Goal: Information Seeking & Learning: Find specific fact

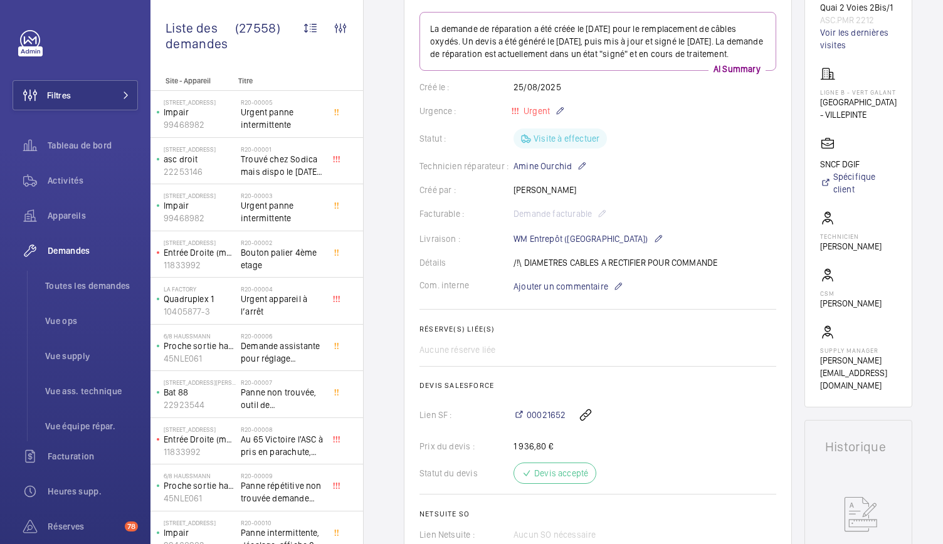
scroll to position [154, 0]
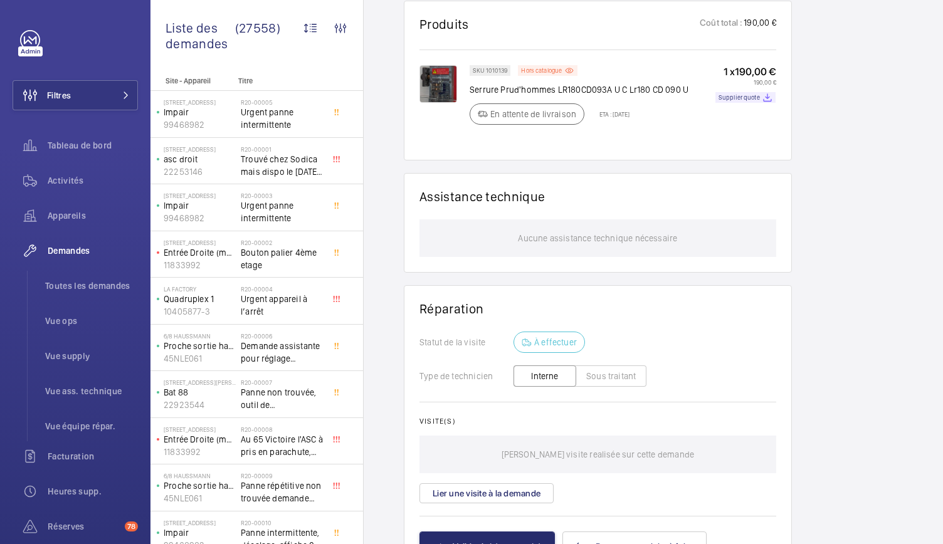
scroll to position [773, 0]
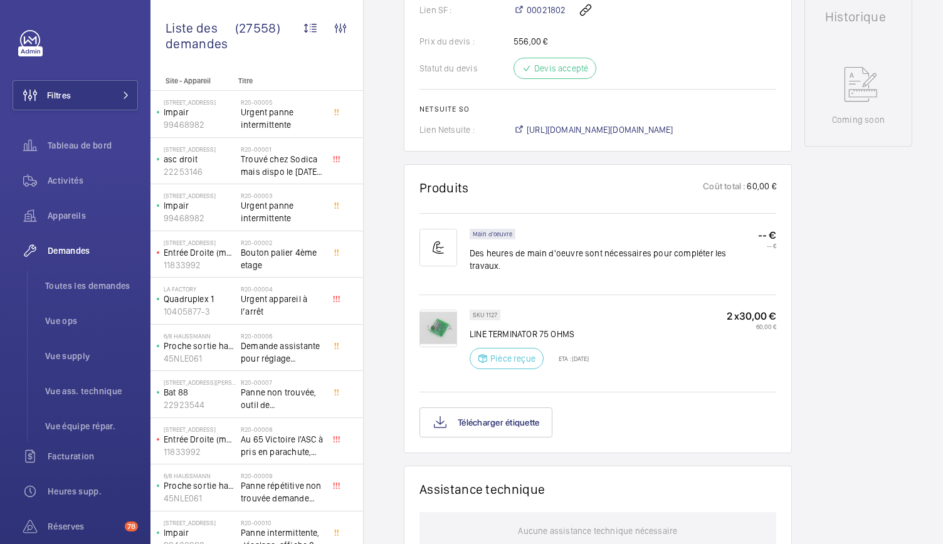
scroll to position [600, 0]
click at [437, 322] on img at bounding box center [438, 327] width 38 height 38
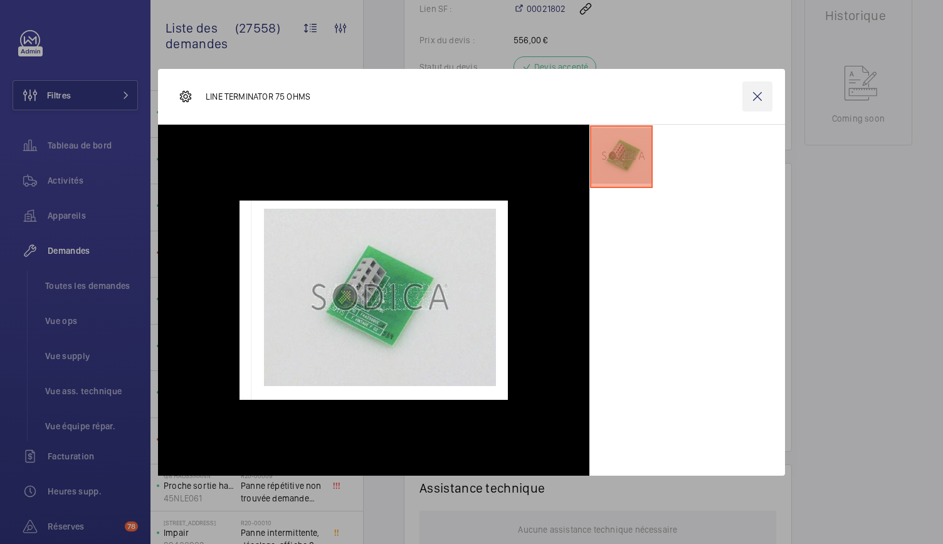
click at [753, 95] on wm-front-icon-button at bounding box center [757, 96] width 30 height 30
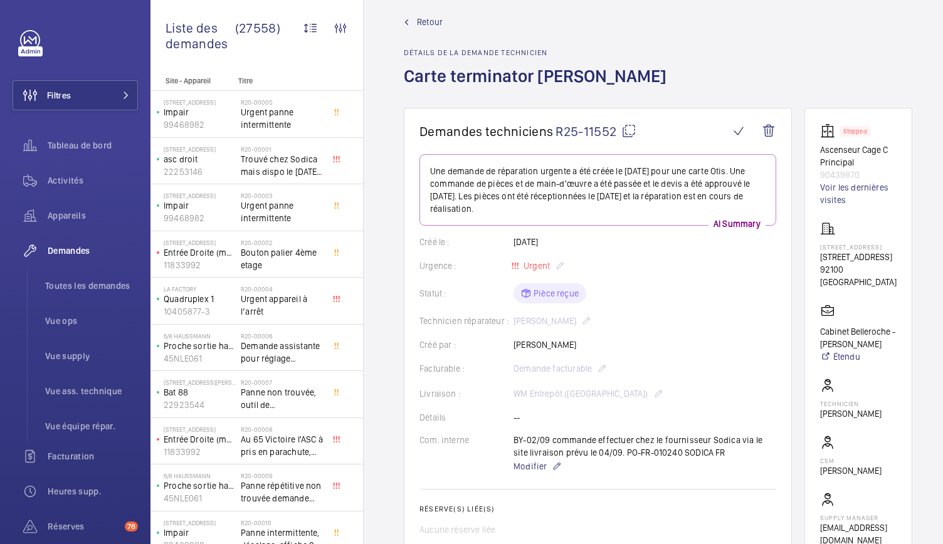
scroll to position [0, 0]
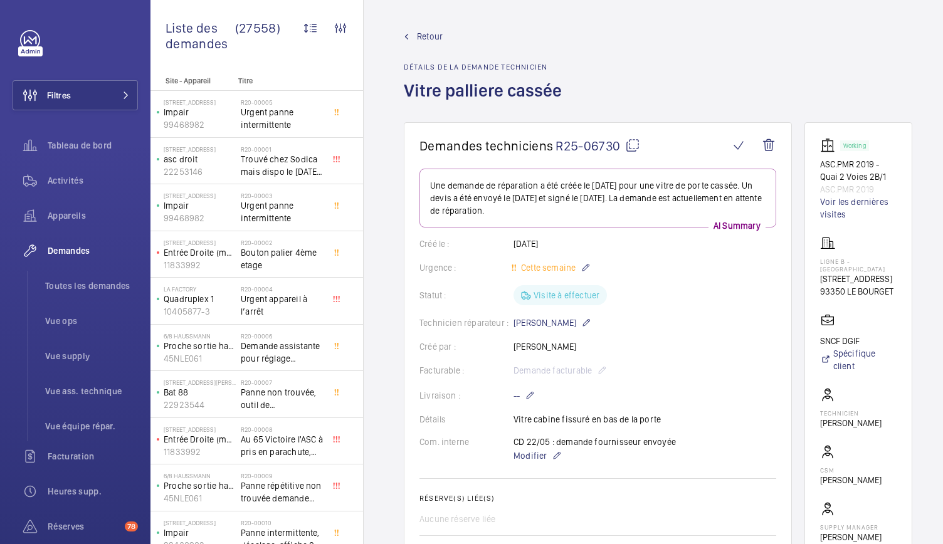
drag, startPoint x: 815, startPoint y: 295, endPoint x: 891, endPoint y: 297, distance: 76.5
click at [891, 297] on wm-front-card "Working ASC.PMR 2019 - Quai 2 Voies 2B/1 ASC.PMR 2019 Voir les dernières visite…" at bounding box center [858, 353] width 108 height 462
copy p "93350 LE BOURGET"
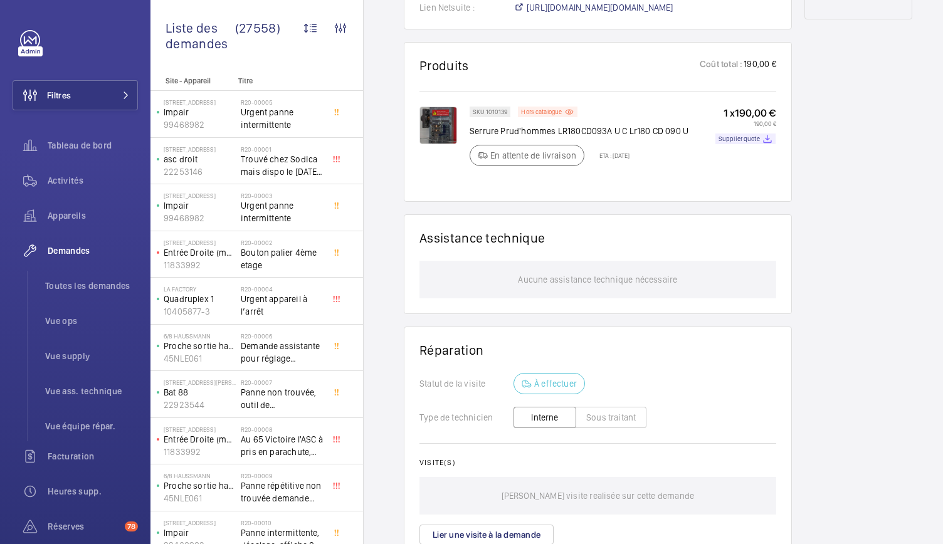
scroll to position [731, 0]
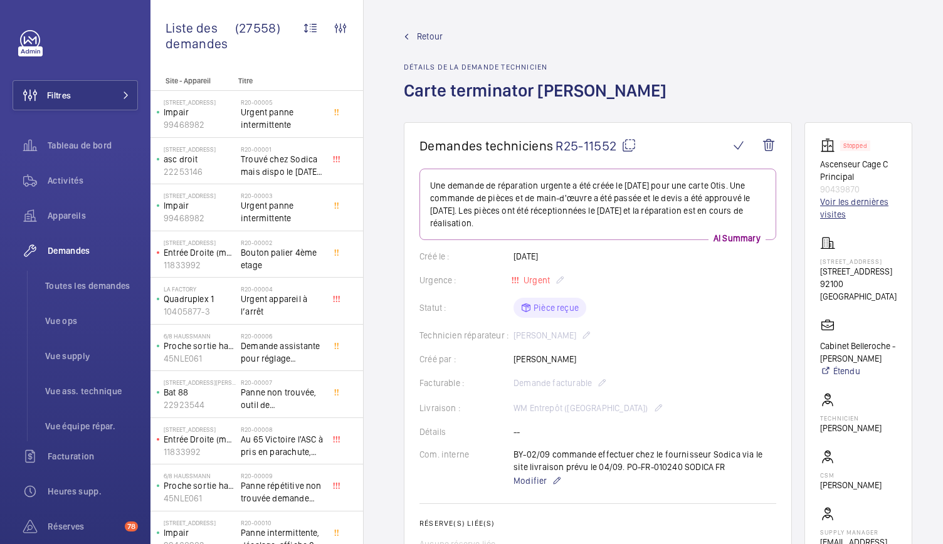
click at [861, 201] on link "Voir les dernières visites" at bounding box center [858, 208] width 76 height 25
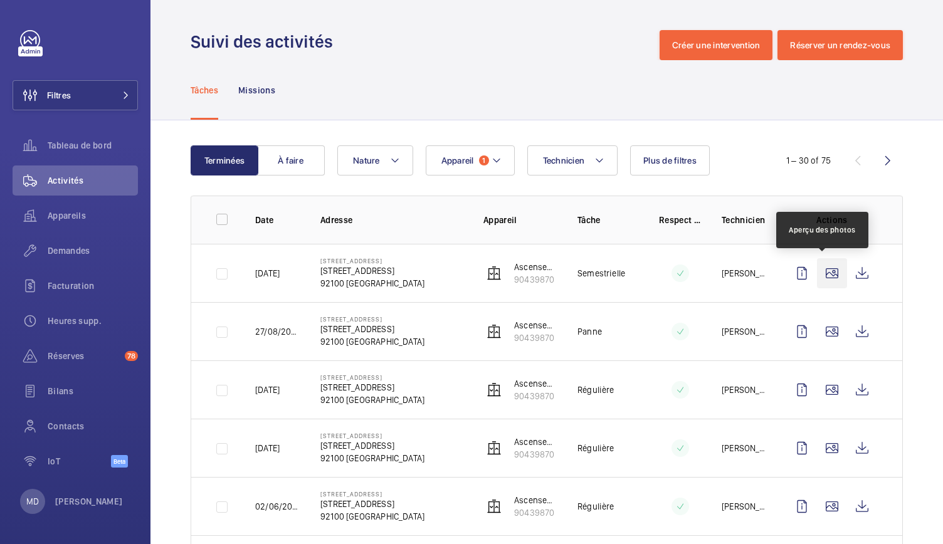
click at [821, 270] on wm-front-icon-button at bounding box center [832, 273] width 30 height 30
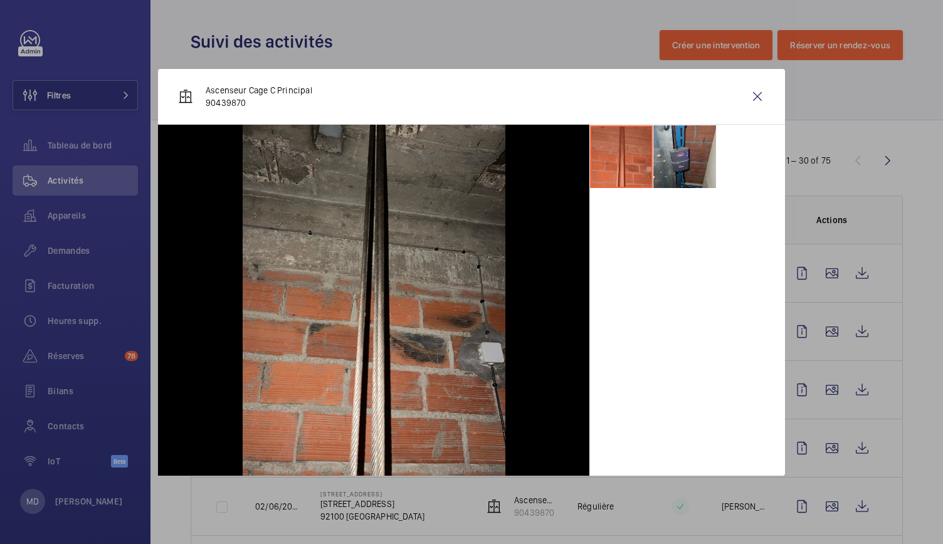
click at [688, 158] on li at bounding box center [684, 156] width 63 height 63
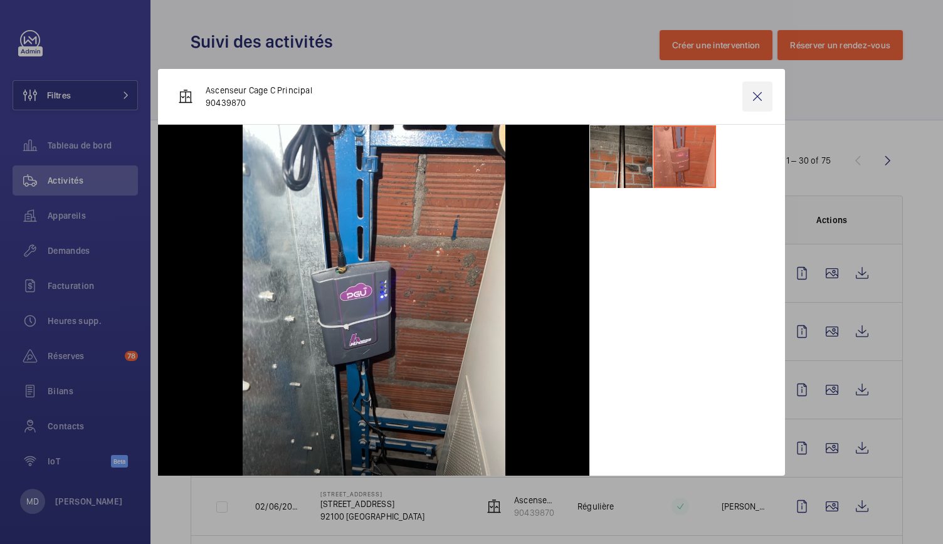
click at [756, 93] on wm-front-icon-button at bounding box center [757, 96] width 30 height 30
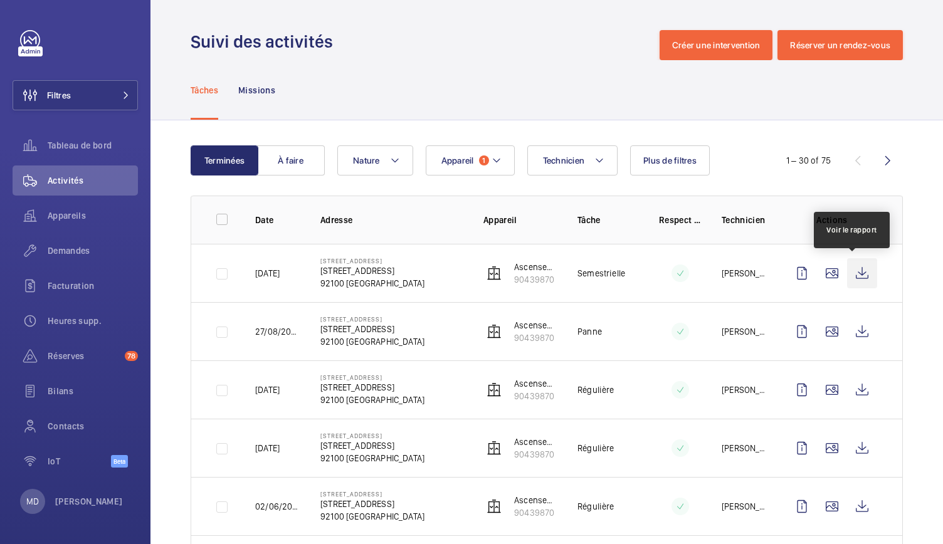
click at [856, 279] on wm-front-icon-button at bounding box center [862, 273] width 30 height 30
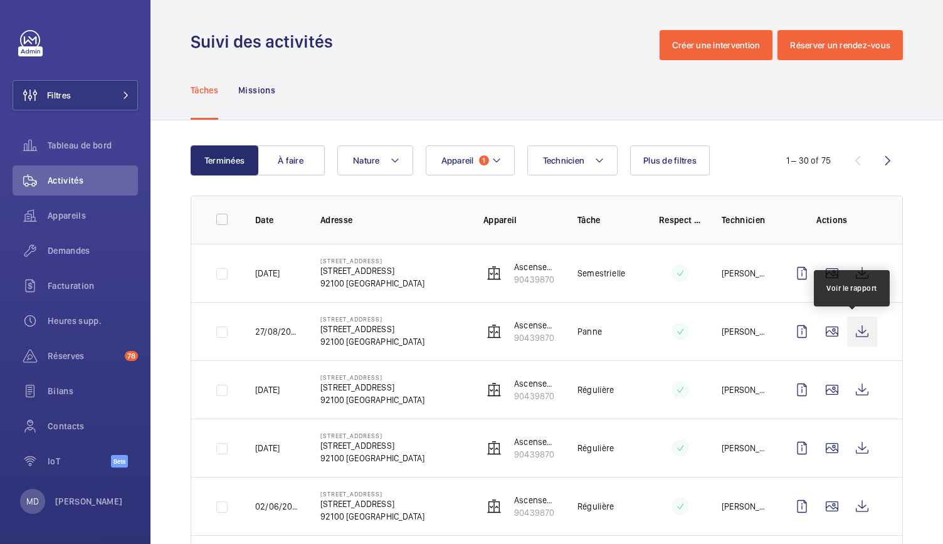
click at [847, 335] on wm-front-icon-button at bounding box center [862, 332] width 30 height 30
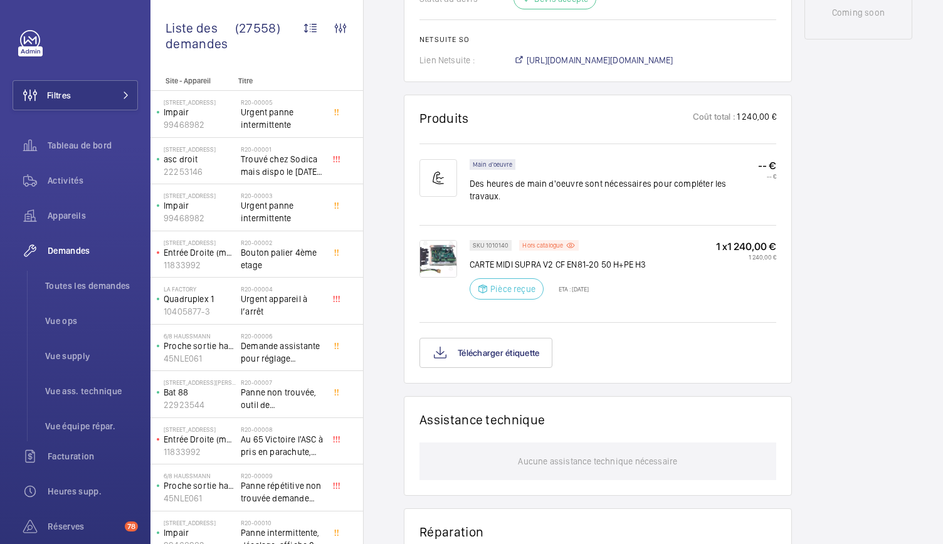
scroll to position [707, 0]
click at [439, 256] on img at bounding box center [438, 258] width 38 height 38
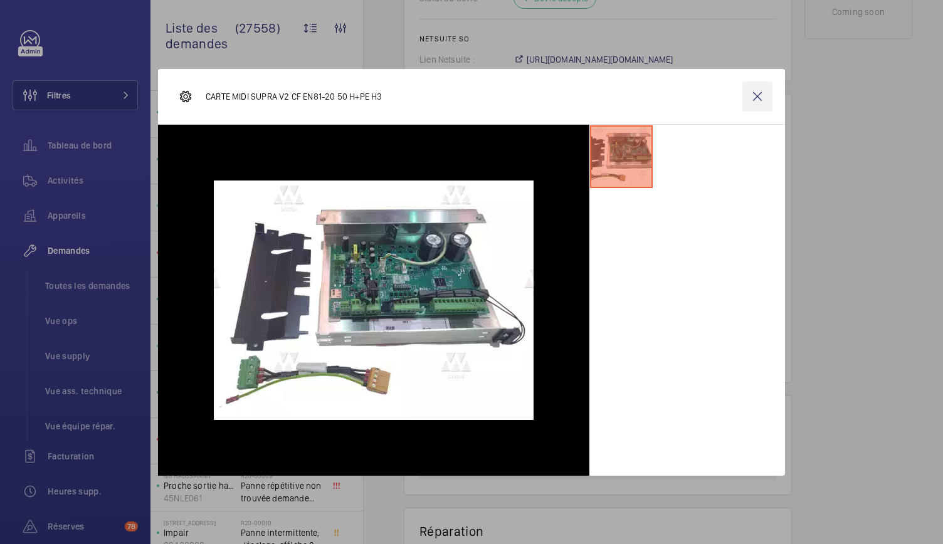
click at [762, 104] on wm-front-icon-button at bounding box center [757, 96] width 30 height 30
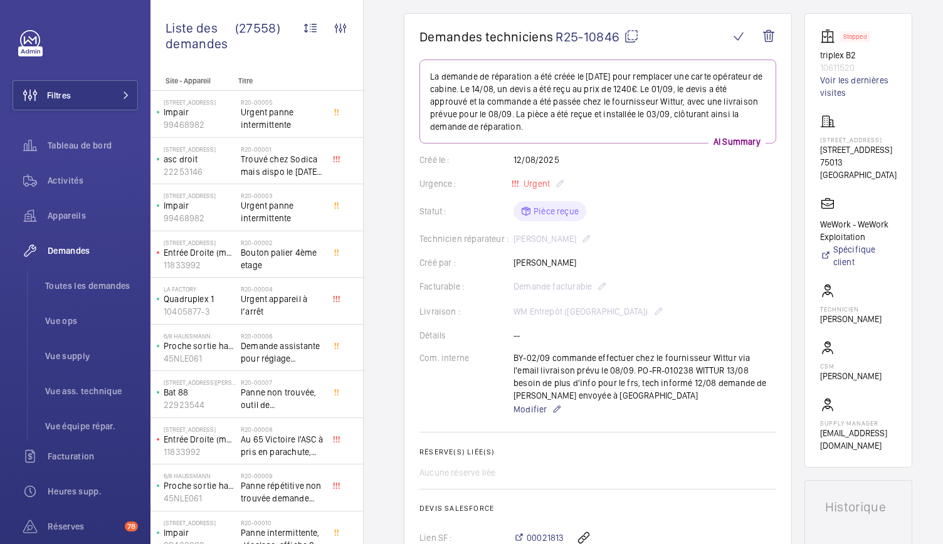
scroll to position [0, 0]
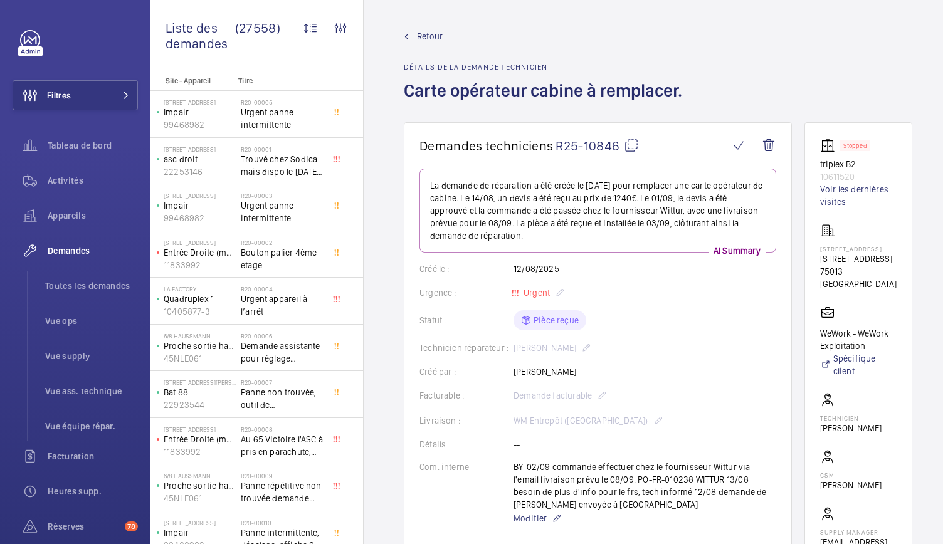
click at [631, 145] on mat-icon at bounding box center [631, 145] width 15 height 15
drag, startPoint x: 821, startPoint y: 162, endPoint x: 873, endPoint y: 179, distance: 54.7
click at [873, 179] on wm-front-card "Stopped triplex B2 10611520 Voir les dernières visites 198 Avenue de France 198…" at bounding box center [858, 349] width 108 height 454
copy div "triplex B2 10611520"
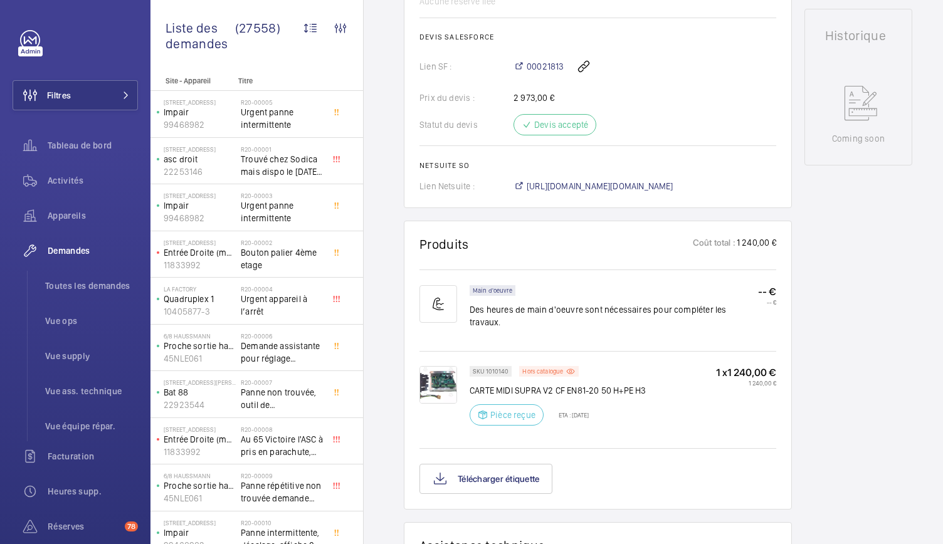
scroll to position [605, 0]
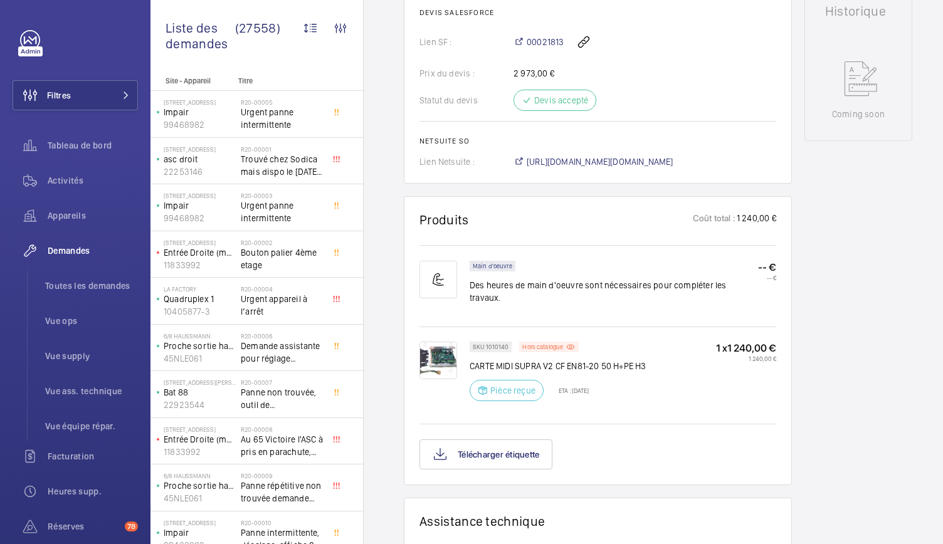
click at [443, 347] on img at bounding box center [438, 361] width 38 height 38
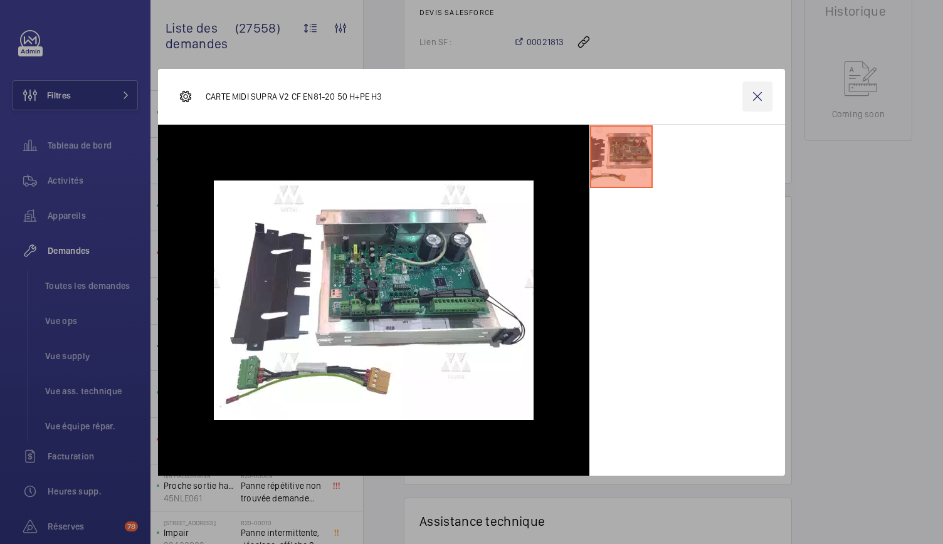
click at [755, 96] on wm-front-icon-button at bounding box center [757, 96] width 30 height 30
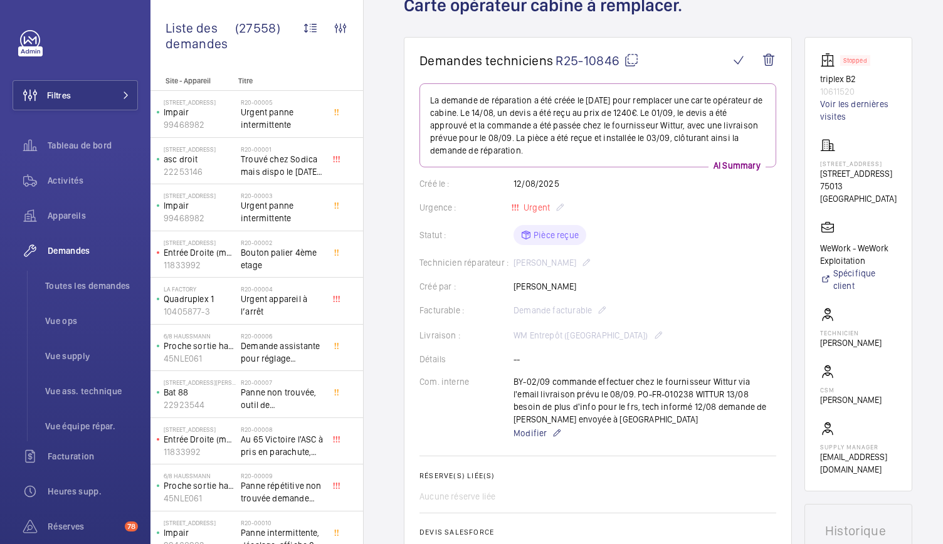
scroll to position [85, 0]
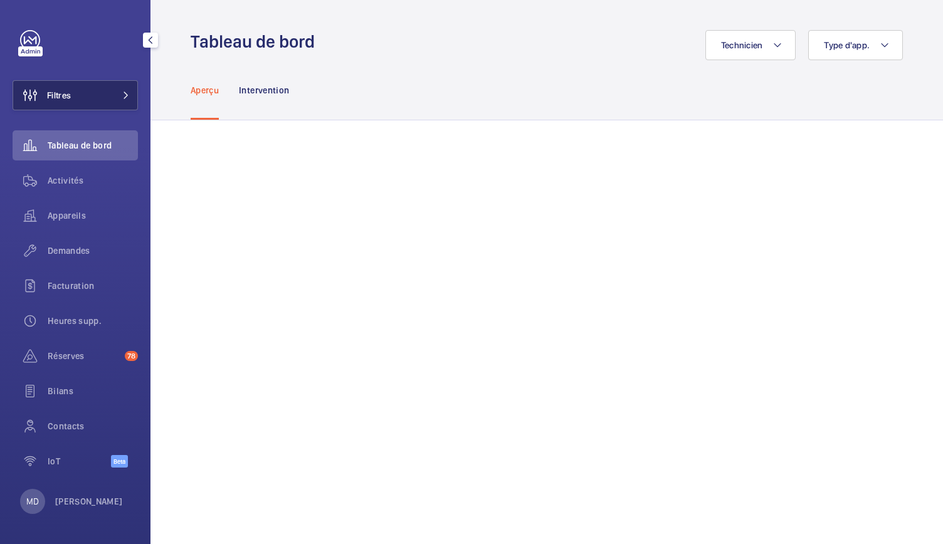
click at [89, 108] on button "Filtres" at bounding box center [75, 95] width 125 height 30
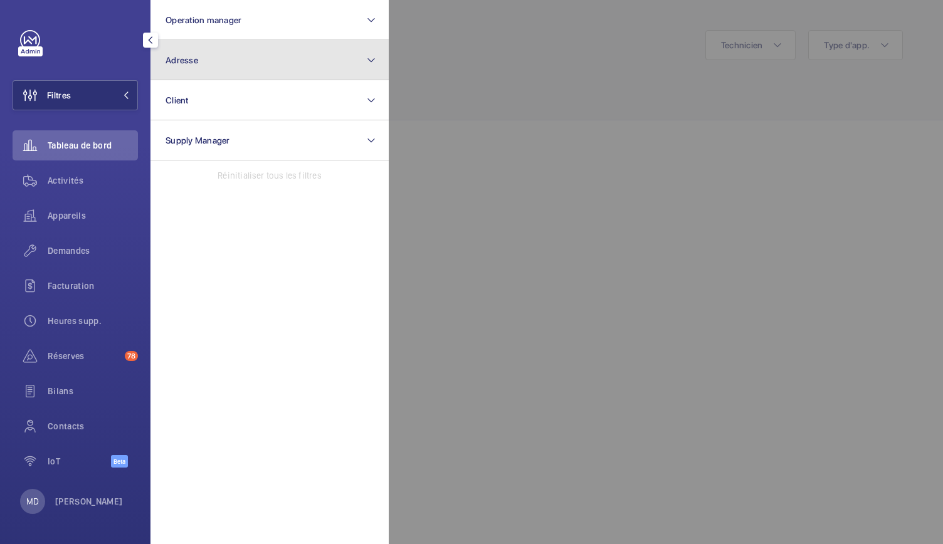
click at [211, 61] on button "Adresse" at bounding box center [269, 60] width 238 height 40
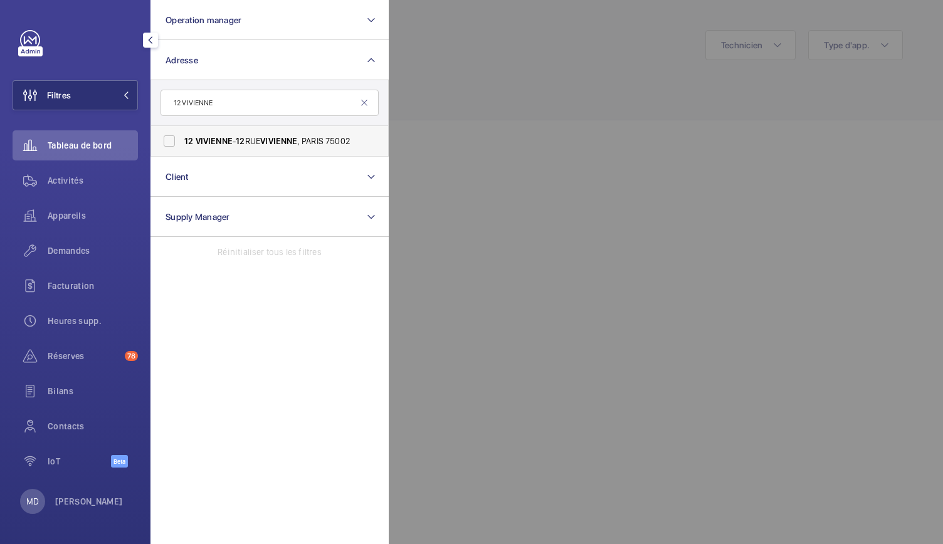
type input "12 VIVIENNE"
click at [173, 142] on label "12 VIVIENNE - 12 RUE VIVIENNE , PARIS 75002" at bounding box center [260, 141] width 218 height 30
click at [173, 142] on input "12 VIVIENNE - 12 RUE VIVIENNE , PARIS 75002" at bounding box center [169, 140] width 25 height 25
checkbox input "true"
click at [413, 101] on div at bounding box center [860, 272] width 943 height 544
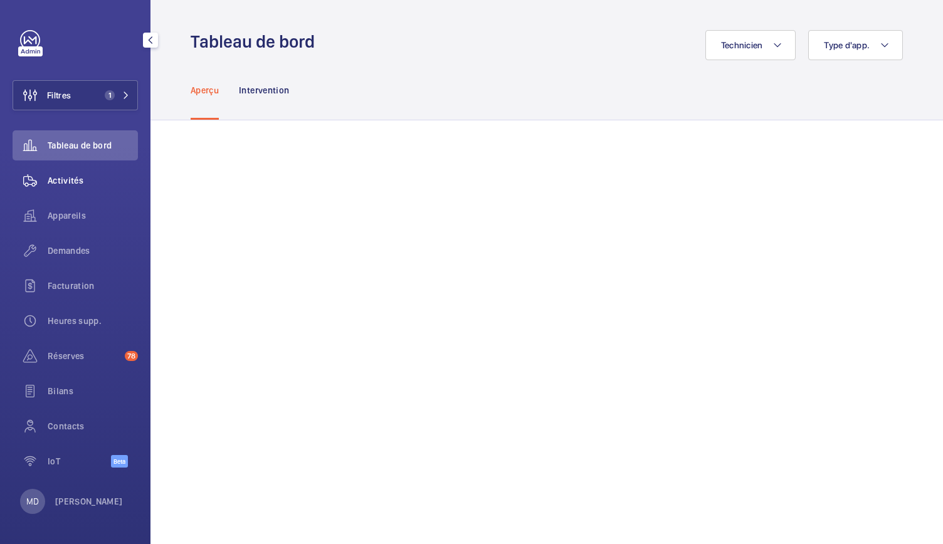
click at [39, 182] on wm-front-icon-button at bounding box center [30, 180] width 35 height 30
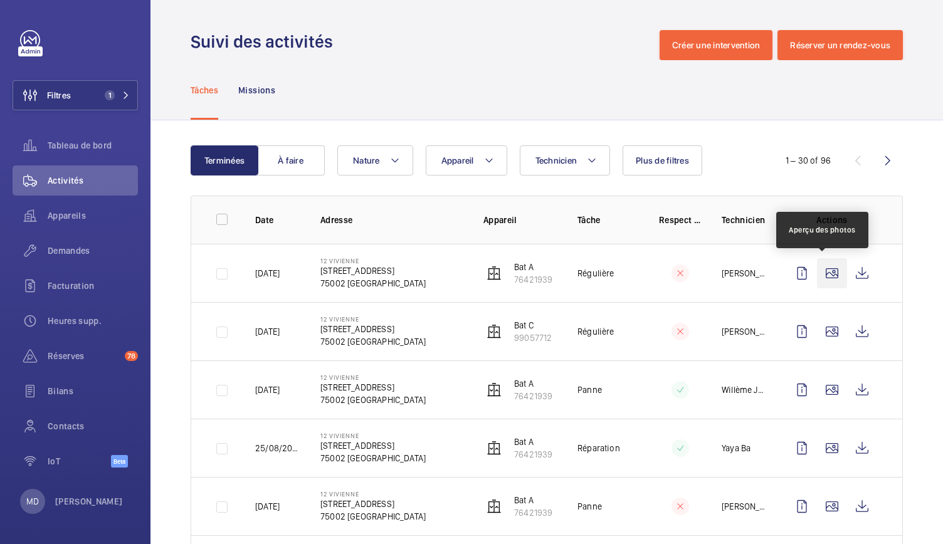
click at [829, 270] on wm-front-icon-button at bounding box center [832, 273] width 30 height 30
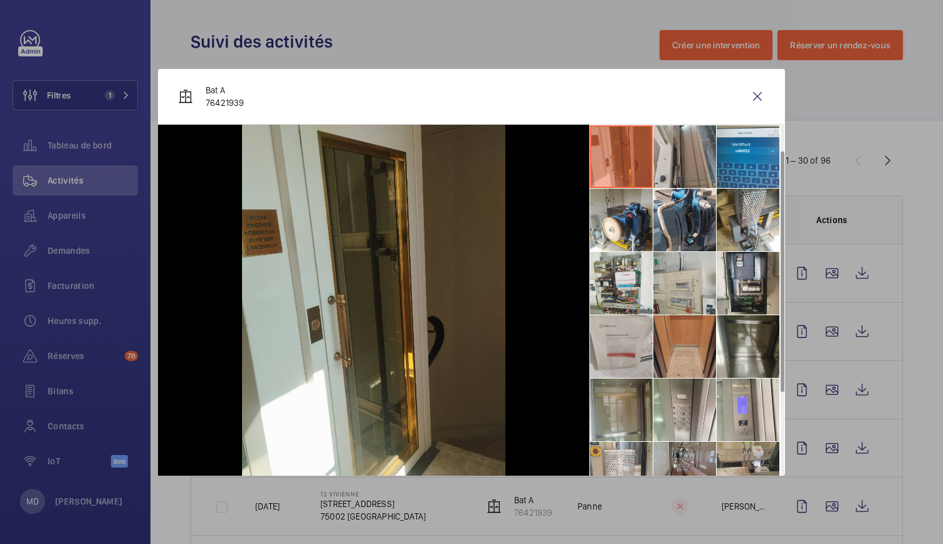
scroll to position [155, 0]
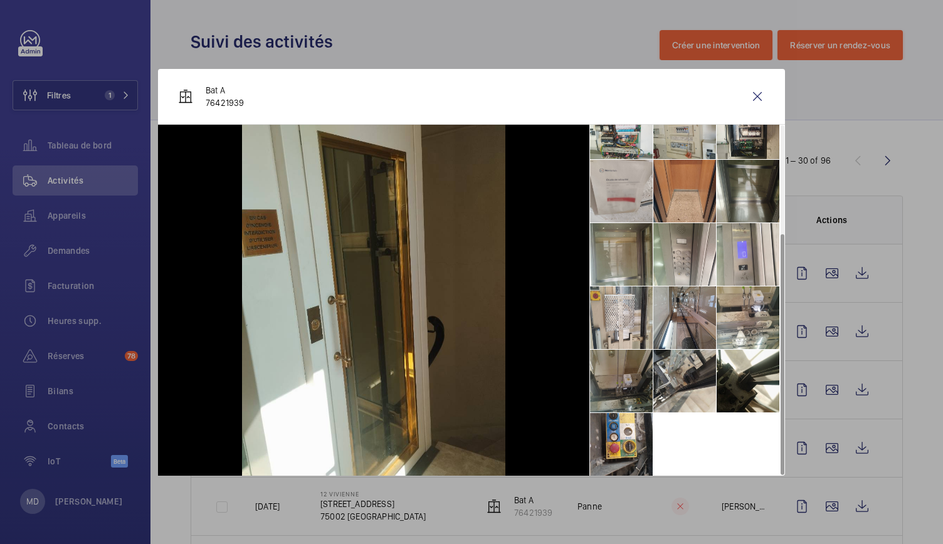
click at [636, 366] on li at bounding box center [621, 381] width 63 height 63
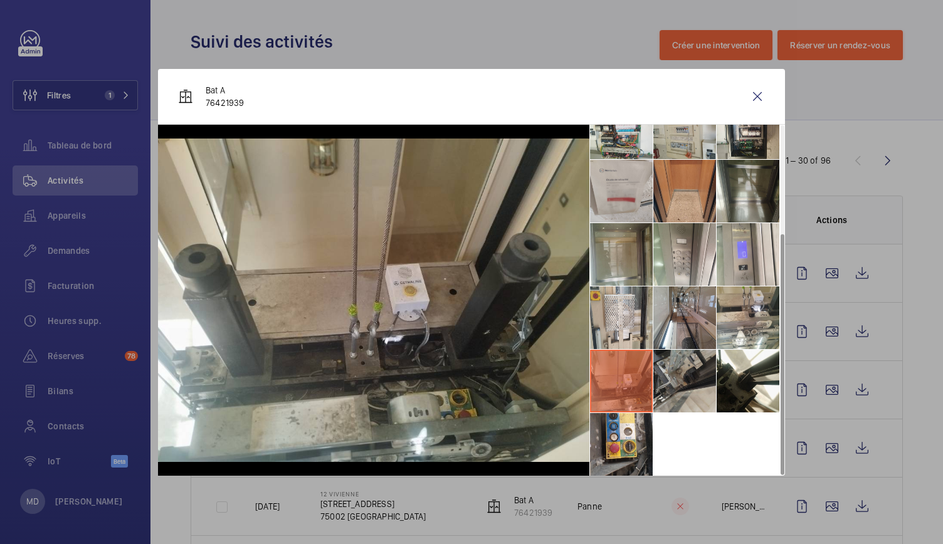
click at [666, 375] on li at bounding box center [684, 381] width 63 height 63
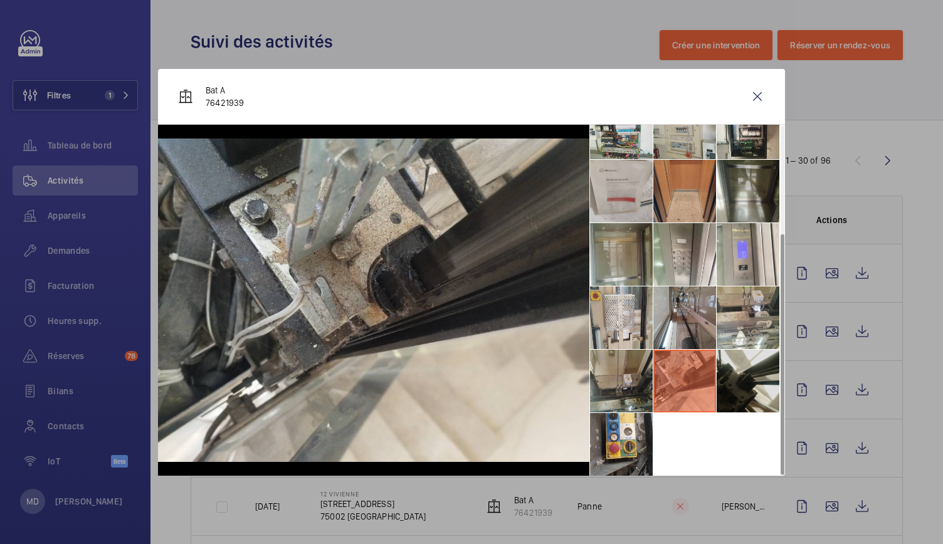
click at [755, 374] on li at bounding box center [747, 381] width 63 height 63
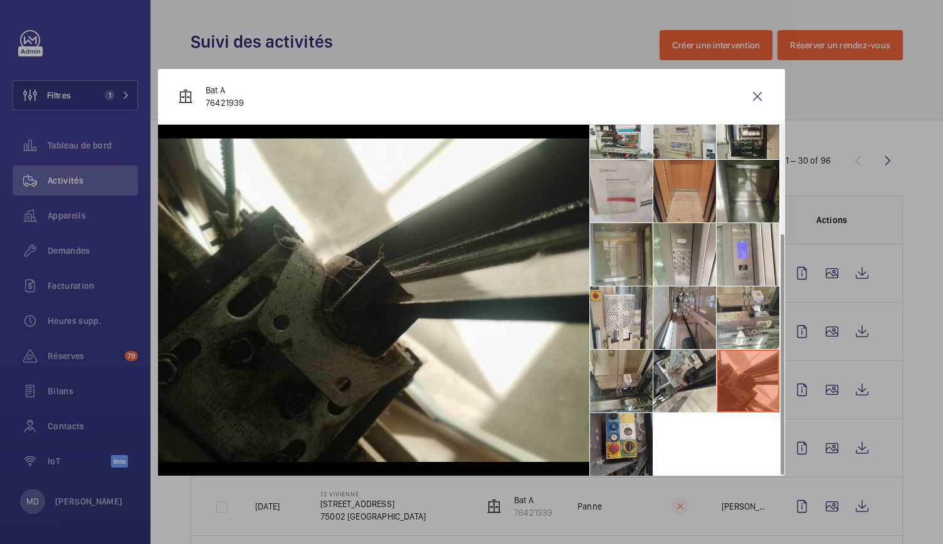
click at [621, 435] on li at bounding box center [621, 444] width 63 height 63
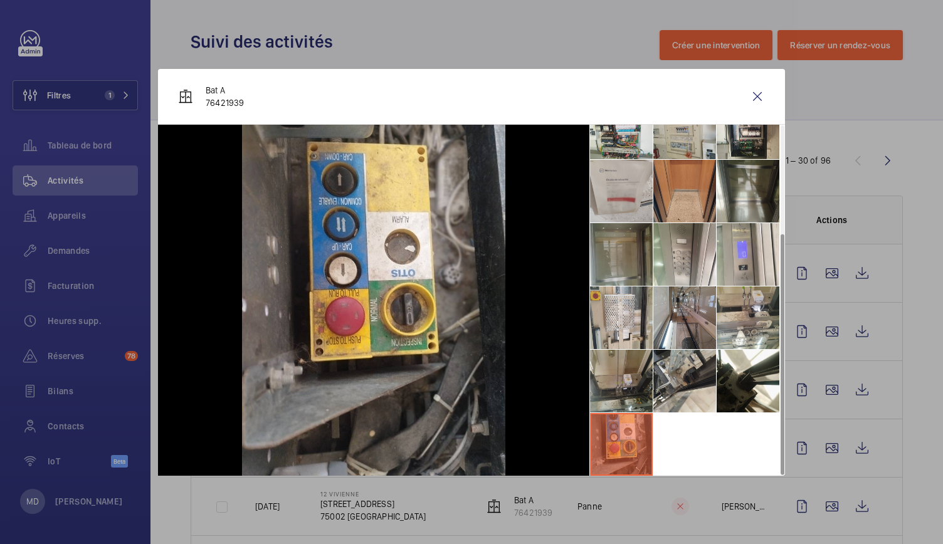
click at [614, 256] on li at bounding box center [621, 254] width 63 height 63
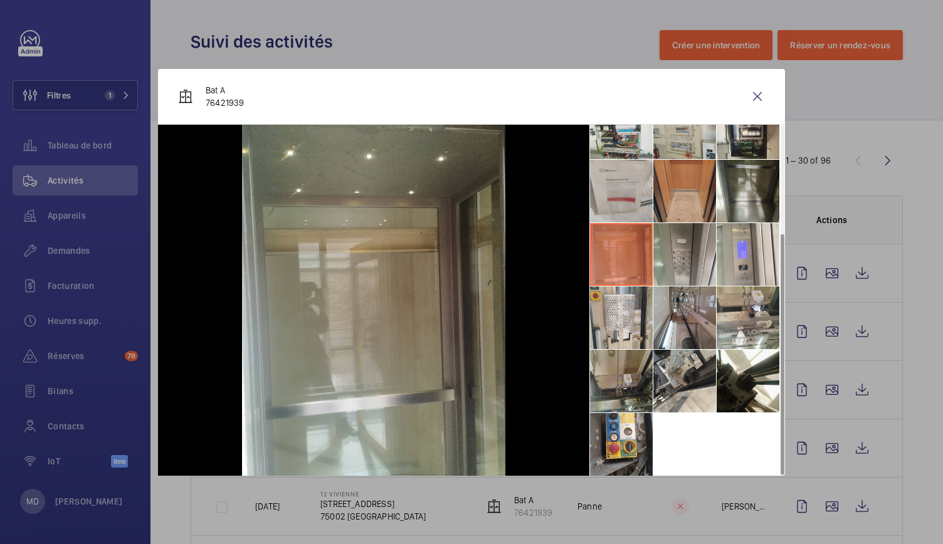
click at [668, 250] on li at bounding box center [684, 254] width 63 height 63
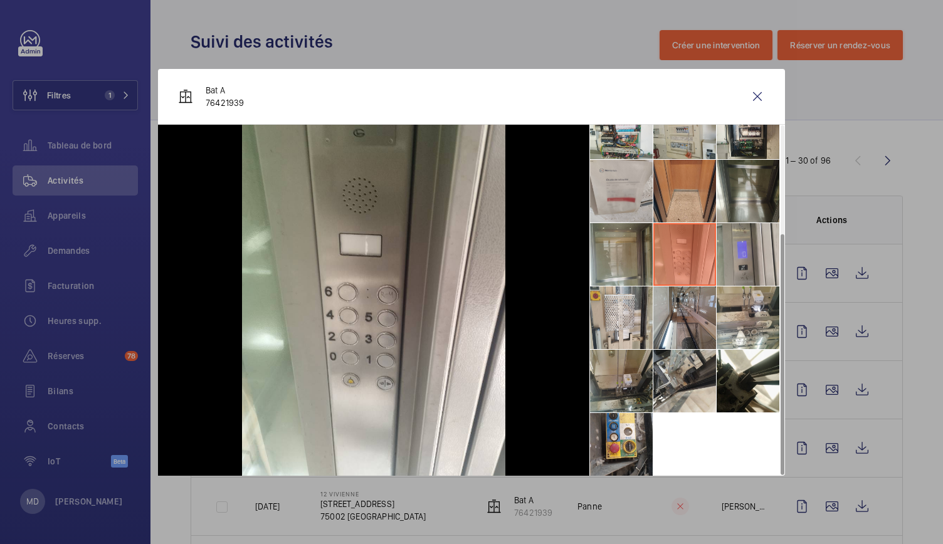
click at [735, 250] on li at bounding box center [747, 254] width 63 height 63
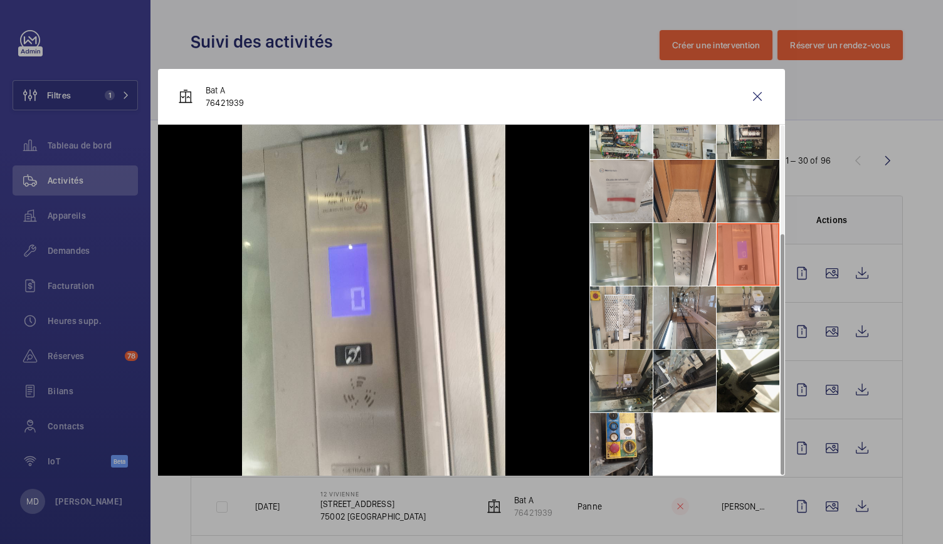
click at [738, 199] on li at bounding box center [747, 191] width 63 height 63
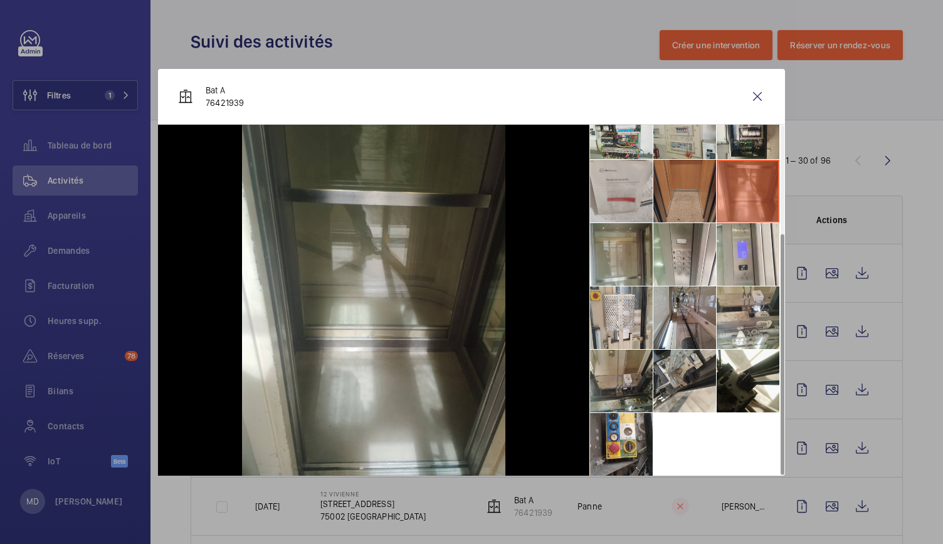
click at [687, 194] on li at bounding box center [684, 191] width 63 height 63
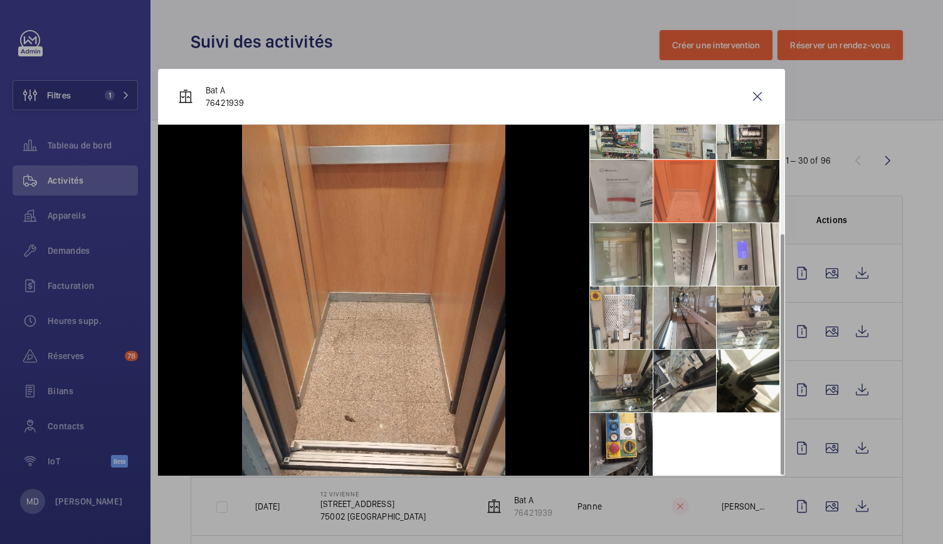
click at [624, 201] on li at bounding box center [621, 191] width 63 height 63
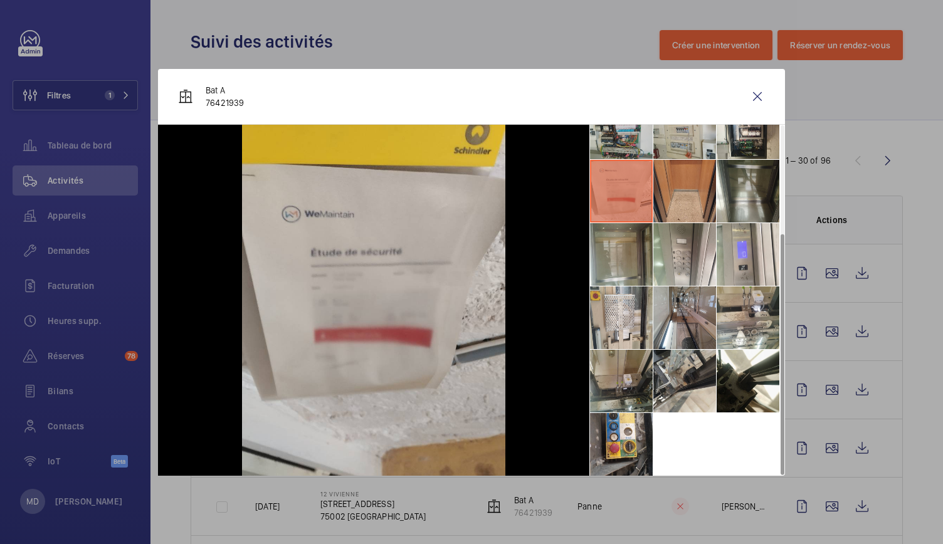
click at [623, 147] on li at bounding box center [621, 128] width 63 height 63
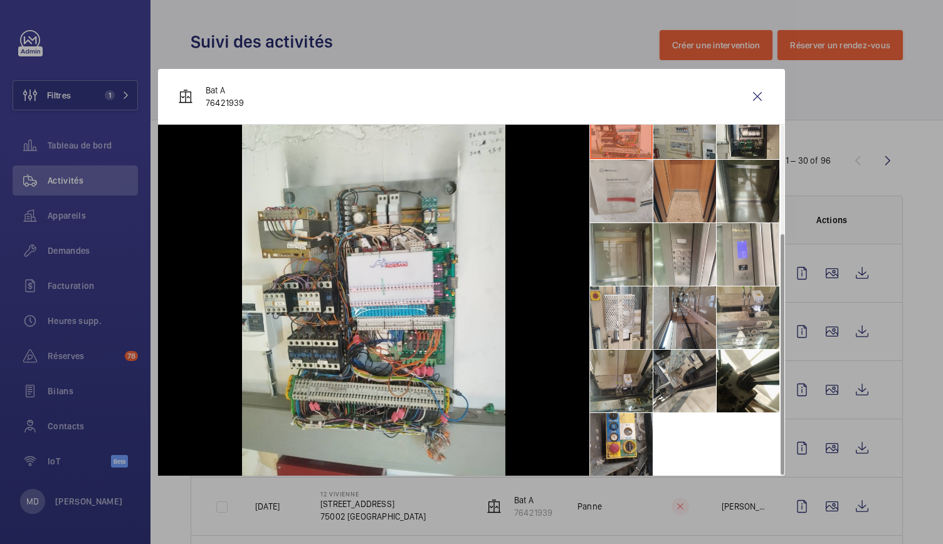
click at [677, 139] on li at bounding box center [684, 128] width 63 height 63
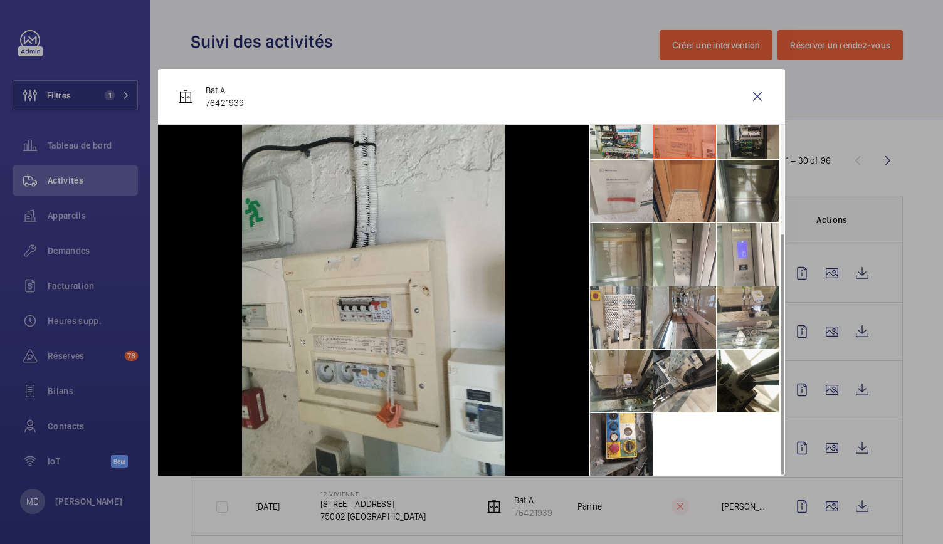
click at [731, 142] on li at bounding box center [747, 128] width 63 height 63
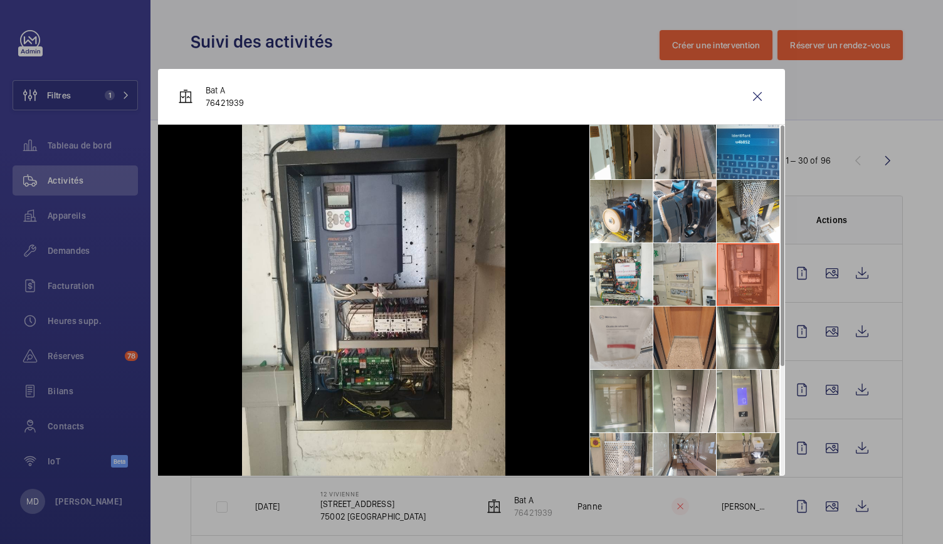
scroll to position [0, 0]
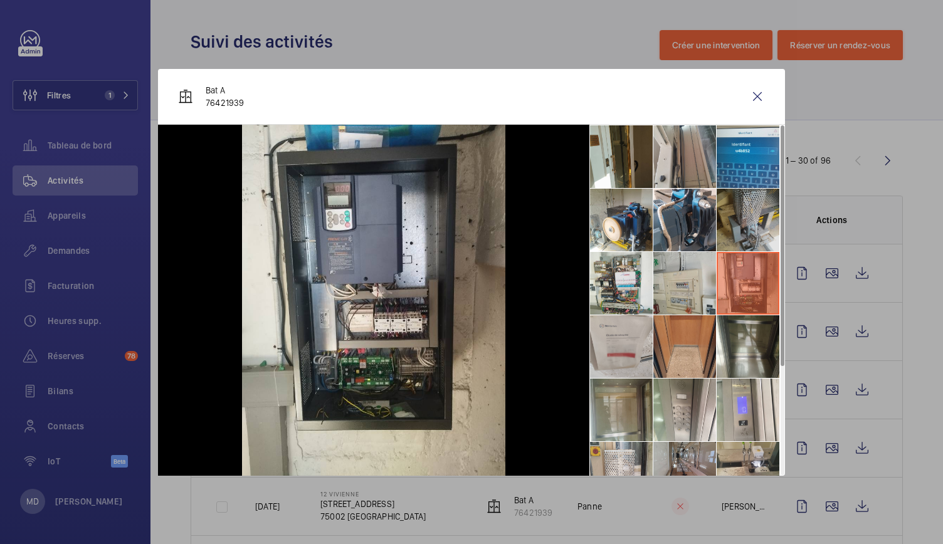
click at [741, 219] on li at bounding box center [747, 220] width 63 height 63
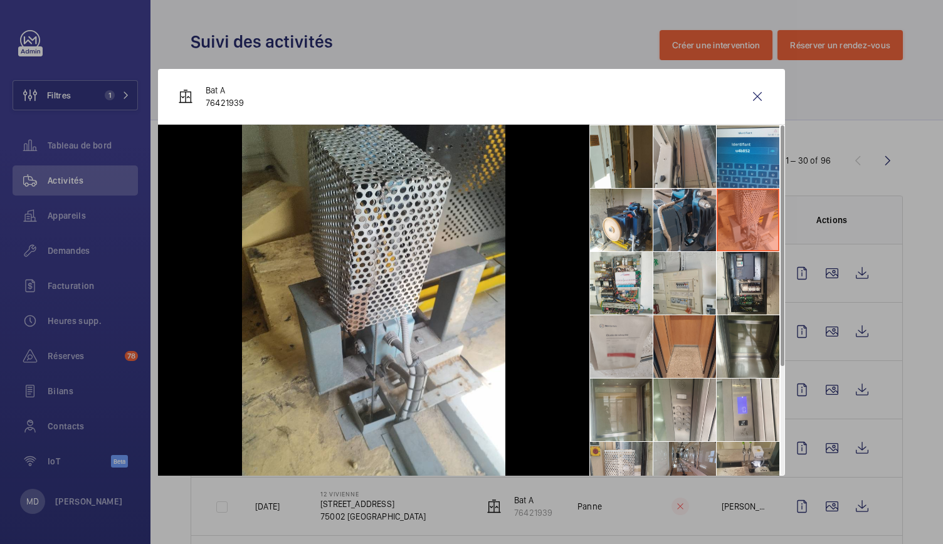
click at [692, 220] on li at bounding box center [684, 220] width 63 height 63
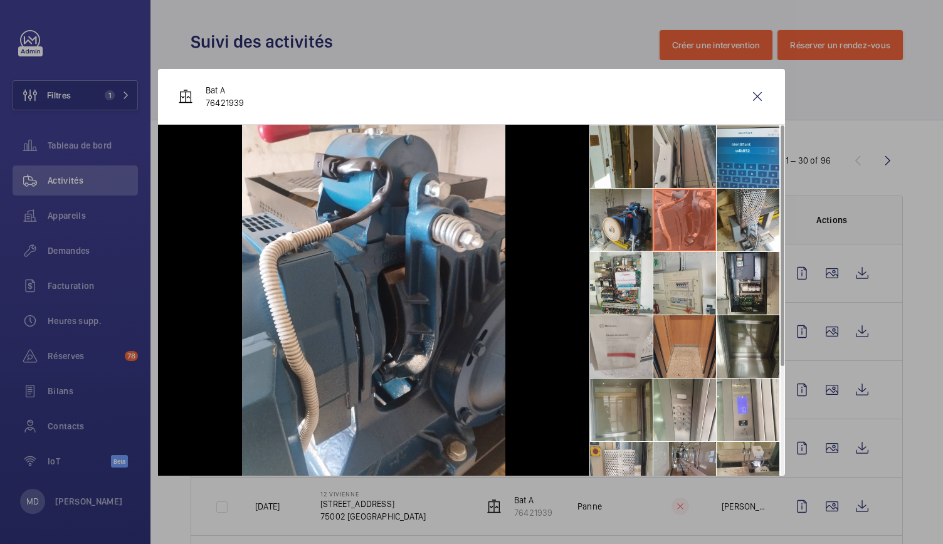
click at [623, 218] on li at bounding box center [621, 220] width 63 height 63
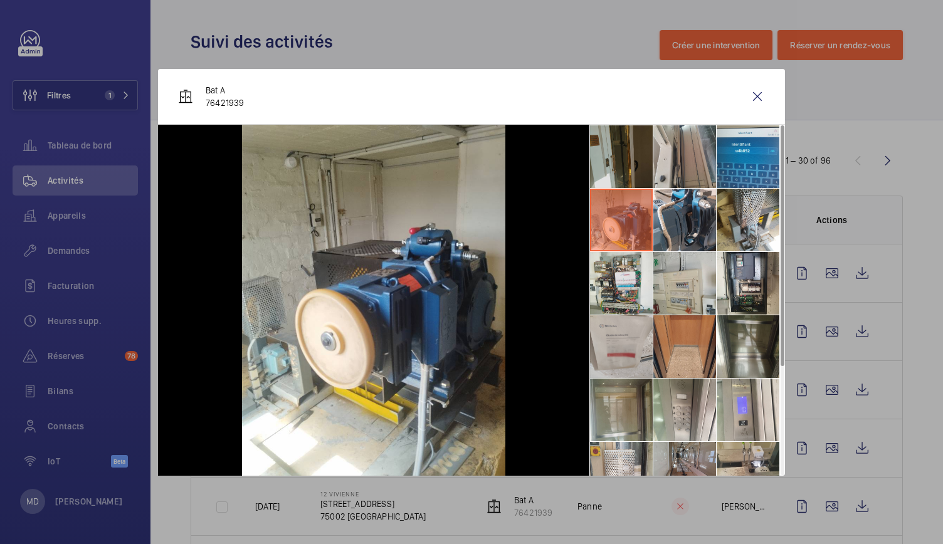
click at [627, 150] on li at bounding box center [621, 156] width 63 height 63
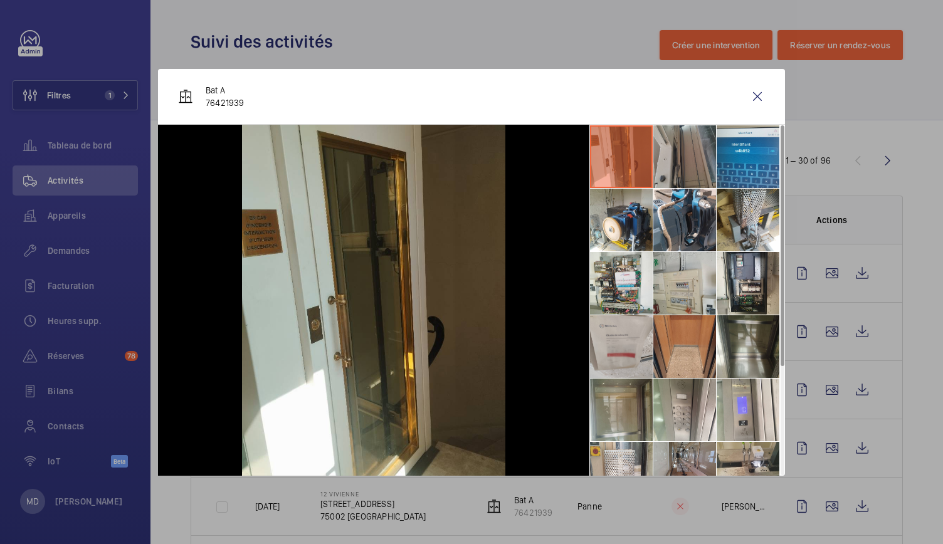
click at [681, 145] on li at bounding box center [684, 156] width 63 height 63
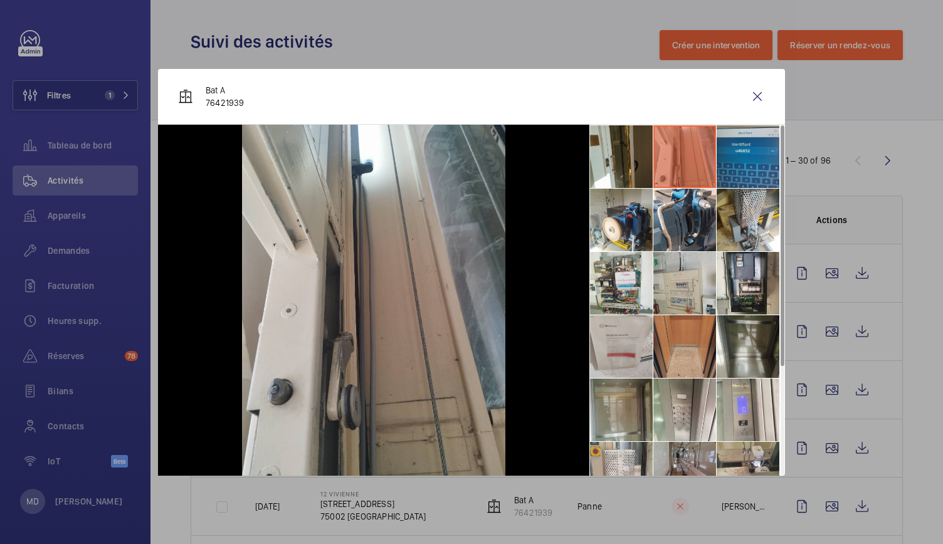
click at [737, 147] on li at bounding box center [747, 156] width 63 height 63
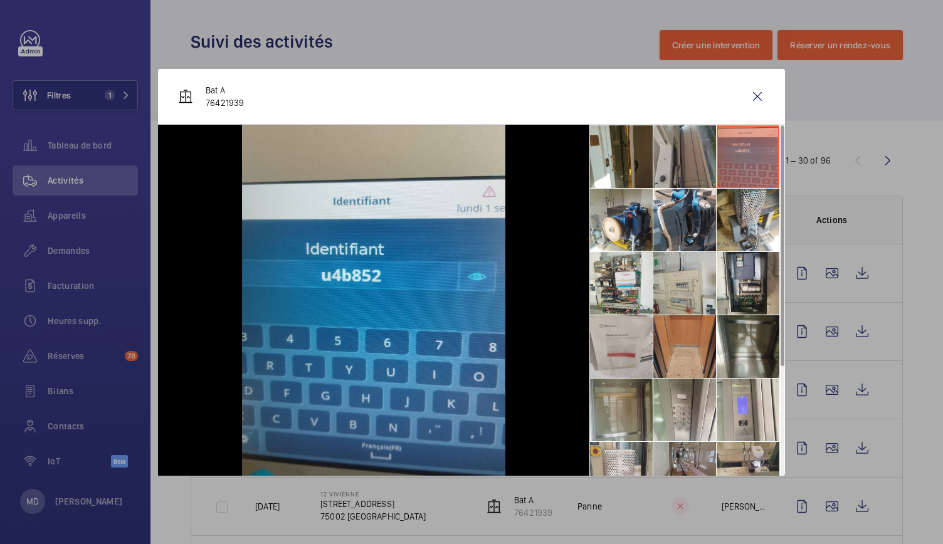
click at [681, 149] on li at bounding box center [684, 156] width 63 height 63
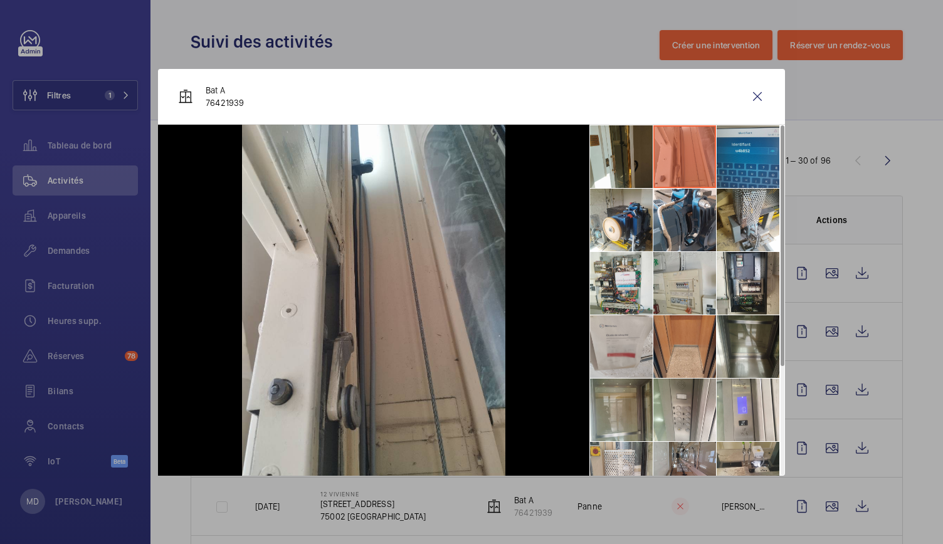
click at [745, 145] on li at bounding box center [747, 156] width 63 height 63
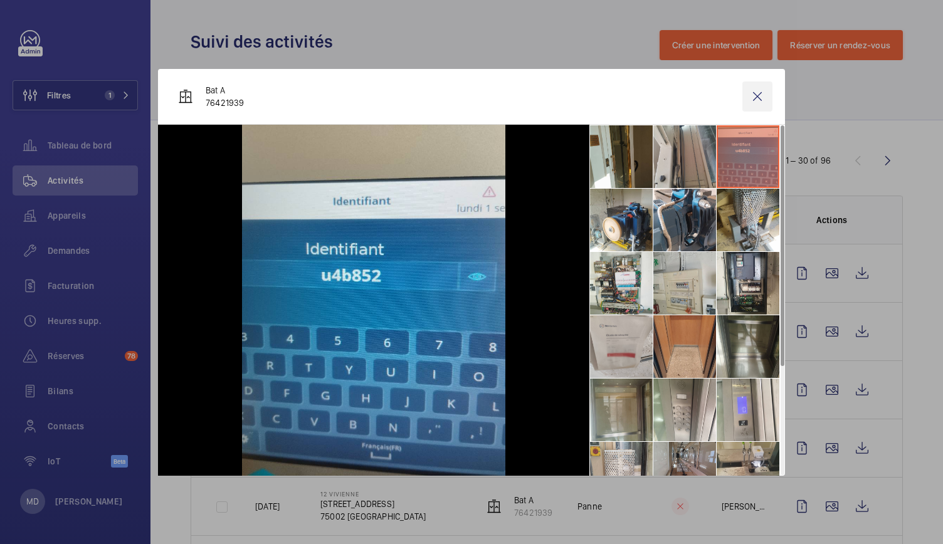
click at [766, 90] on wm-front-icon-button at bounding box center [757, 96] width 30 height 30
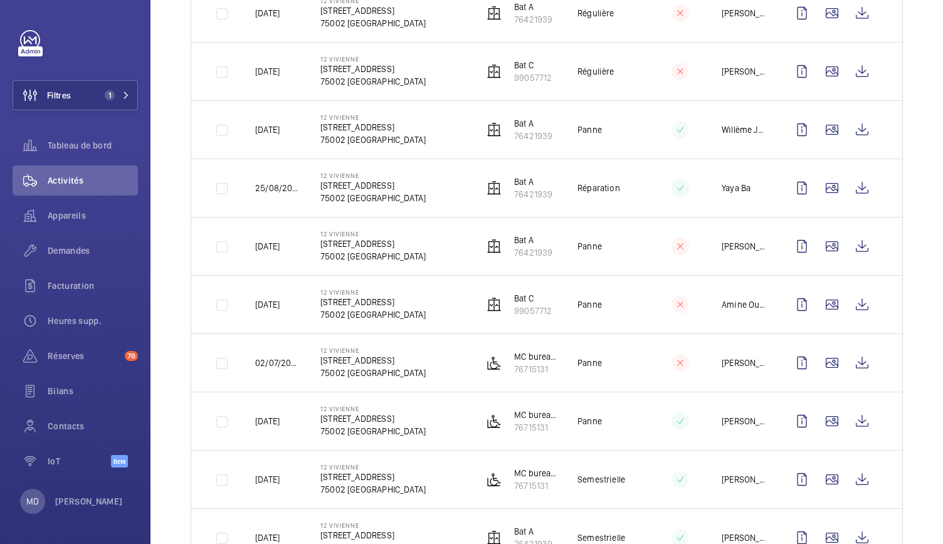
scroll to position [271, 0]
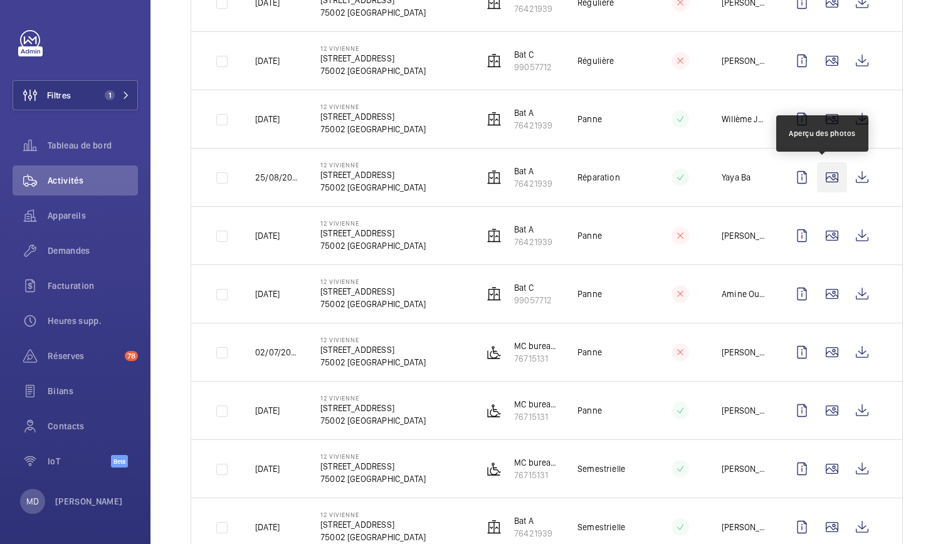
click at [822, 175] on wm-front-icon-button at bounding box center [832, 177] width 30 height 30
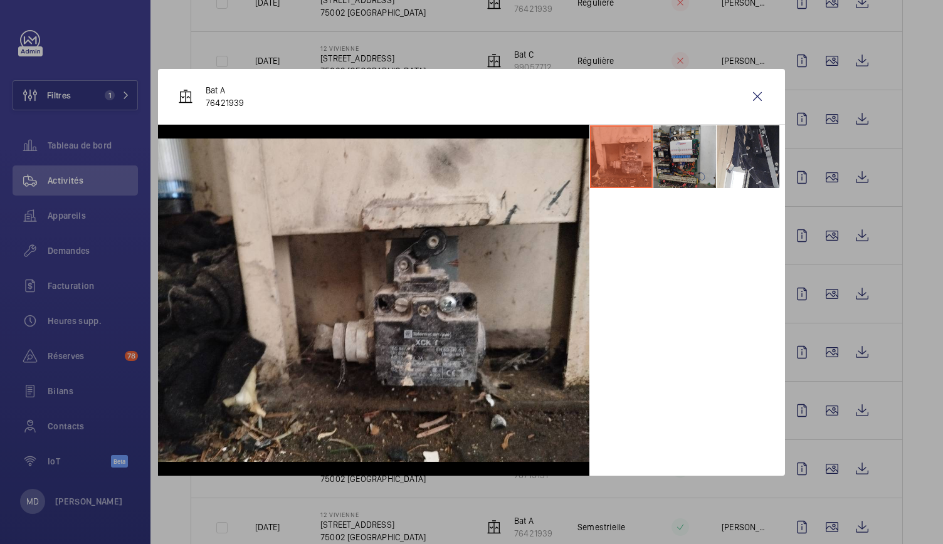
click at [674, 174] on li at bounding box center [684, 156] width 63 height 63
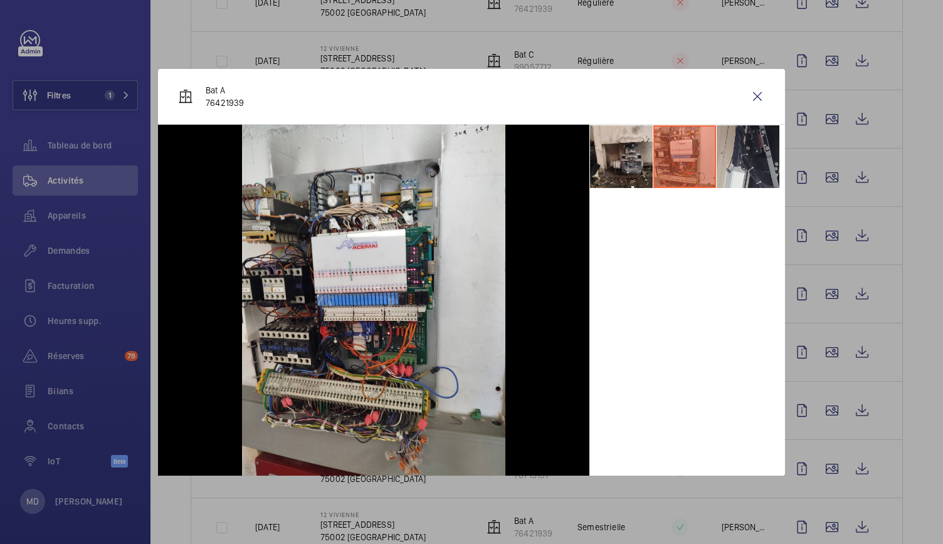
click at [739, 155] on li at bounding box center [747, 156] width 63 height 63
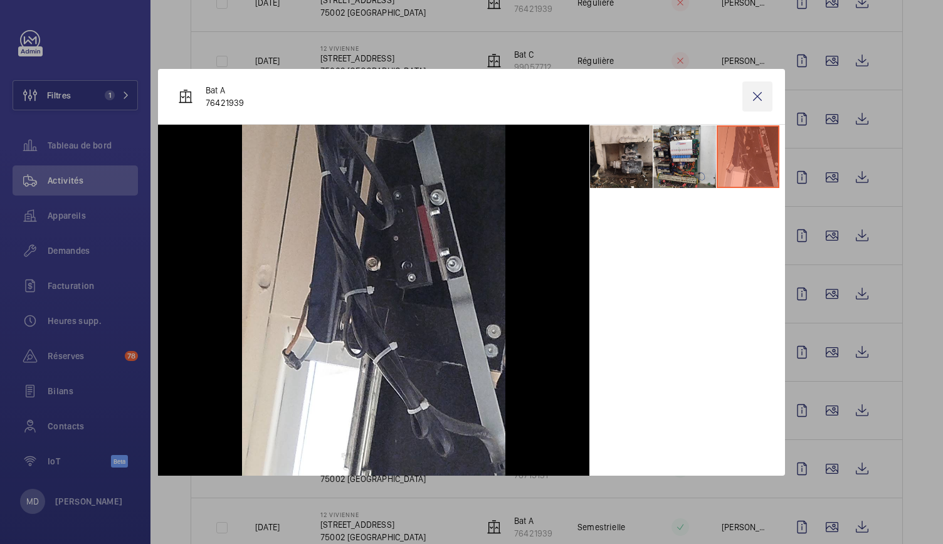
click at [760, 96] on wm-front-icon-button at bounding box center [757, 96] width 30 height 30
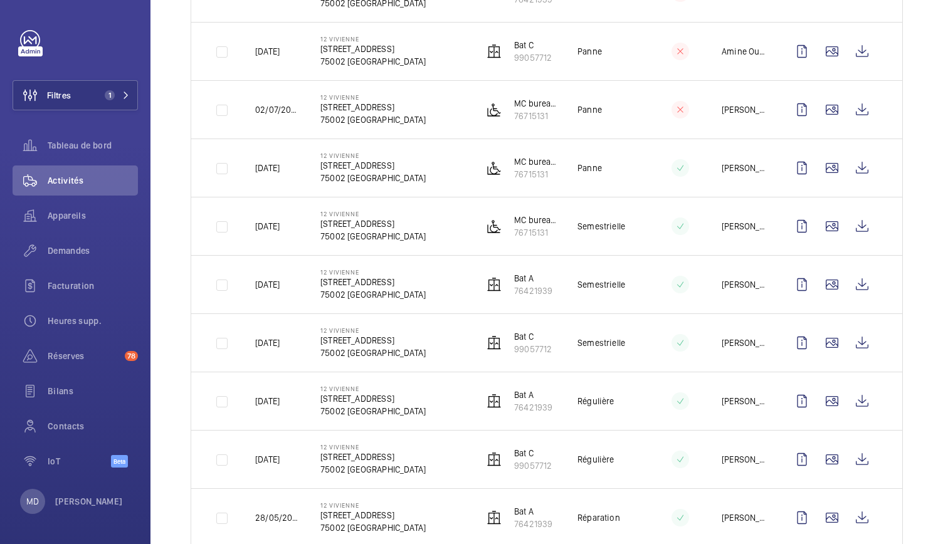
scroll to position [523, 0]
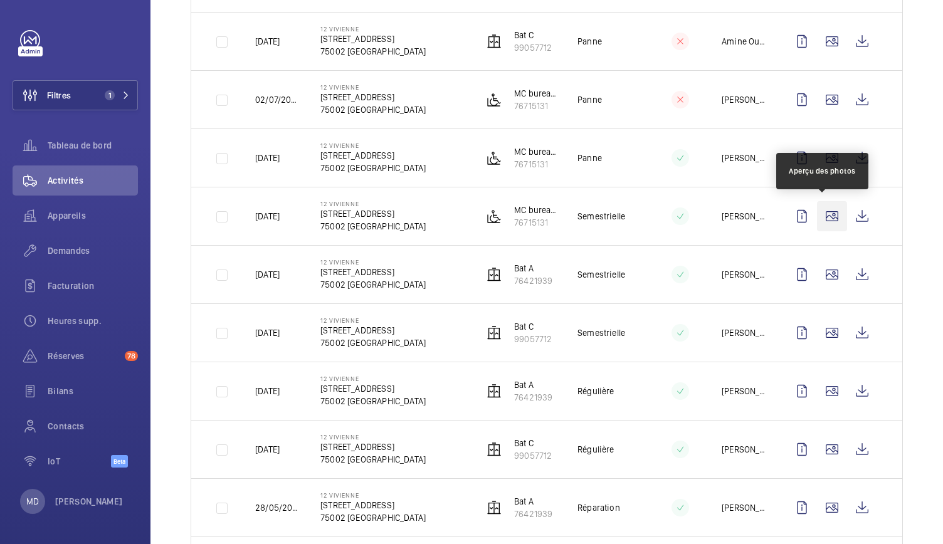
click at [820, 214] on wm-front-icon-button at bounding box center [832, 216] width 30 height 30
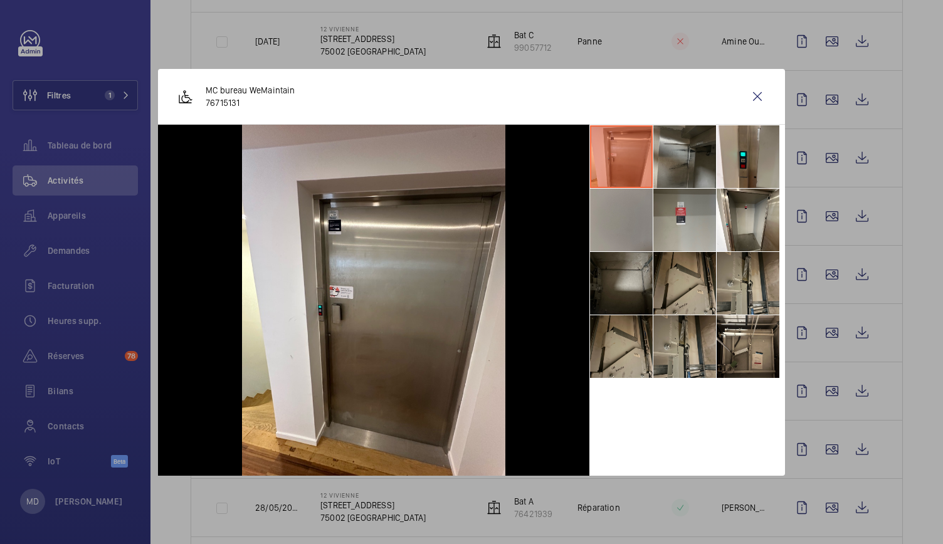
click at [684, 161] on li at bounding box center [684, 156] width 63 height 63
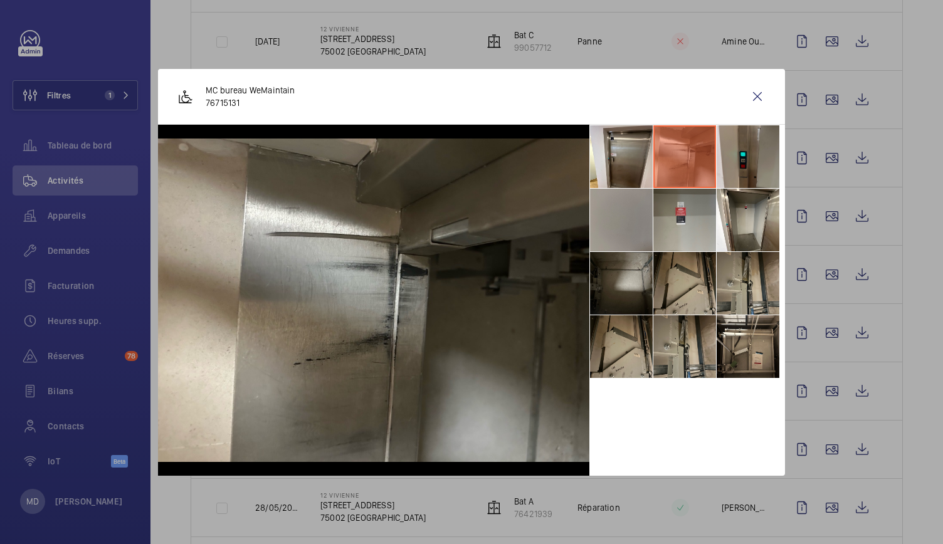
click at [733, 154] on li at bounding box center [747, 156] width 63 height 63
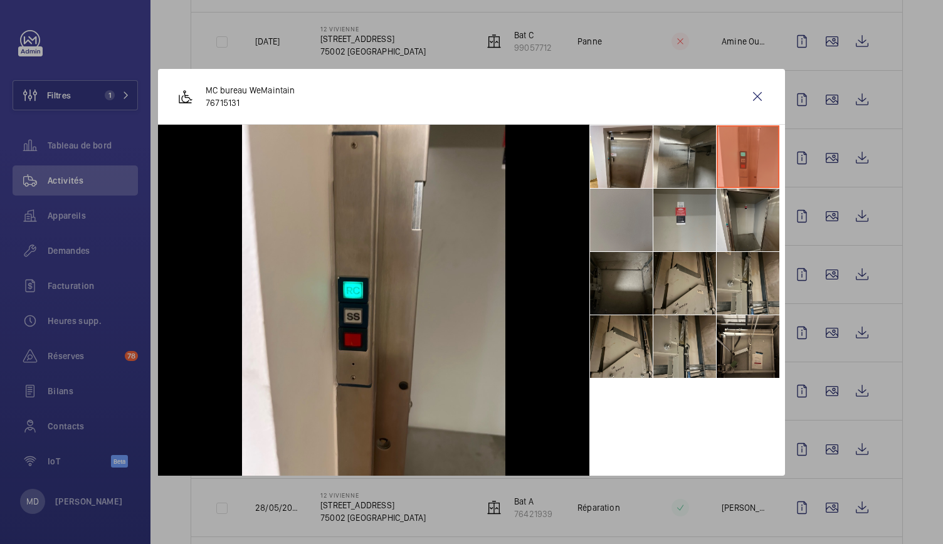
click at [750, 220] on li at bounding box center [747, 220] width 63 height 63
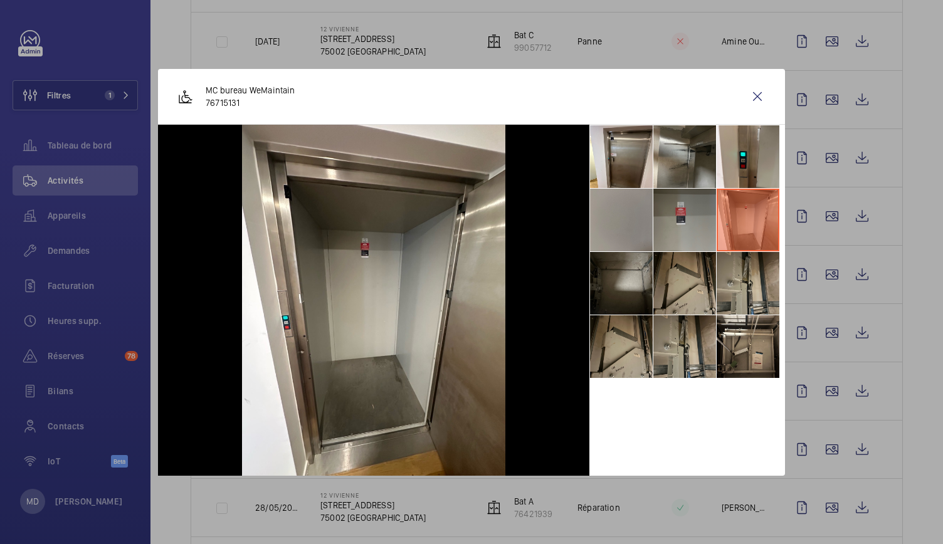
click at [695, 215] on li at bounding box center [684, 220] width 63 height 63
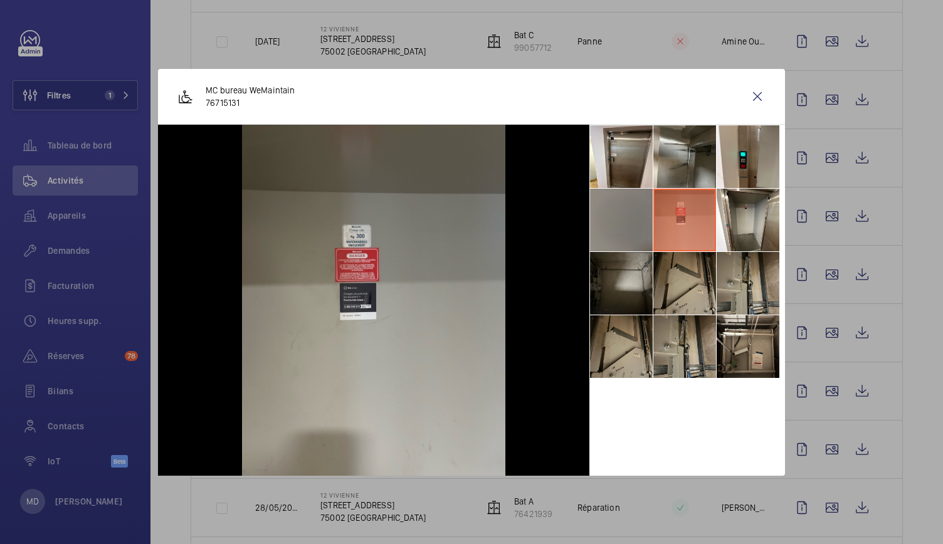
click at [625, 218] on li at bounding box center [621, 220] width 63 height 63
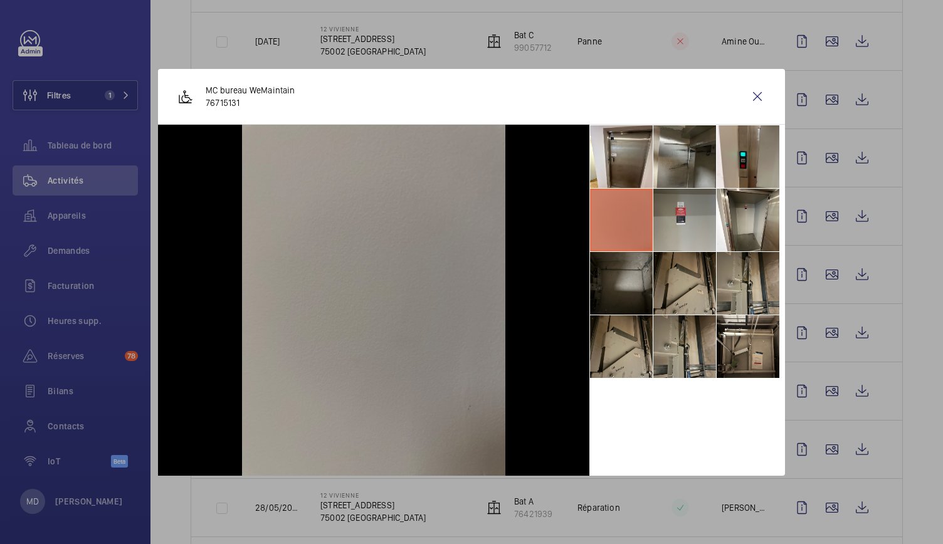
click at [628, 282] on li at bounding box center [621, 283] width 63 height 63
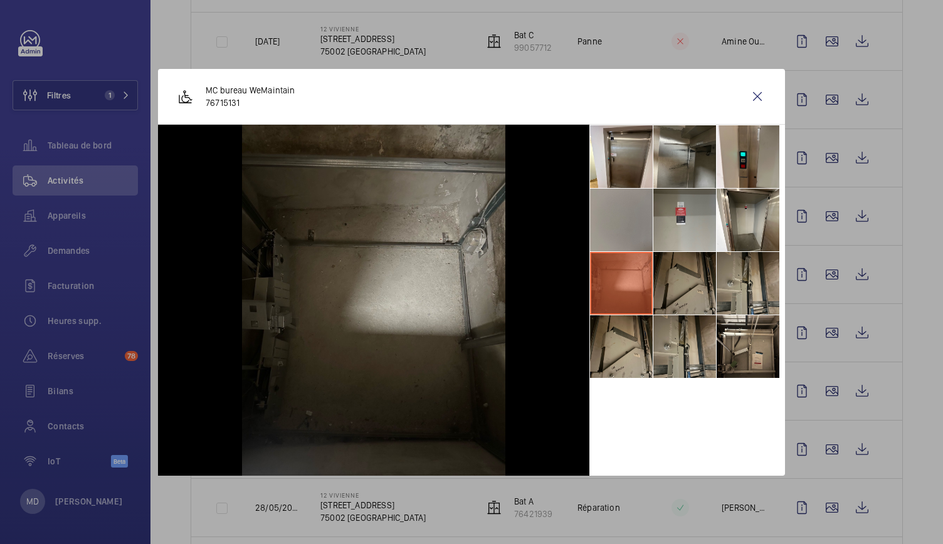
click at [673, 284] on li at bounding box center [684, 283] width 63 height 63
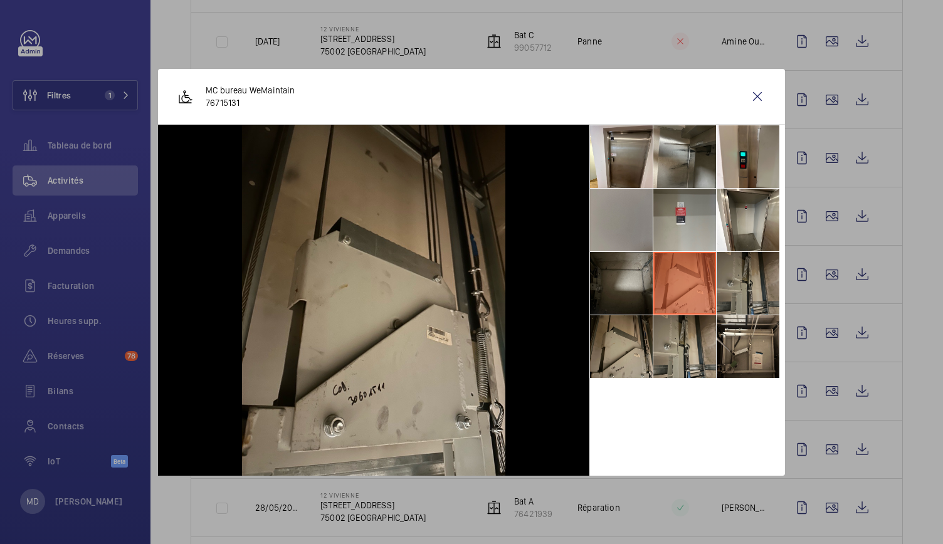
click at [723, 291] on li at bounding box center [747, 283] width 63 height 63
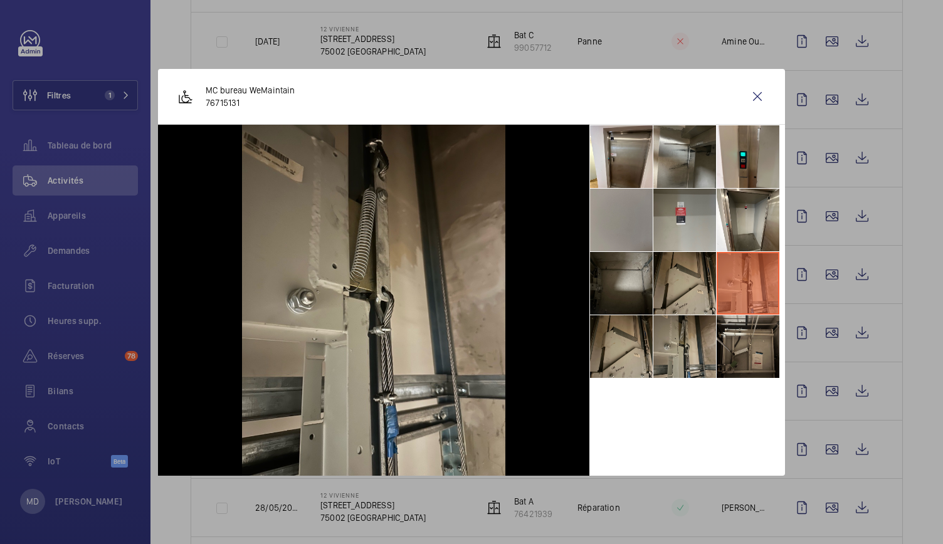
click at [733, 323] on li at bounding box center [747, 346] width 63 height 63
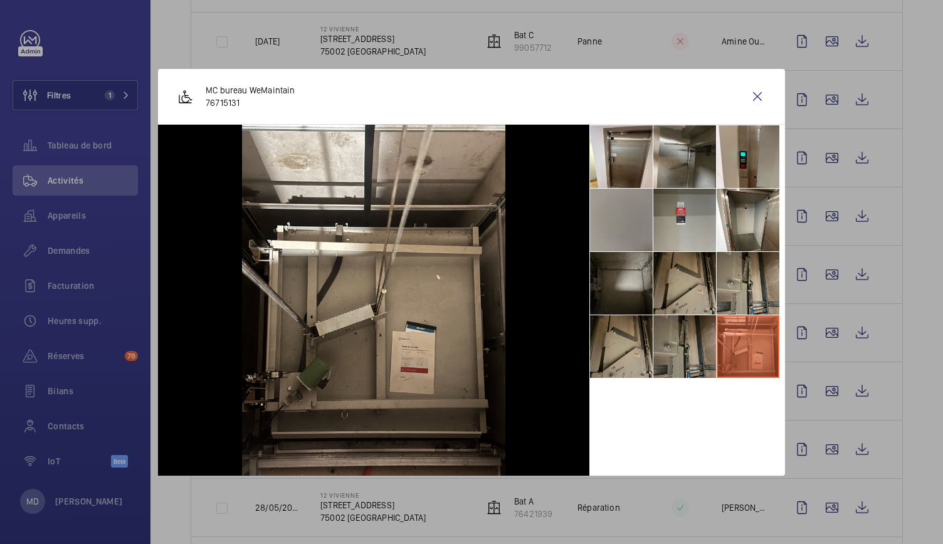
click at [689, 342] on li at bounding box center [684, 346] width 63 height 63
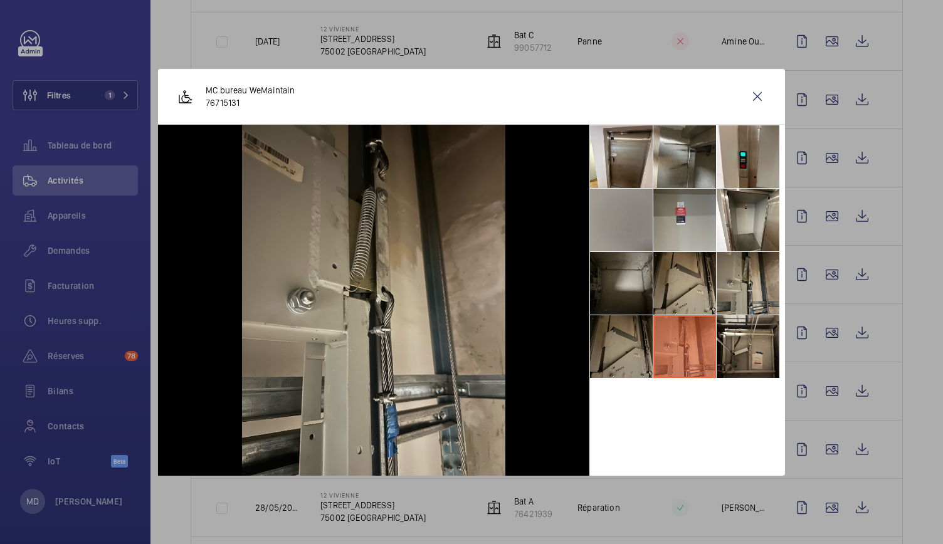
click at [624, 343] on li at bounding box center [621, 346] width 63 height 63
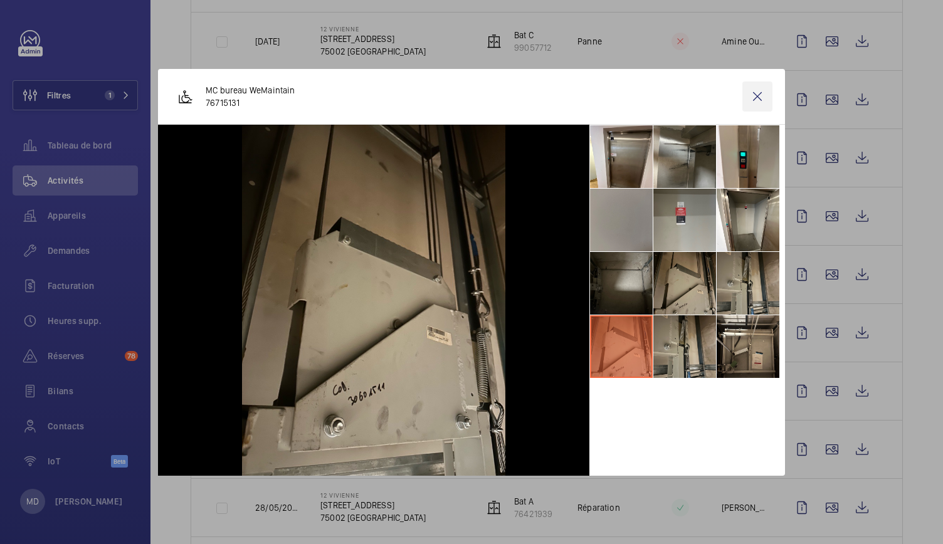
click at [750, 103] on wm-front-icon-button at bounding box center [757, 96] width 30 height 30
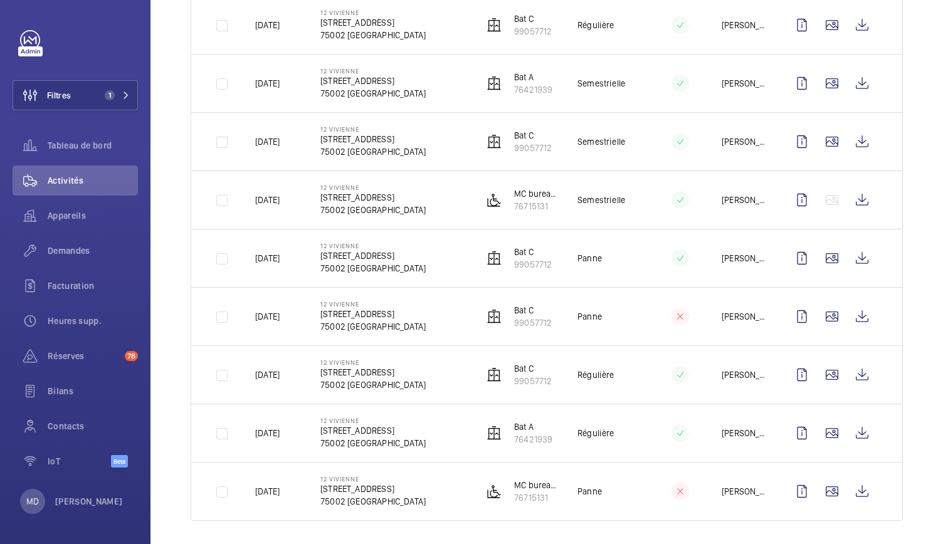
scroll to position [1395, 0]
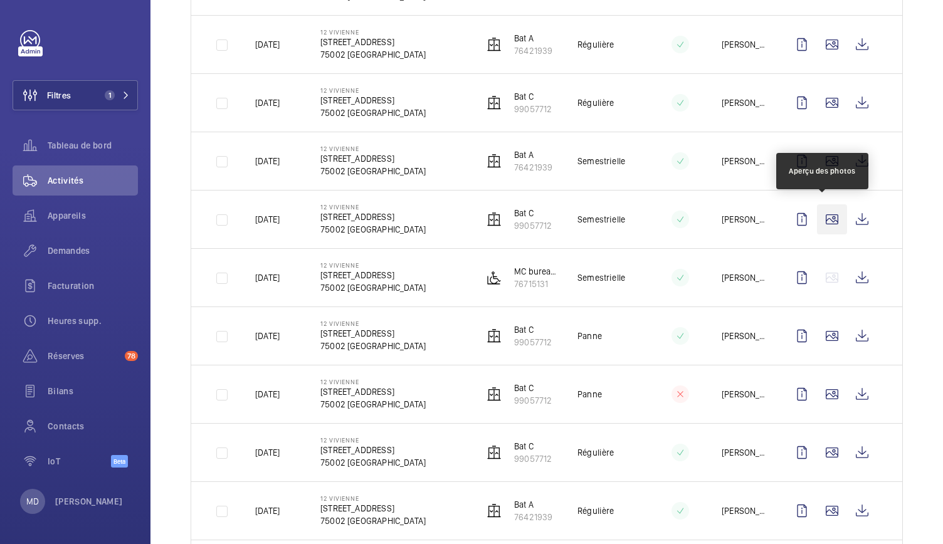
click at [820, 210] on wm-front-icon-button at bounding box center [832, 219] width 30 height 30
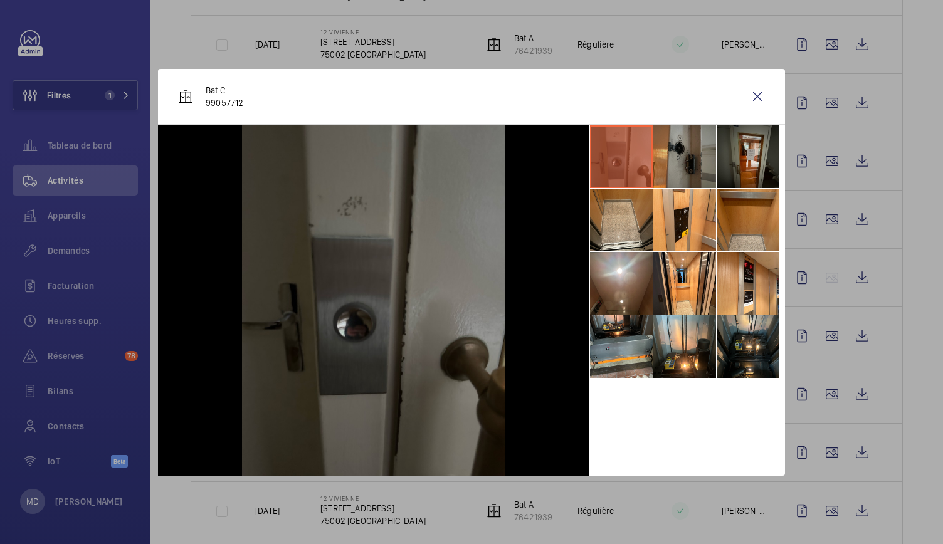
click at [687, 160] on li at bounding box center [684, 156] width 63 height 63
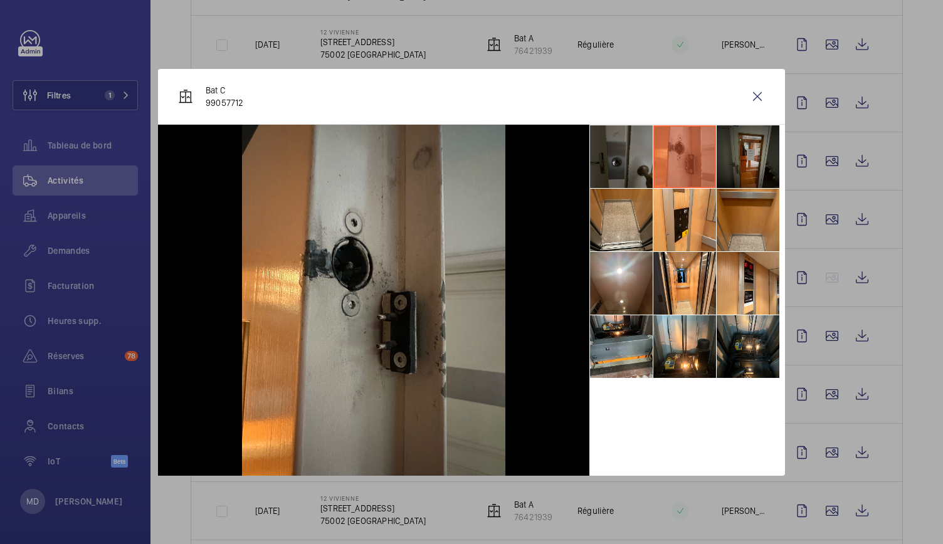
click at [727, 149] on li at bounding box center [747, 156] width 63 height 63
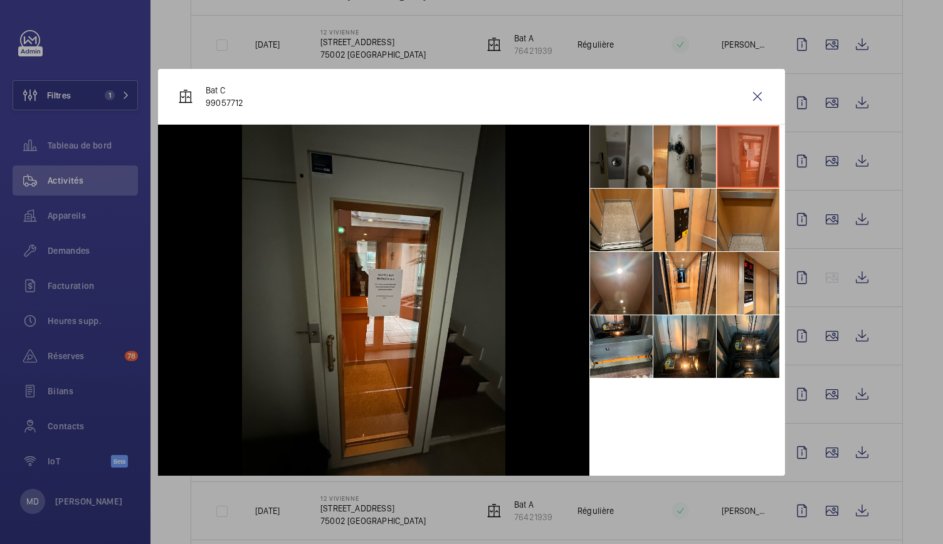
click at [740, 218] on li at bounding box center [747, 220] width 63 height 63
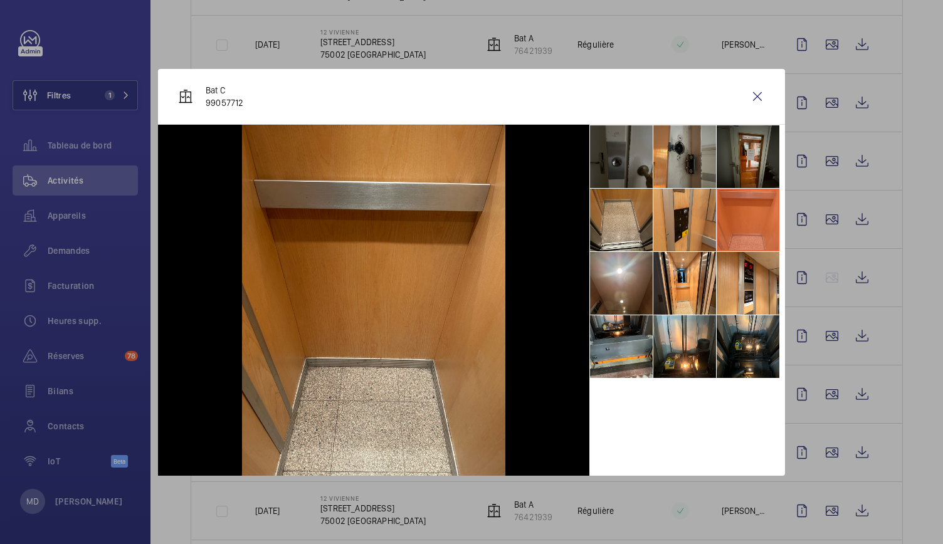
click at [681, 218] on li at bounding box center [684, 220] width 63 height 63
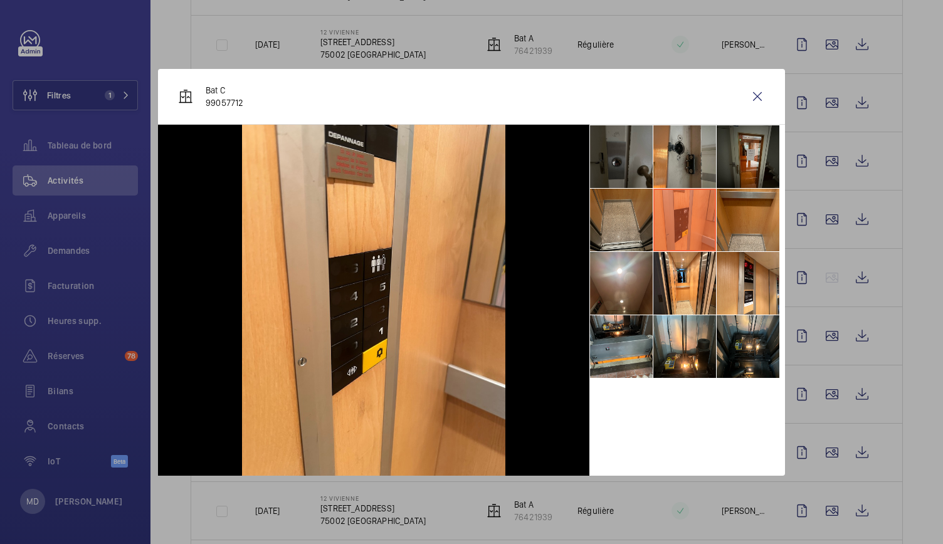
click at [627, 220] on li at bounding box center [621, 220] width 63 height 63
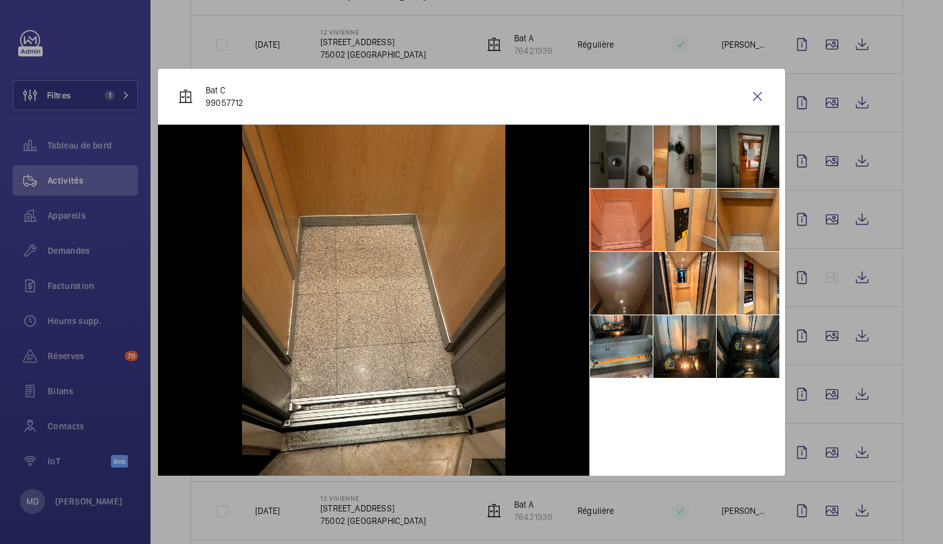
click at [633, 289] on li at bounding box center [621, 283] width 63 height 63
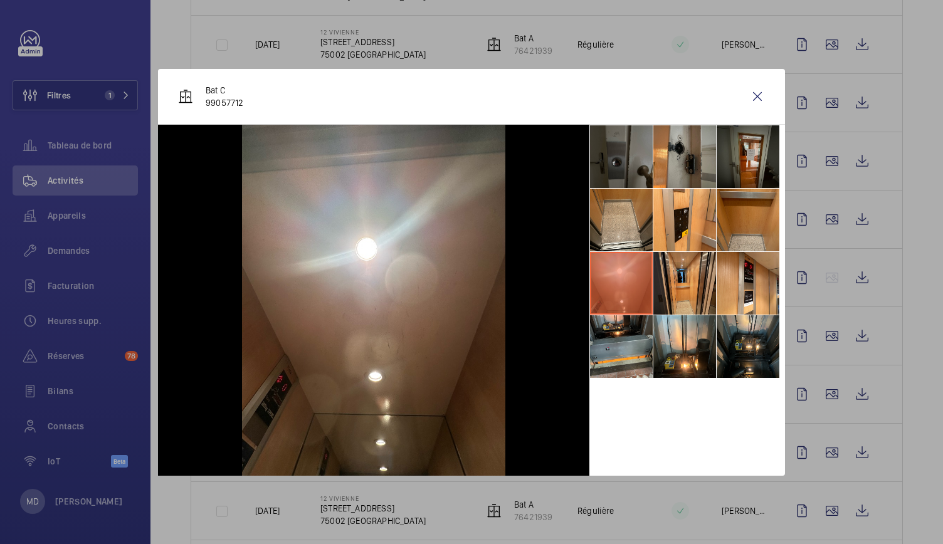
click at [706, 296] on li at bounding box center [684, 283] width 63 height 63
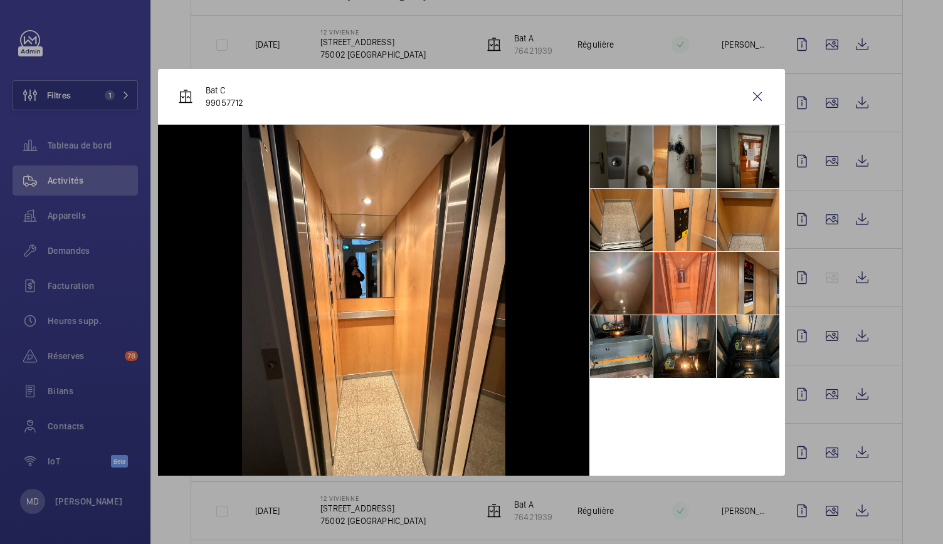
click at [749, 304] on li at bounding box center [747, 283] width 63 height 63
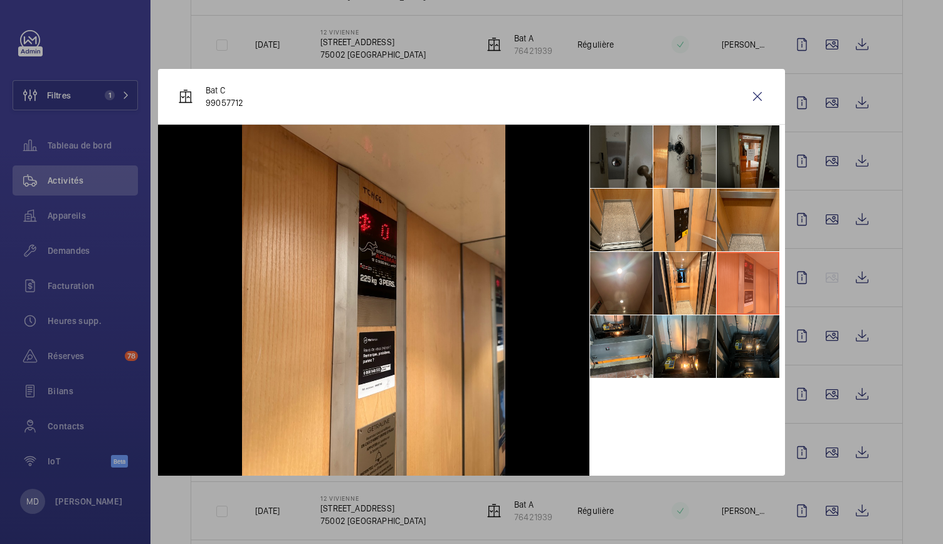
click at [744, 339] on li at bounding box center [747, 346] width 63 height 63
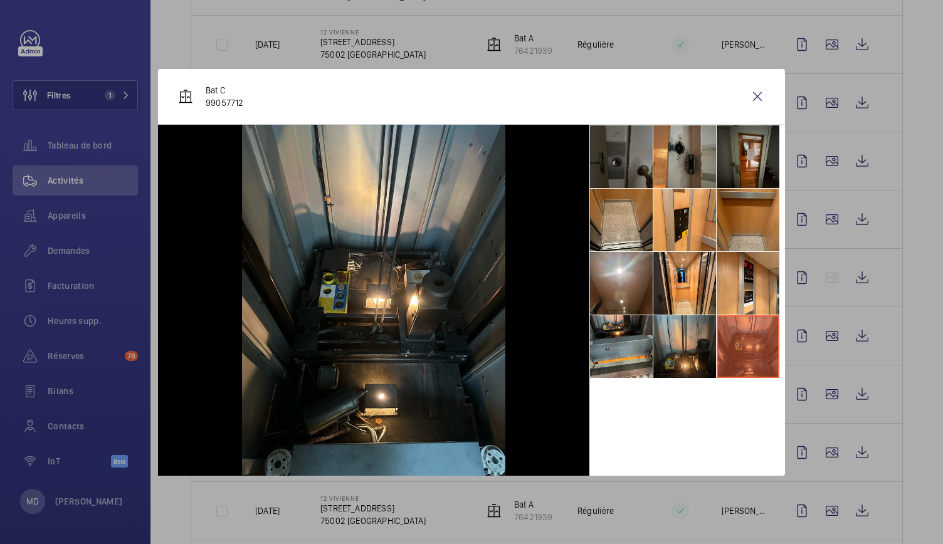
click at [701, 347] on li at bounding box center [684, 346] width 63 height 63
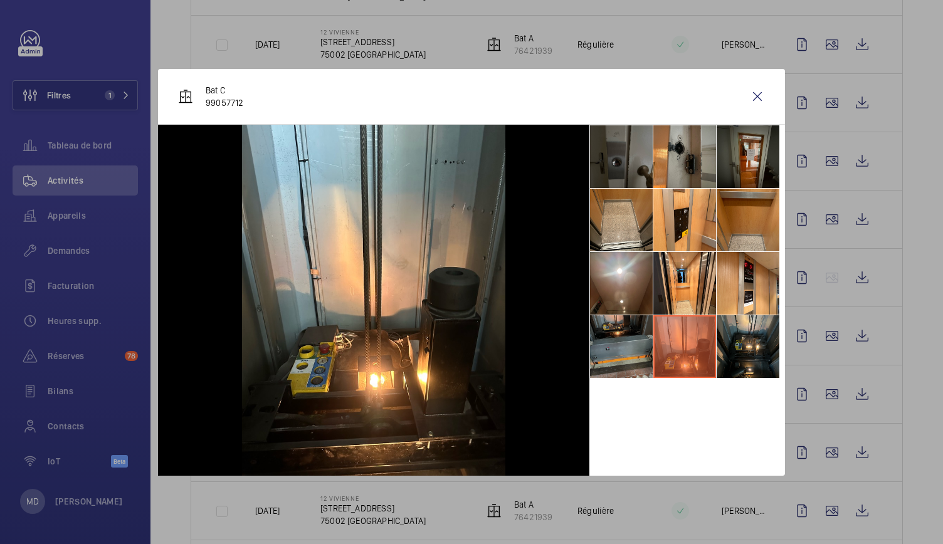
click at [628, 335] on li at bounding box center [621, 346] width 63 height 63
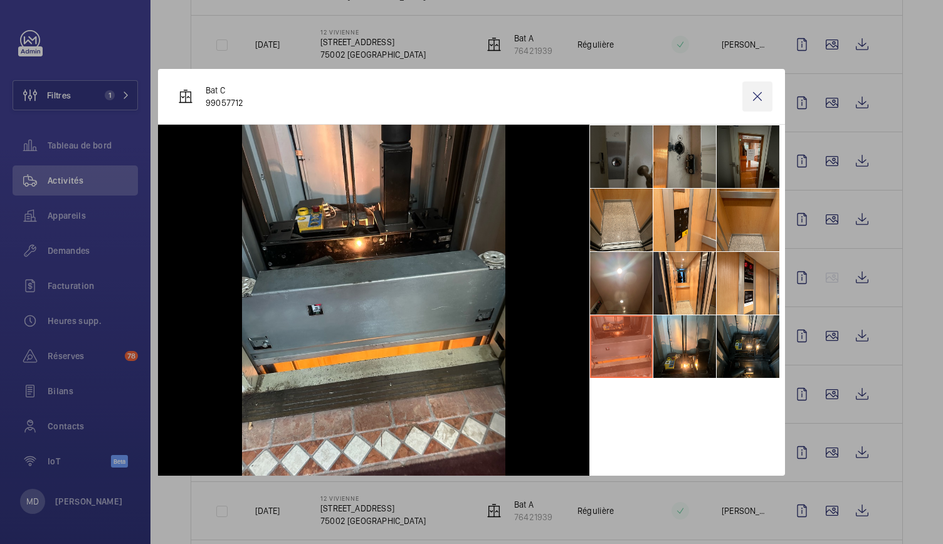
click at [750, 89] on wm-front-icon-button at bounding box center [757, 96] width 30 height 30
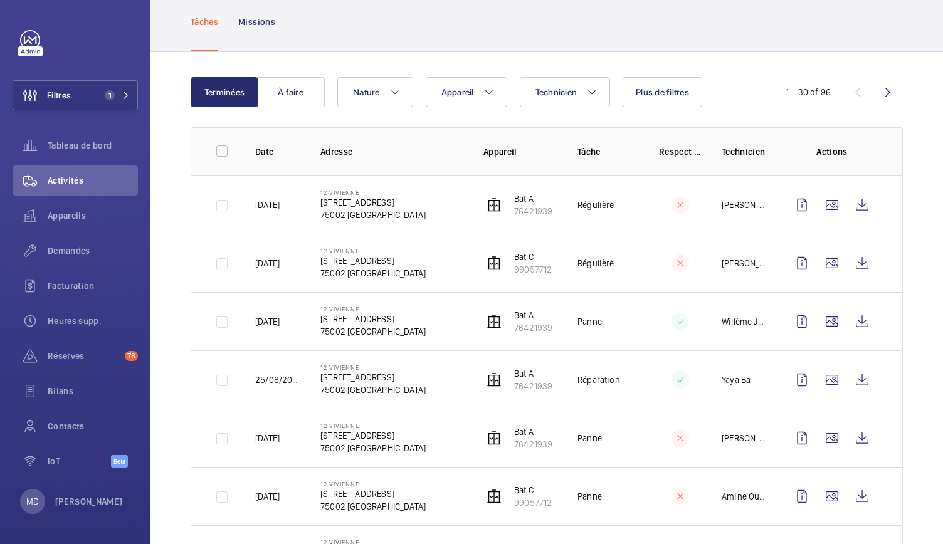
scroll to position [0, 0]
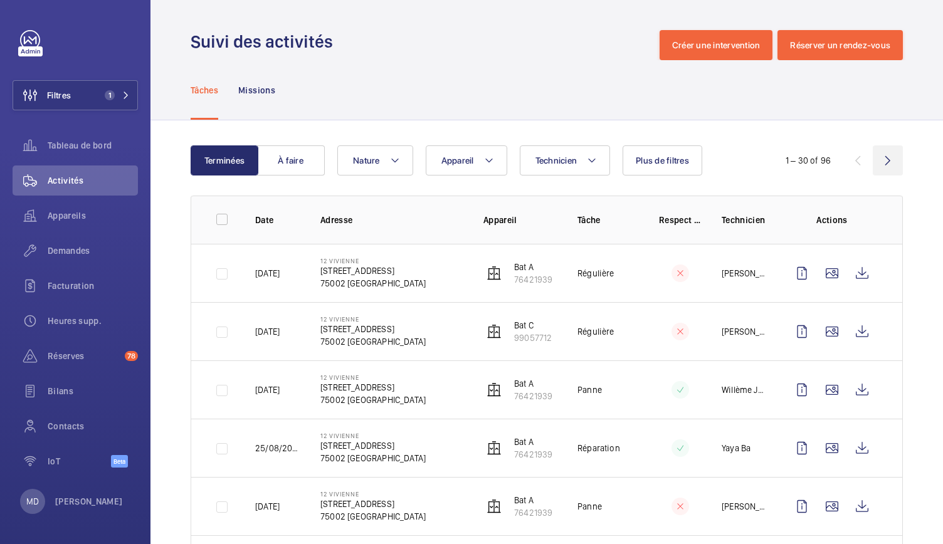
click at [879, 162] on wm-front-icon-button at bounding box center [888, 160] width 30 height 30
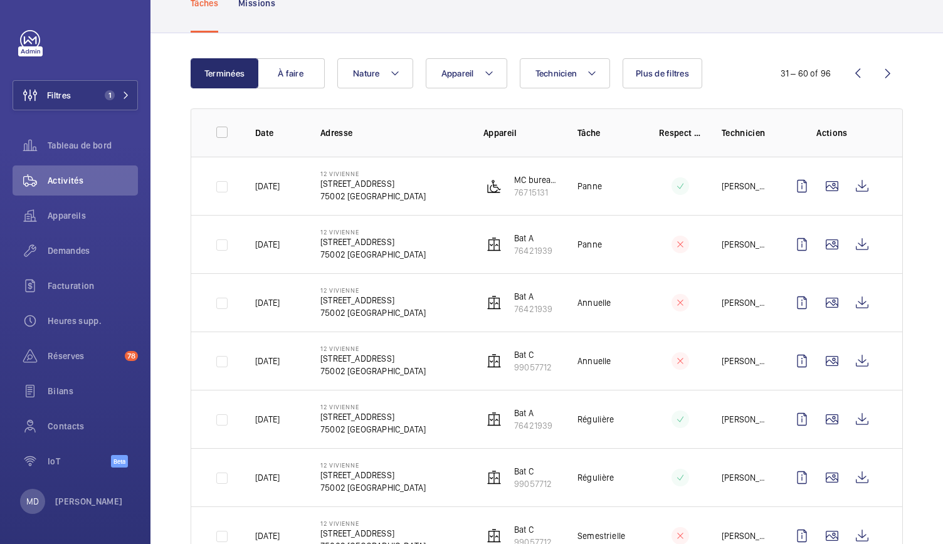
scroll to position [91, 0]
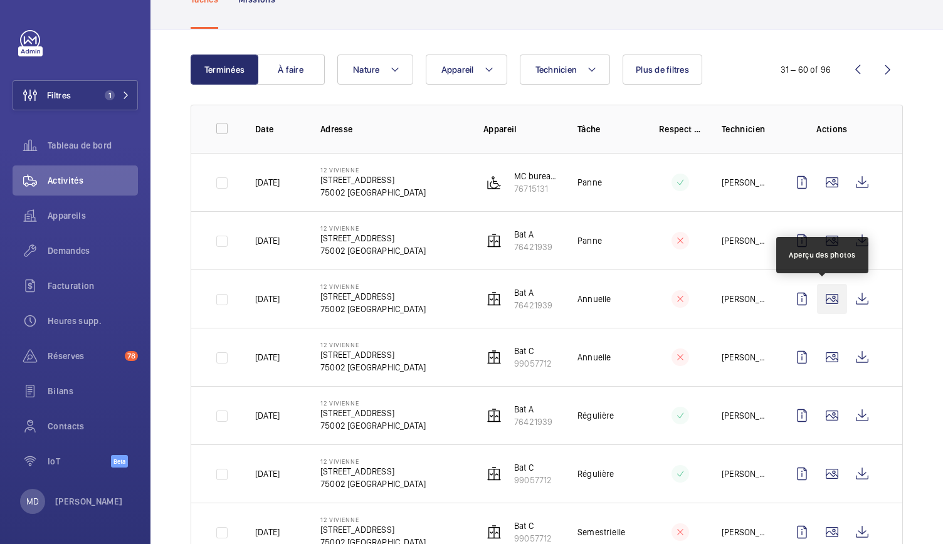
click at [821, 302] on wm-front-icon-button at bounding box center [832, 299] width 30 height 30
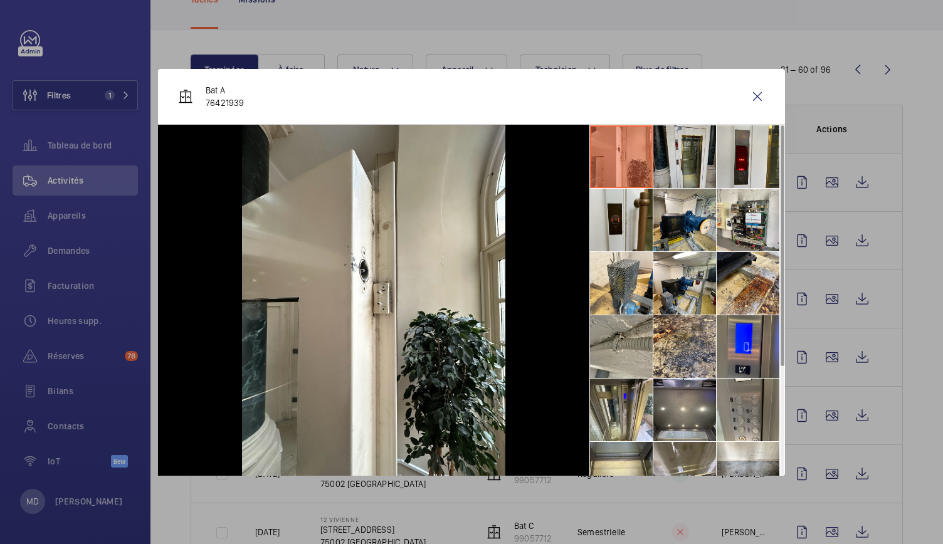
click at [677, 152] on li at bounding box center [684, 156] width 63 height 63
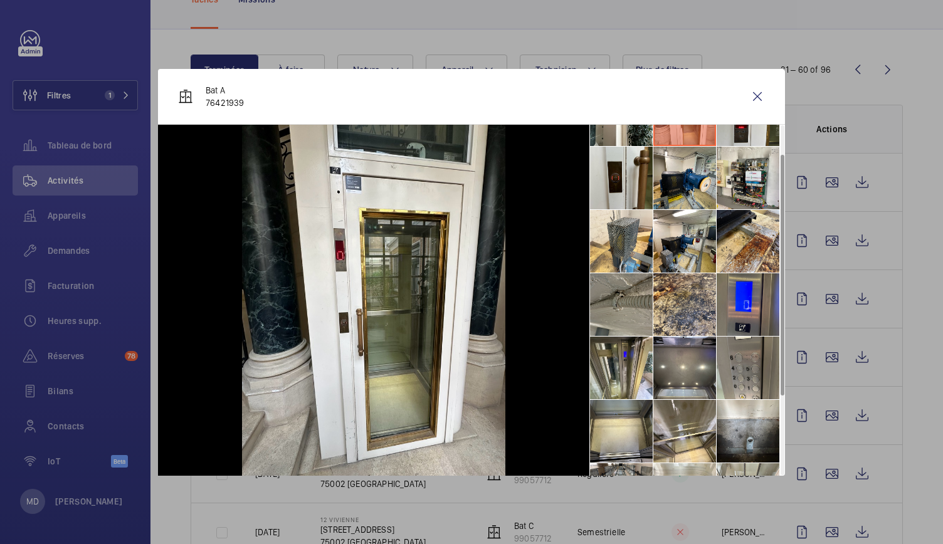
scroll to position [43, 0]
click at [632, 304] on li at bounding box center [621, 304] width 63 height 63
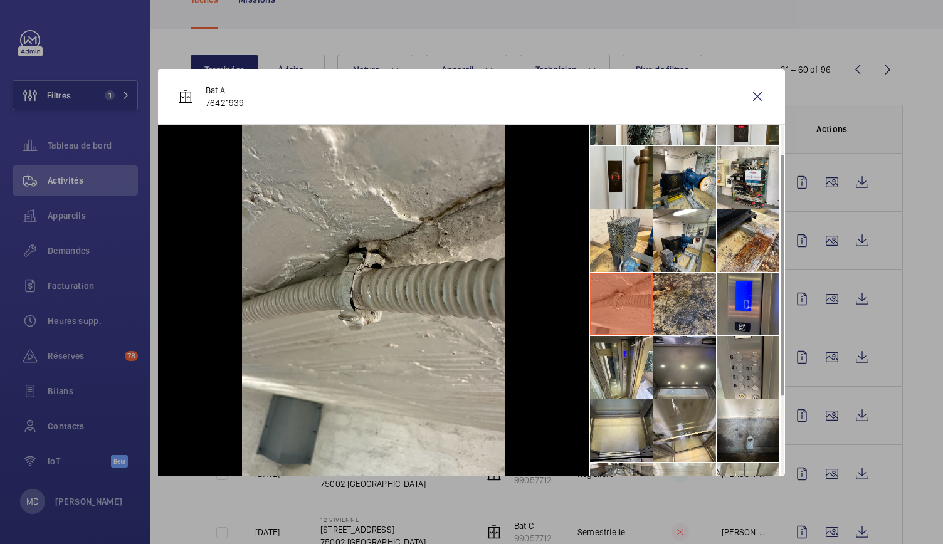
click at [680, 302] on li at bounding box center [684, 304] width 63 height 63
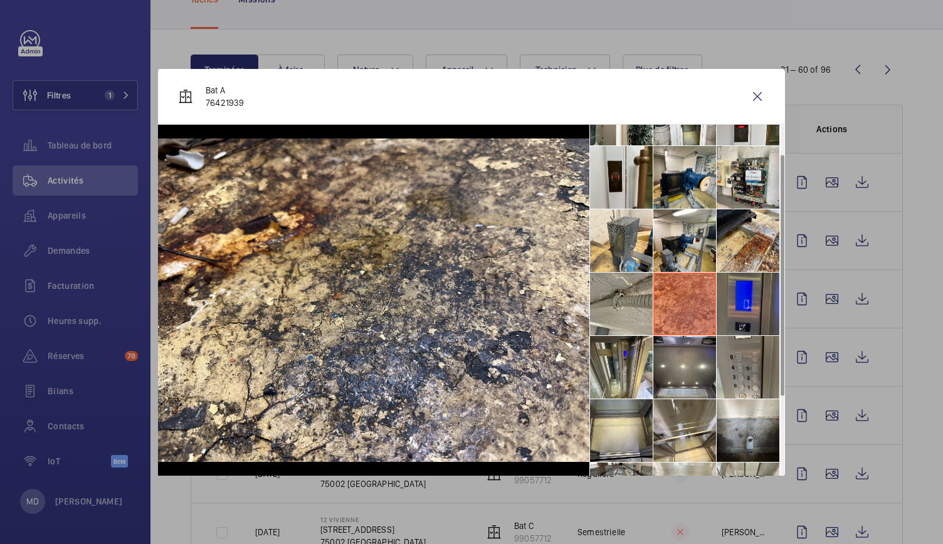
click at [728, 305] on li at bounding box center [747, 304] width 63 height 63
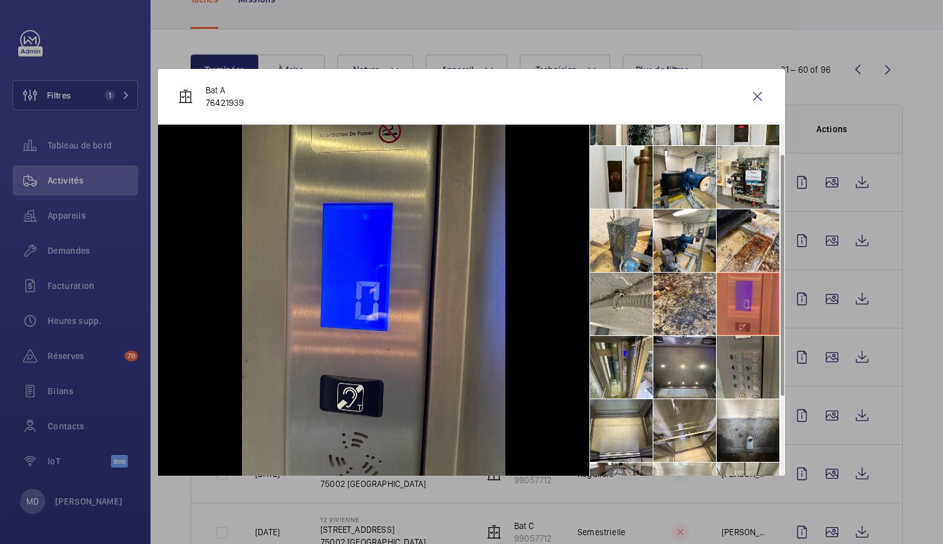
click at [740, 366] on li at bounding box center [747, 367] width 63 height 63
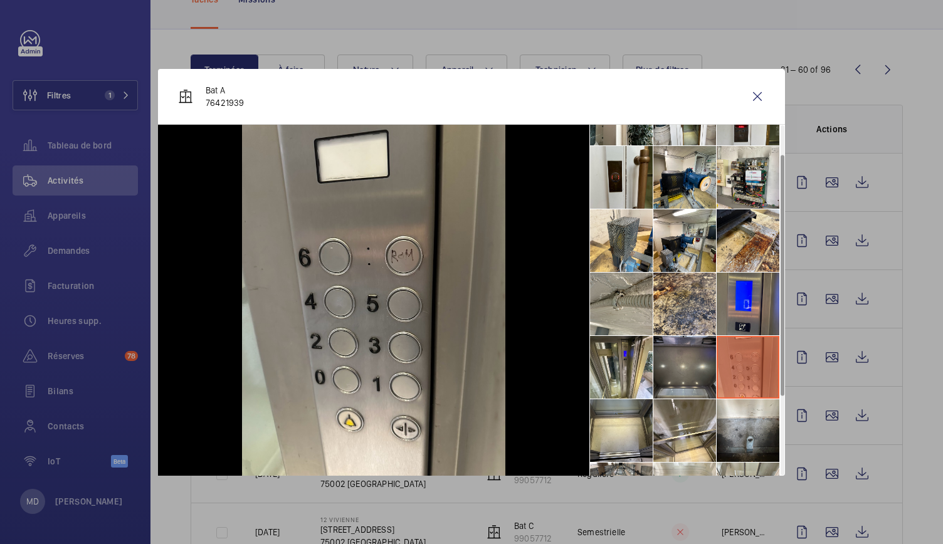
click at [696, 370] on li at bounding box center [684, 367] width 63 height 63
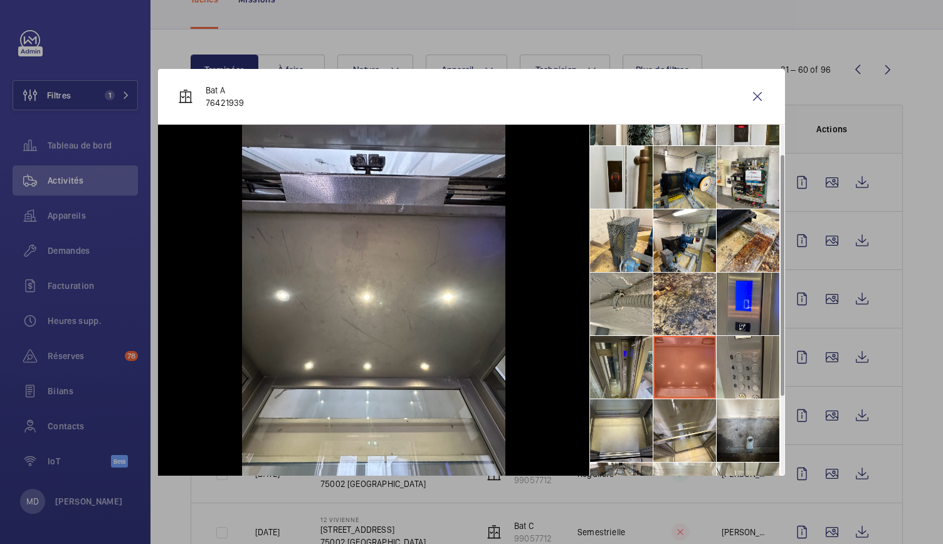
click at [624, 369] on li at bounding box center [621, 367] width 63 height 63
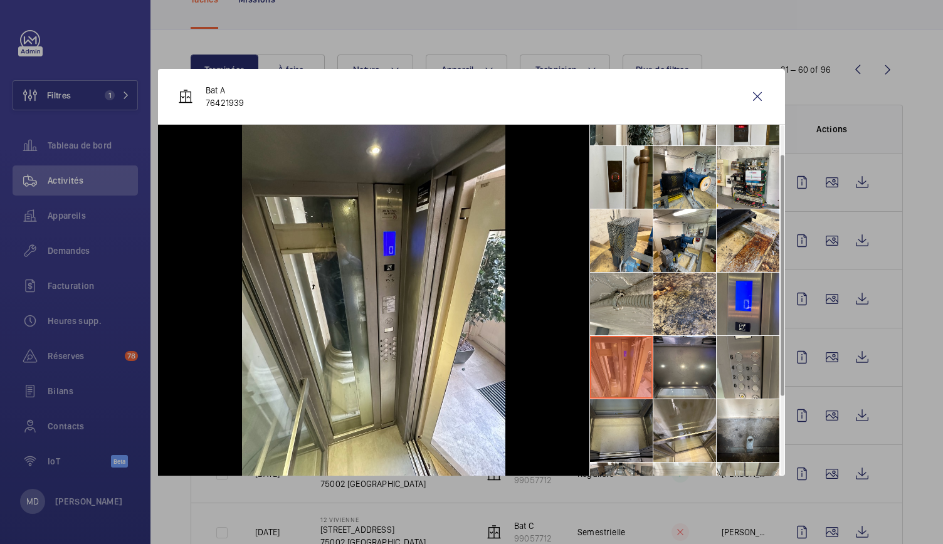
click at [637, 431] on li at bounding box center [621, 430] width 63 height 63
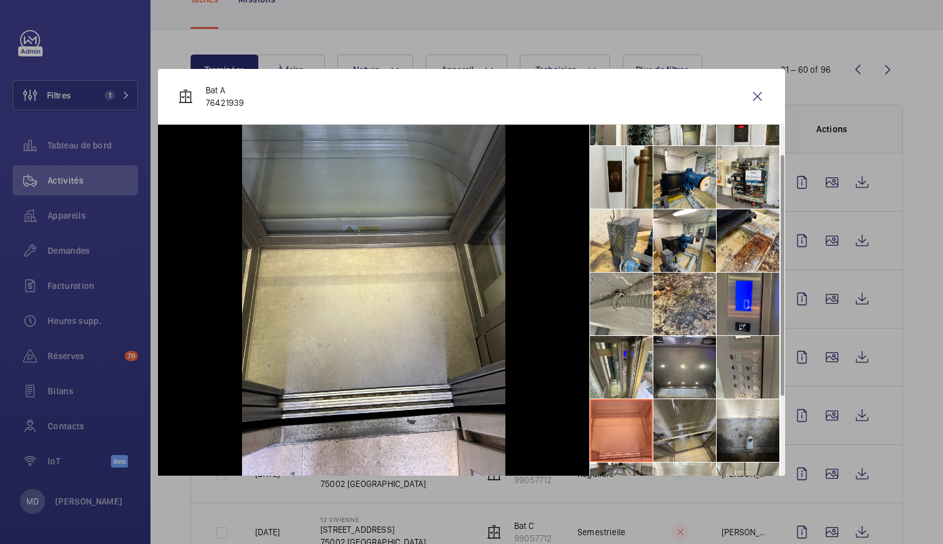
click at [684, 429] on li at bounding box center [684, 430] width 63 height 63
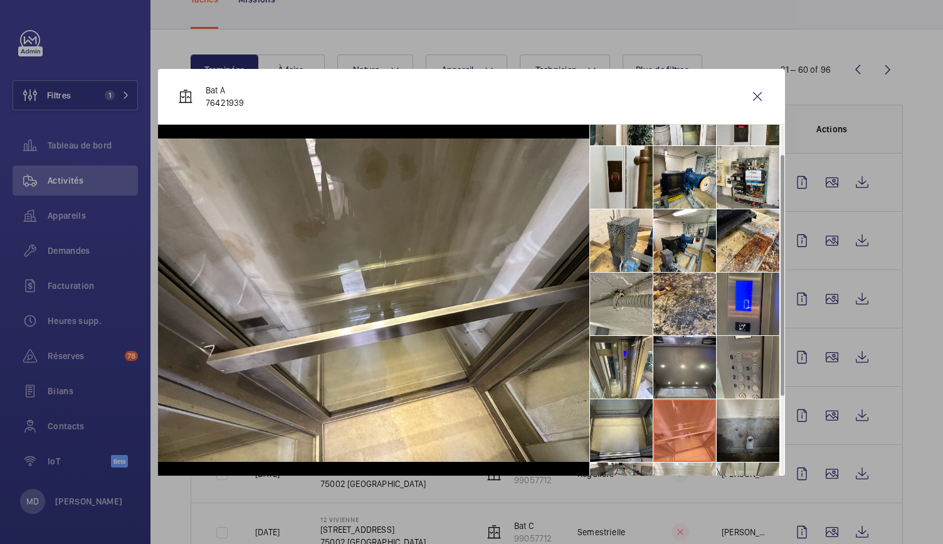
click at [748, 432] on li at bounding box center [747, 430] width 63 height 63
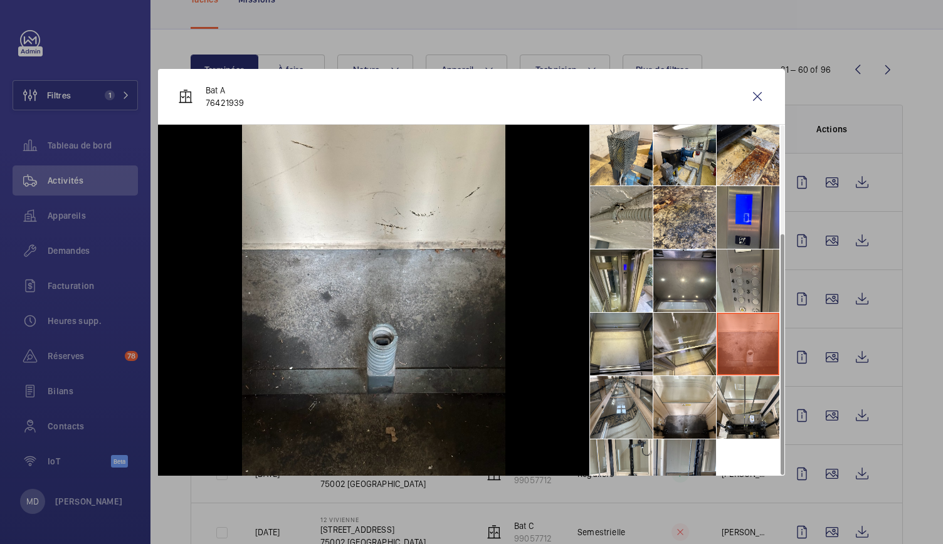
scroll to position [155, 0]
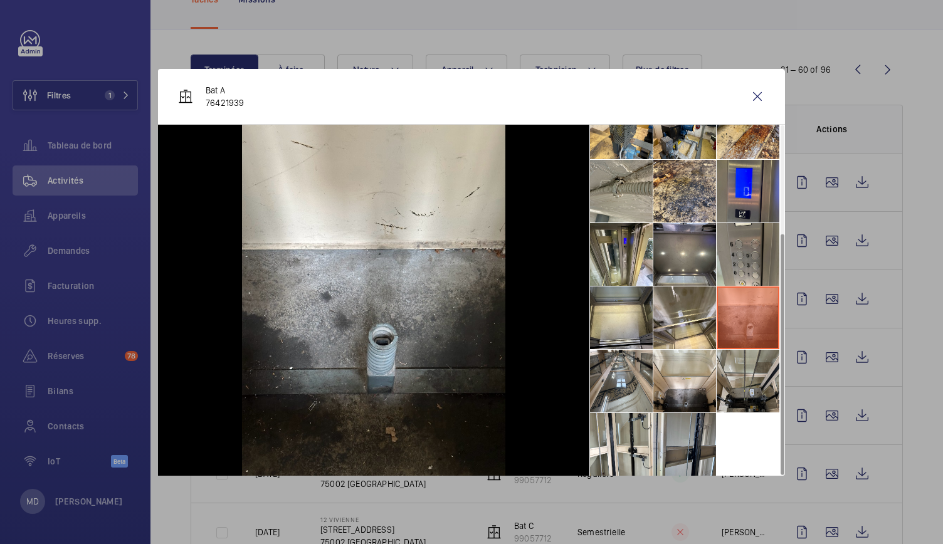
click at [743, 396] on li at bounding box center [747, 381] width 63 height 63
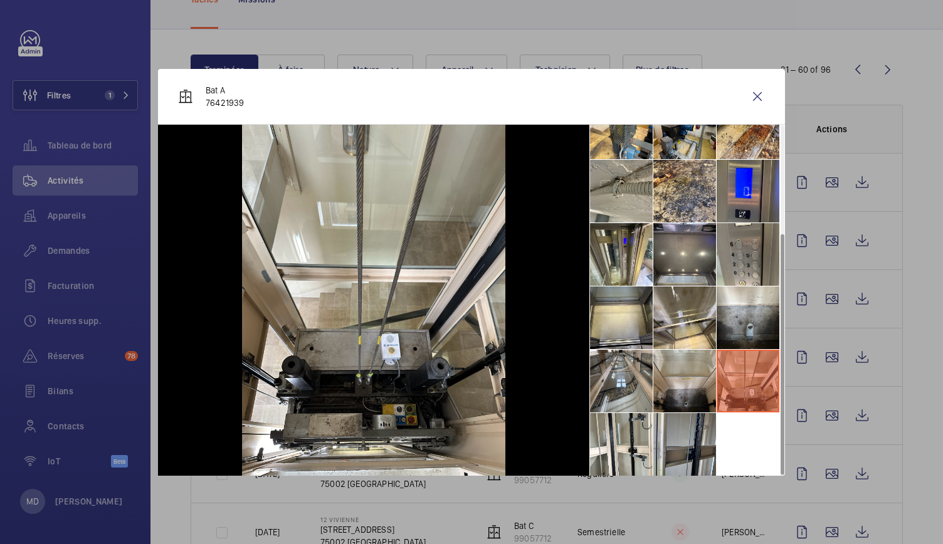
click at [693, 389] on li at bounding box center [684, 381] width 63 height 63
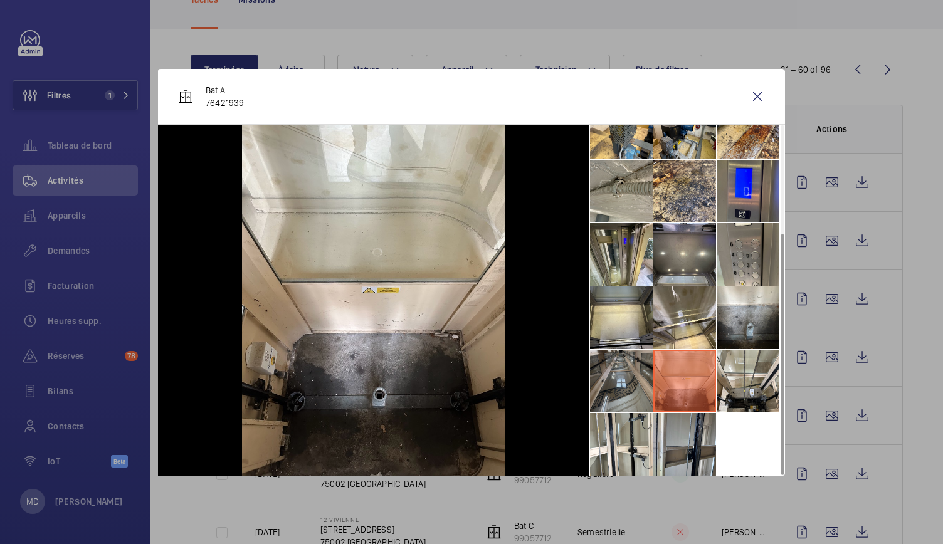
click at [627, 385] on li at bounding box center [621, 381] width 63 height 63
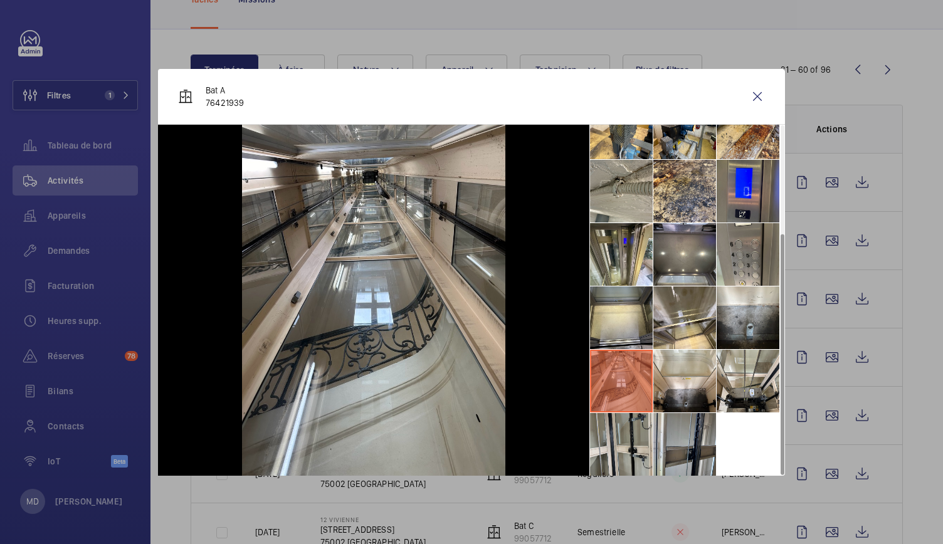
click at [634, 441] on li at bounding box center [621, 444] width 63 height 63
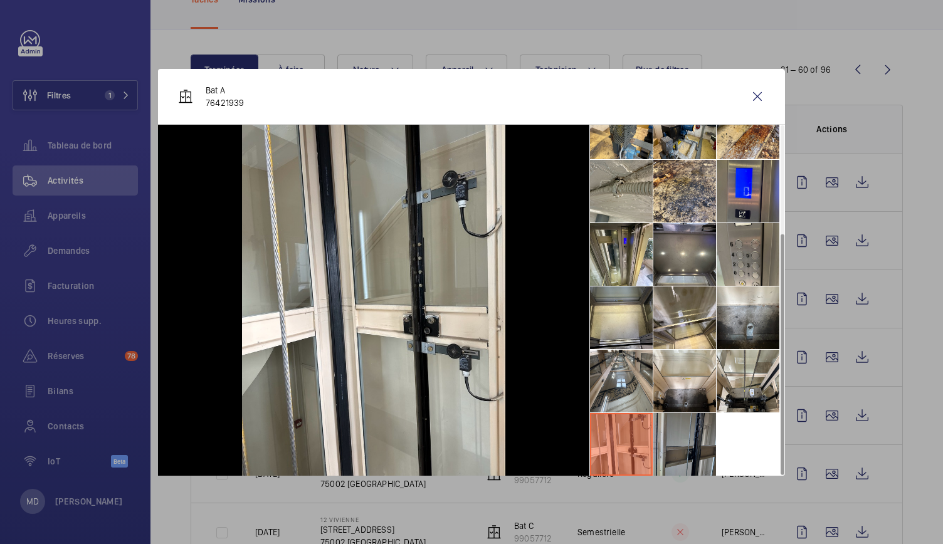
click at [683, 441] on li at bounding box center [684, 444] width 63 height 63
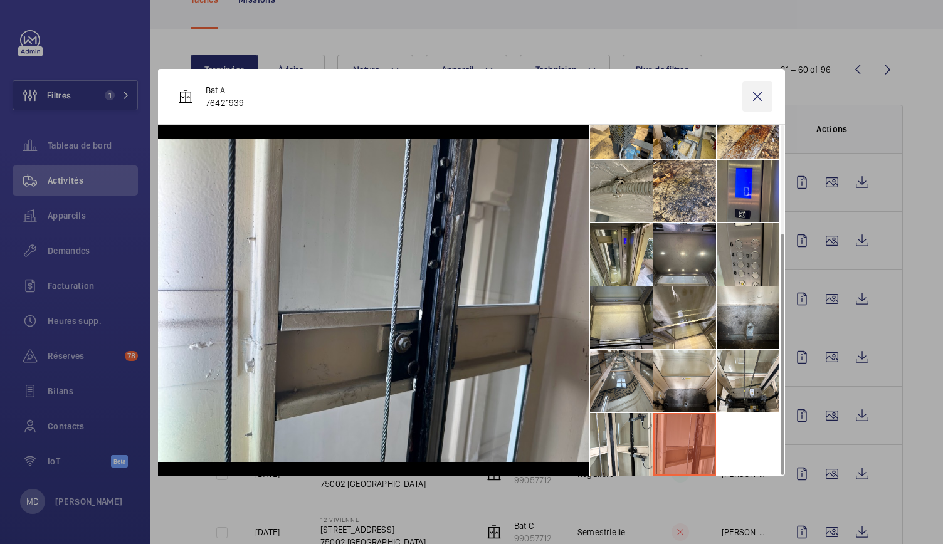
click at [750, 88] on wm-front-icon-button at bounding box center [757, 96] width 30 height 30
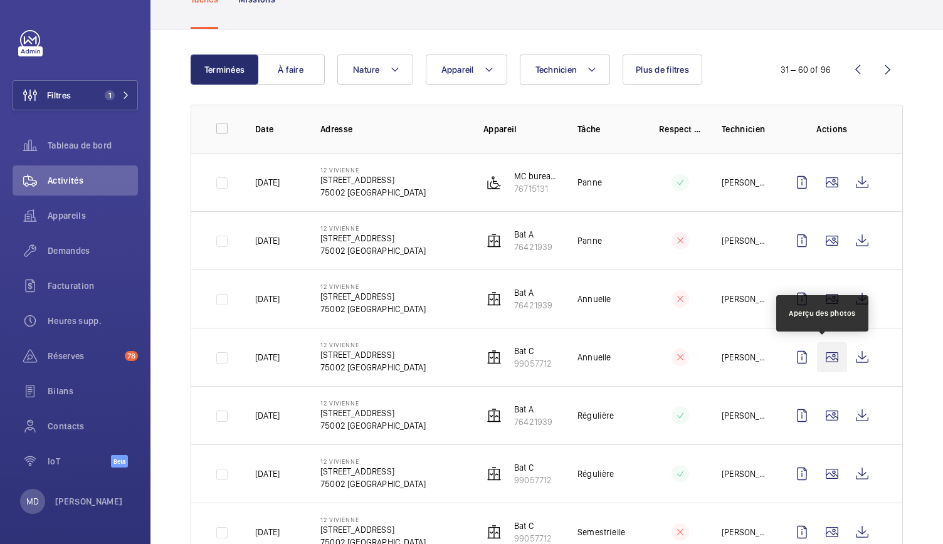
click at [825, 360] on wm-front-icon-button at bounding box center [832, 357] width 30 height 30
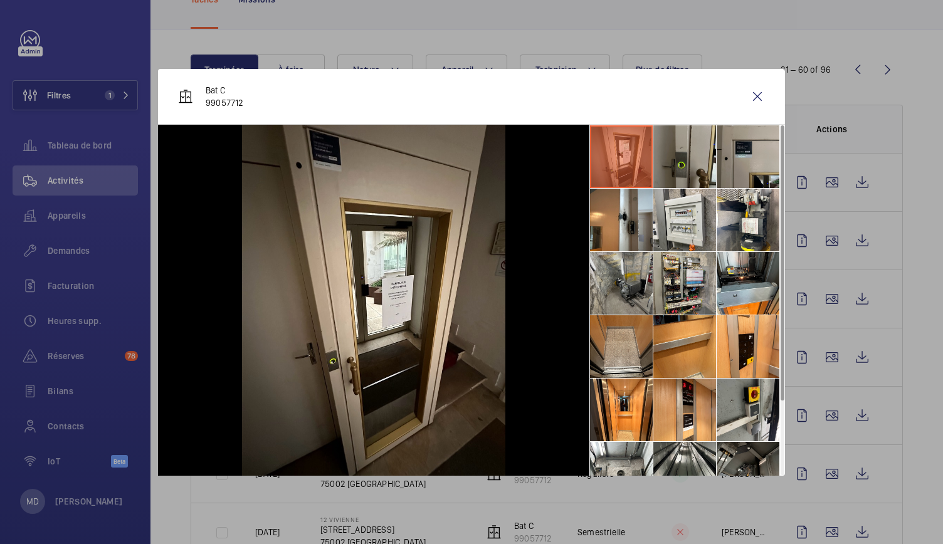
click at [646, 293] on li at bounding box center [621, 283] width 63 height 63
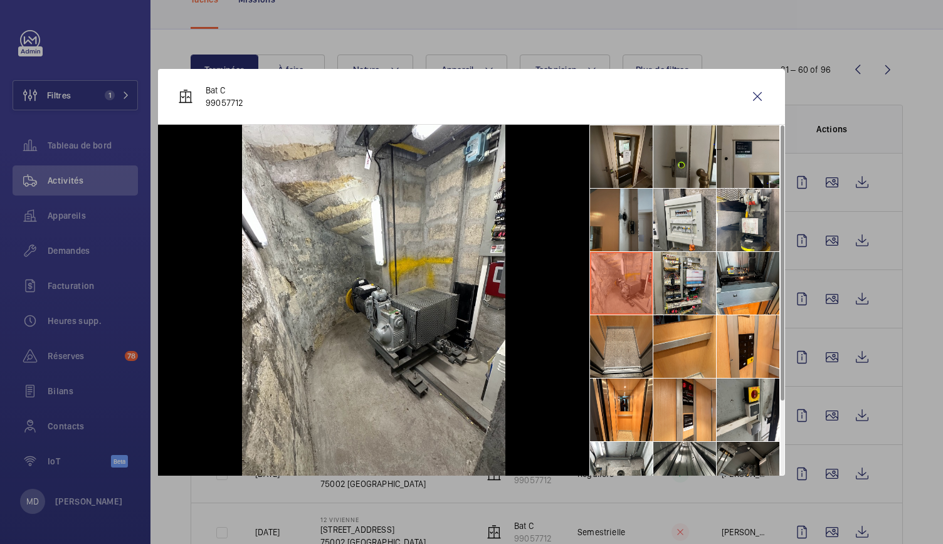
click at [646, 229] on li at bounding box center [621, 220] width 63 height 63
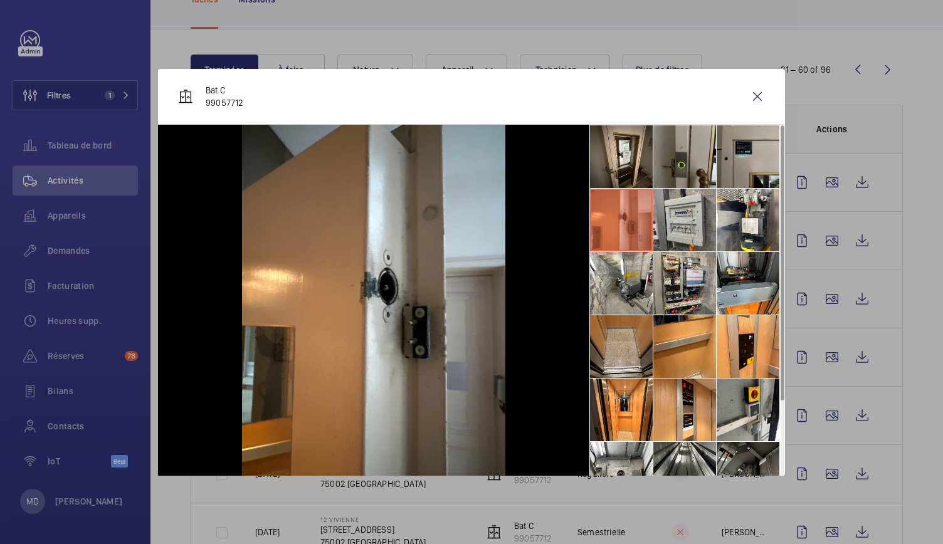
click at [663, 229] on li at bounding box center [684, 220] width 63 height 63
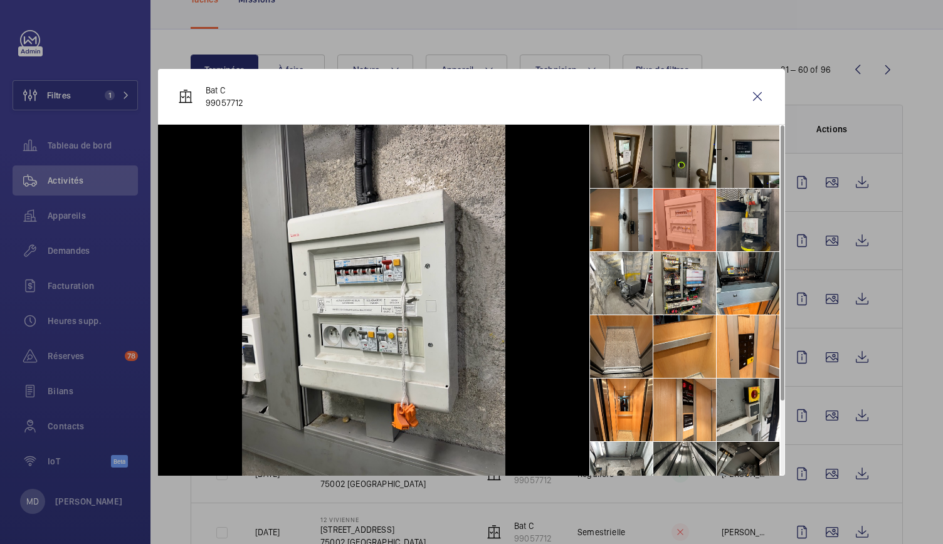
click at [742, 224] on li at bounding box center [747, 220] width 63 height 63
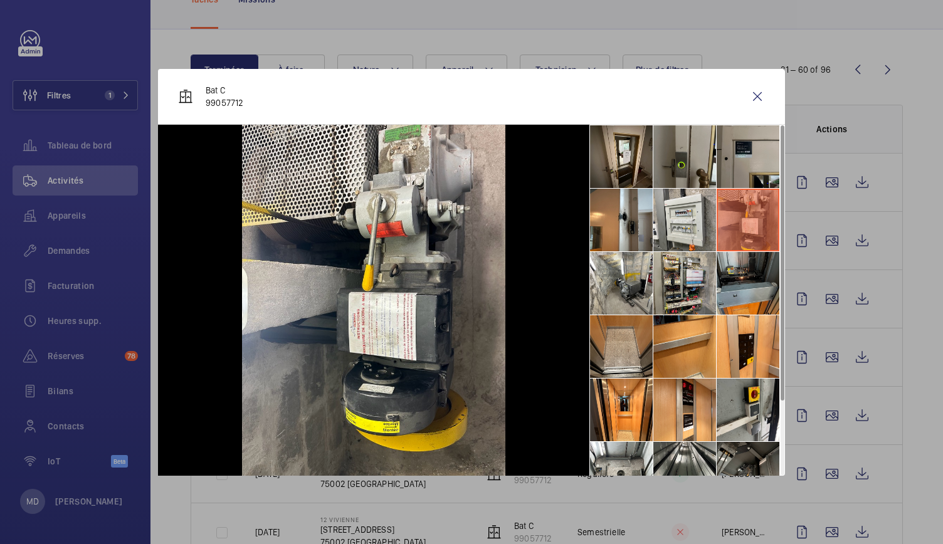
click at [757, 287] on li at bounding box center [747, 283] width 63 height 63
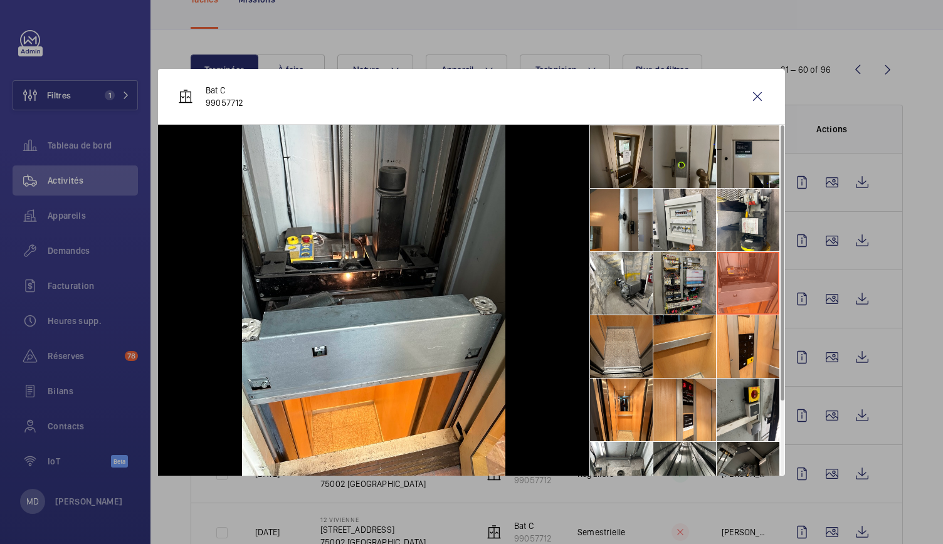
click at [678, 290] on li at bounding box center [684, 283] width 63 height 63
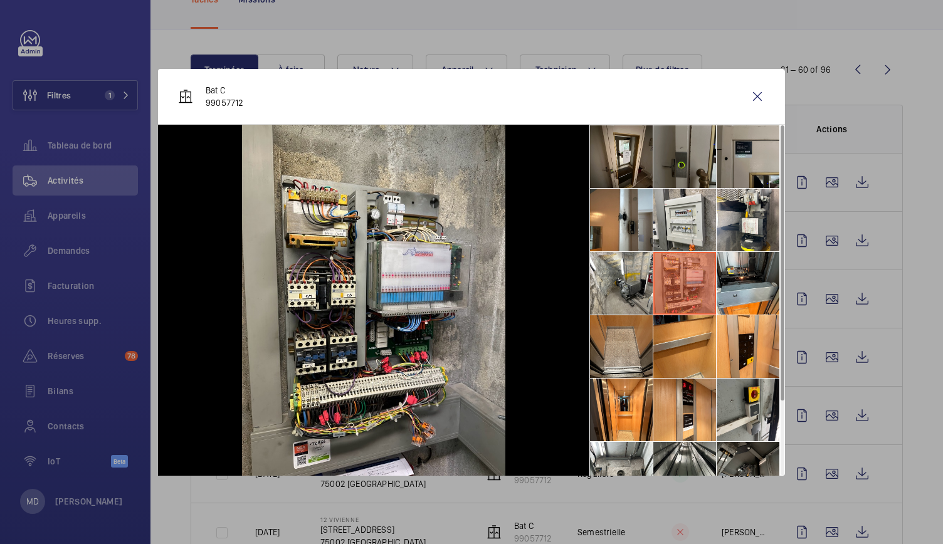
click at [682, 165] on li at bounding box center [684, 156] width 63 height 63
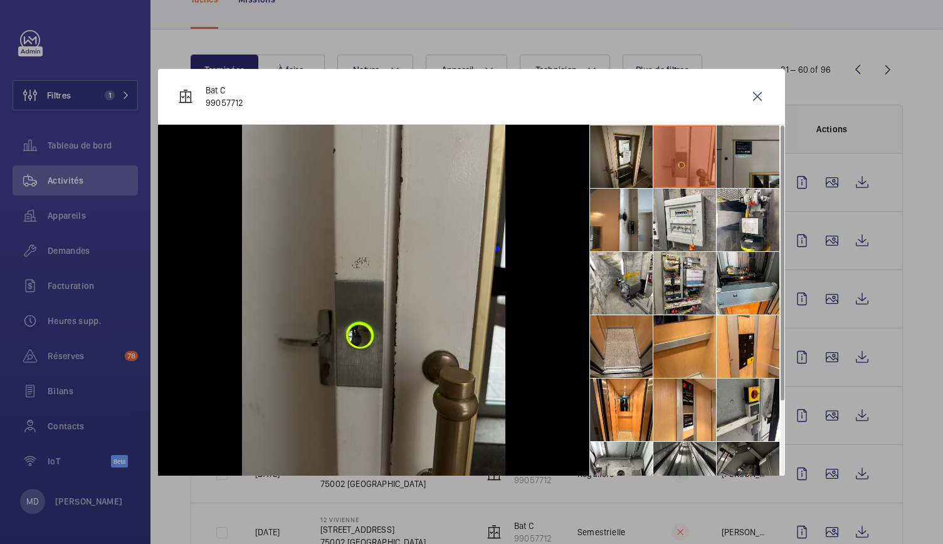
click at [721, 163] on li at bounding box center [747, 156] width 63 height 63
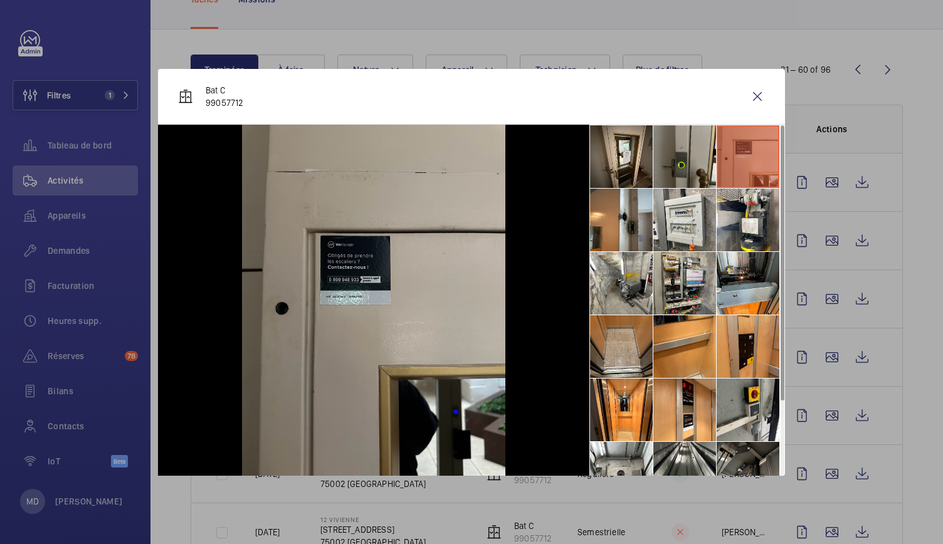
click at [736, 328] on li at bounding box center [747, 346] width 63 height 63
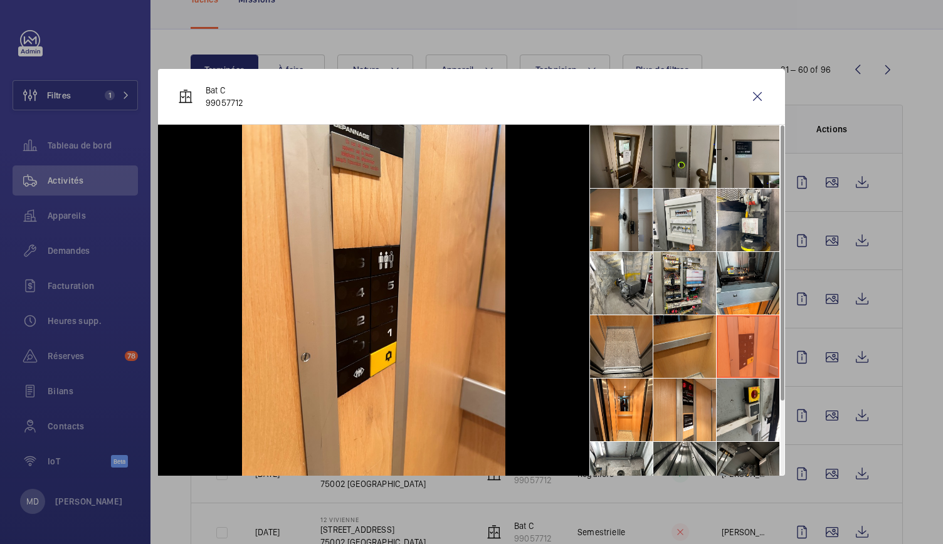
click at [666, 357] on li at bounding box center [684, 346] width 63 height 63
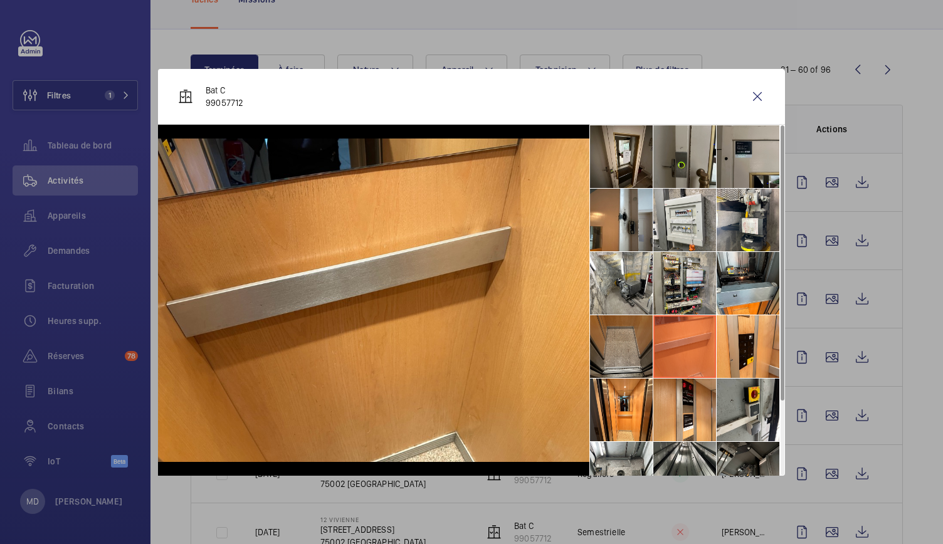
click at [619, 359] on li at bounding box center [621, 346] width 63 height 63
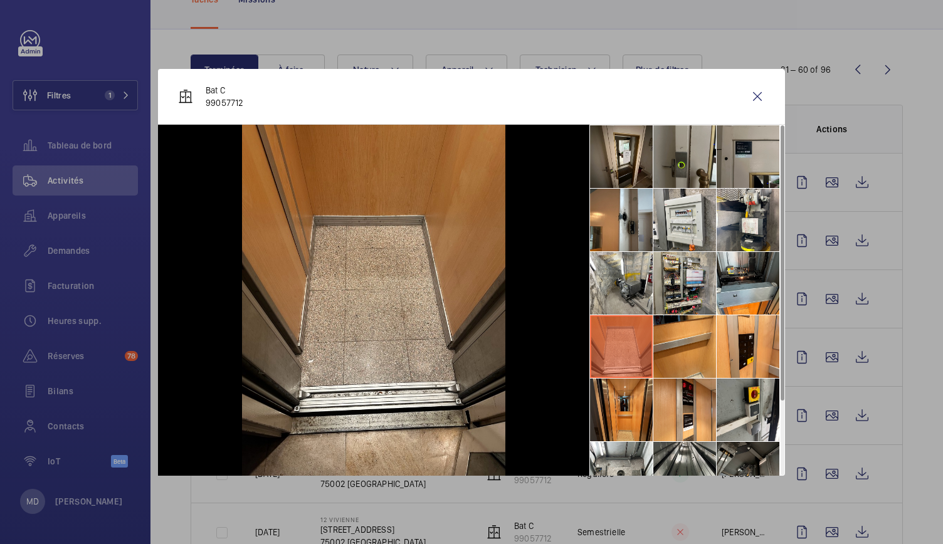
click at [623, 401] on li at bounding box center [621, 410] width 63 height 63
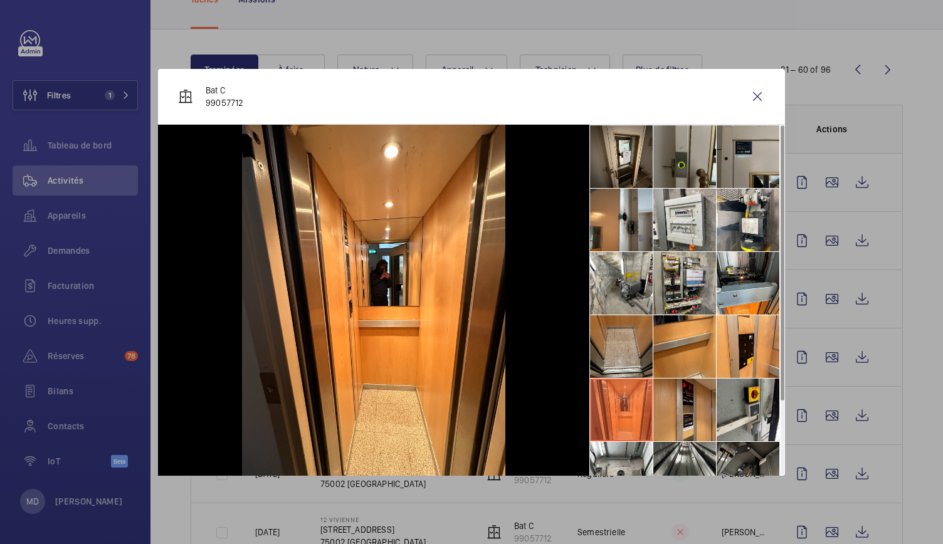
click at [680, 404] on li at bounding box center [684, 410] width 63 height 63
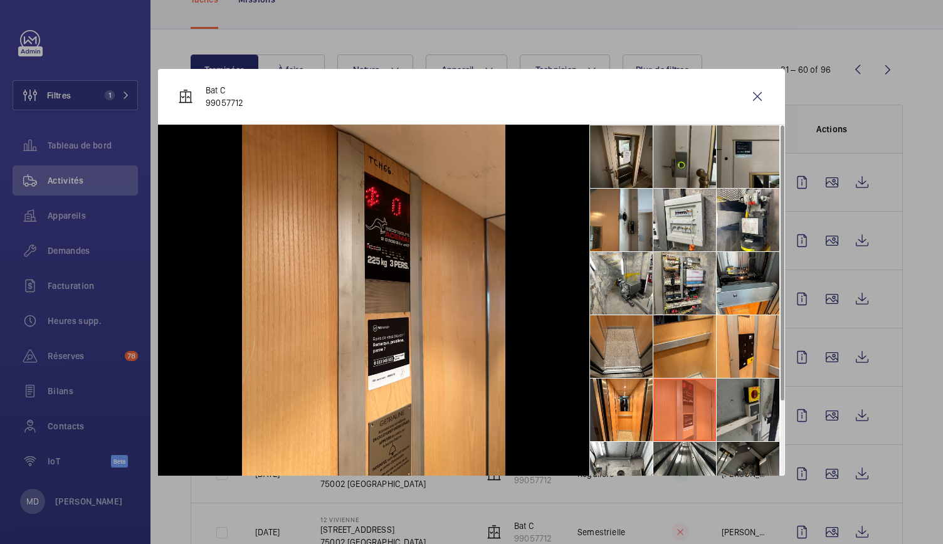
click at [737, 406] on li at bounding box center [747, 410] width 63 height 63
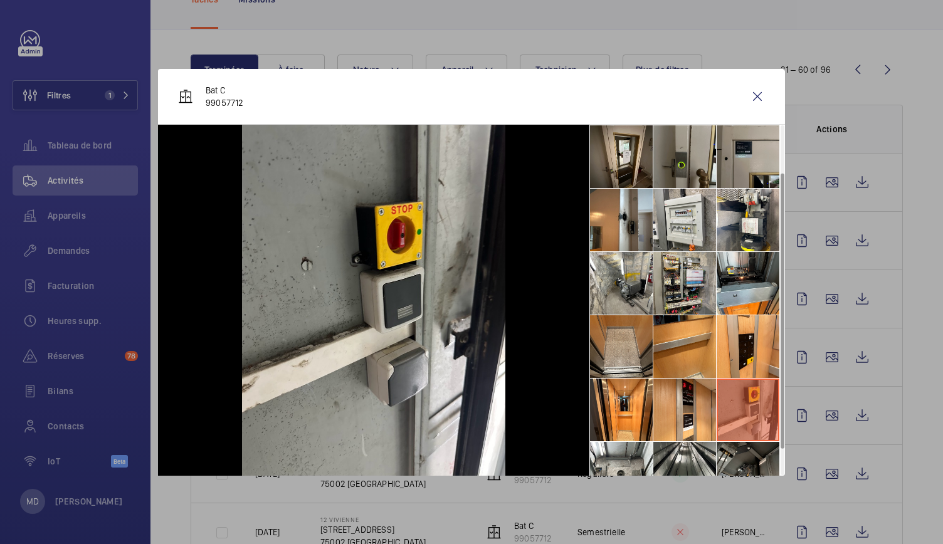
scroll to position [93, 0]
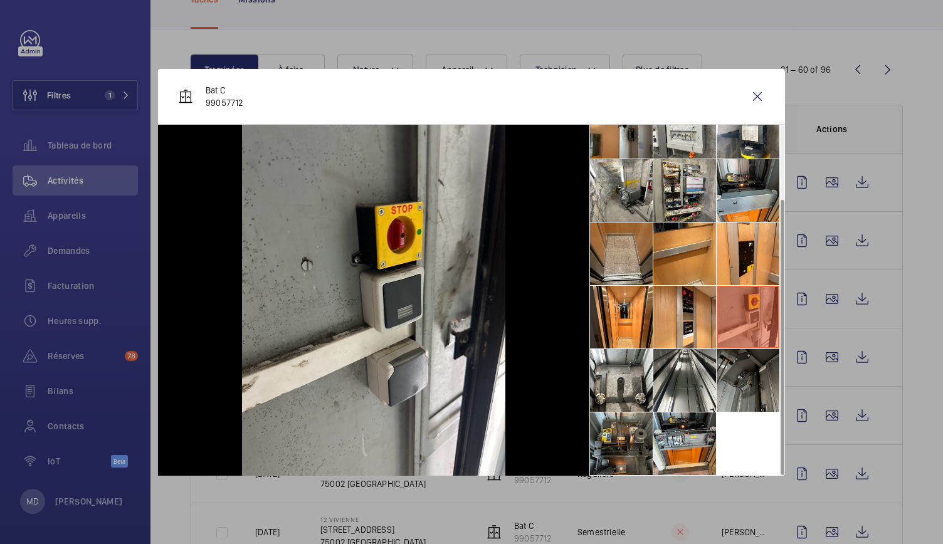
click at [737, 397] on li at bounding box center [747, 380] width 63 height 63
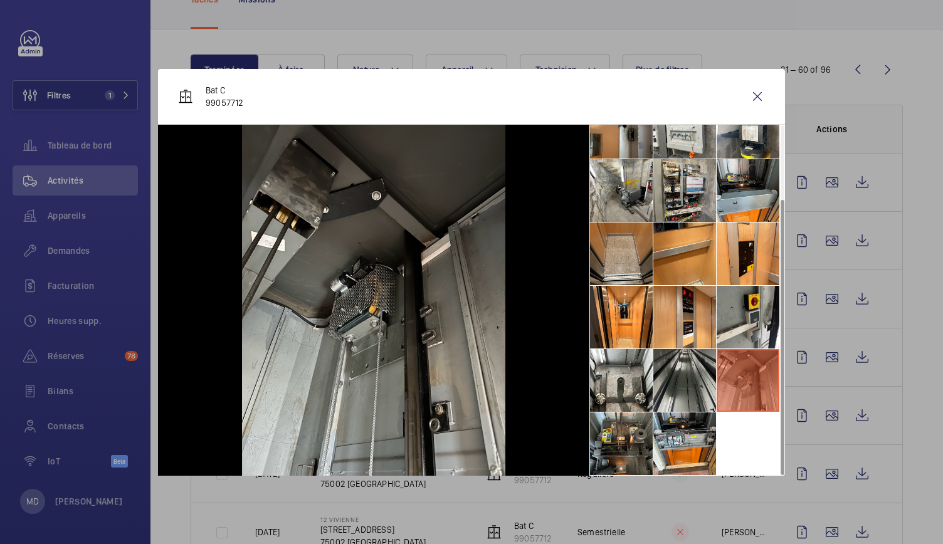
click at [698, 392] on li at bounding box center [684, 380] width 63 height 63
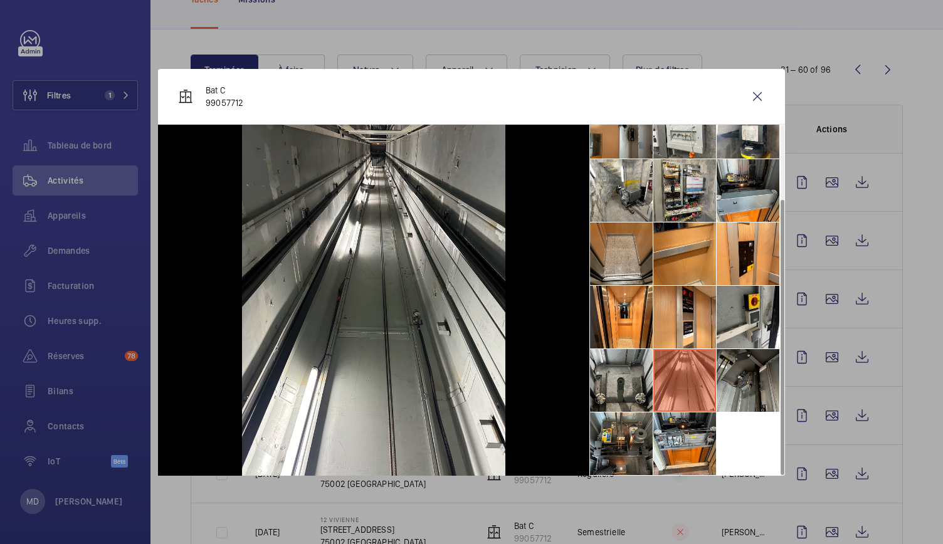
click at [632, 389] on li at bounding box center [621, 380] width 63 height 63
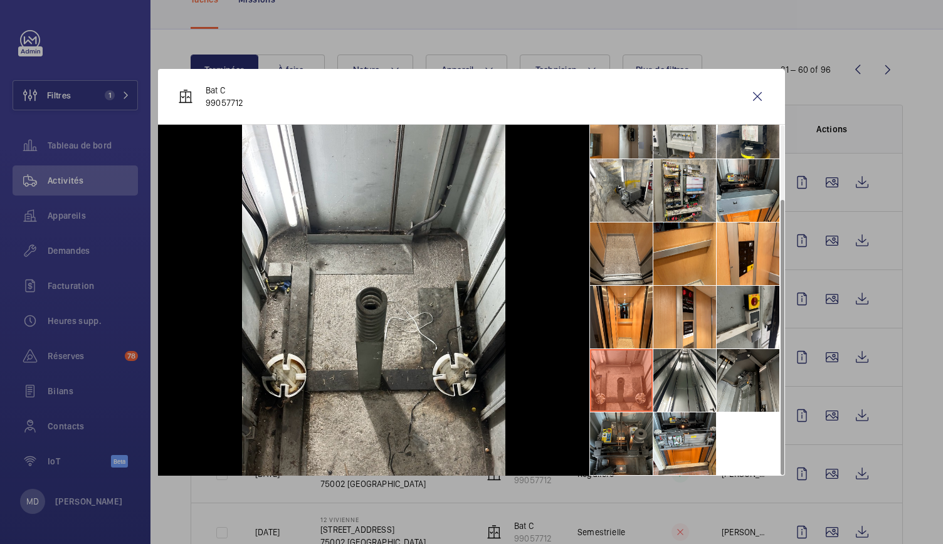
click at [632, 427] on li at bounding box center [621, 443] width 63 height 63
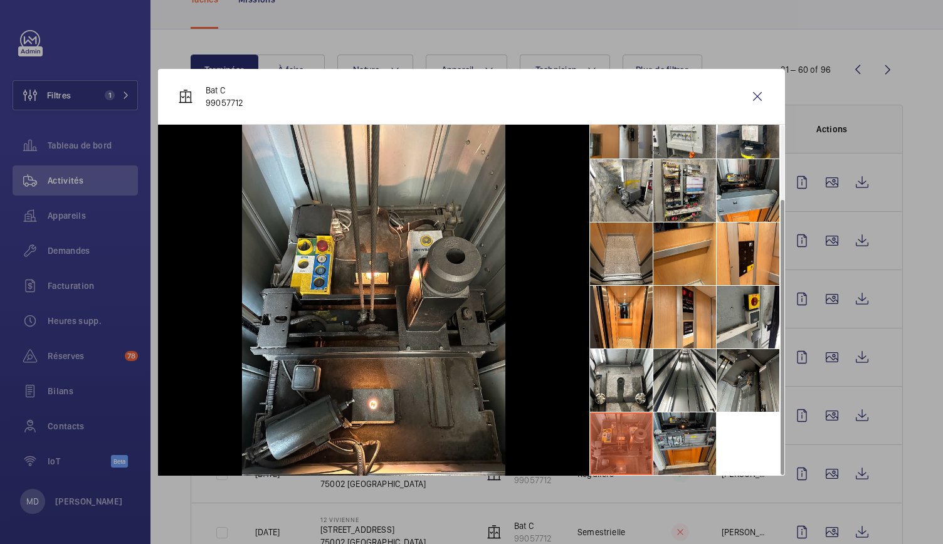
click at [686, 434] on li at bounding box center [684, 443] width 63 height 63
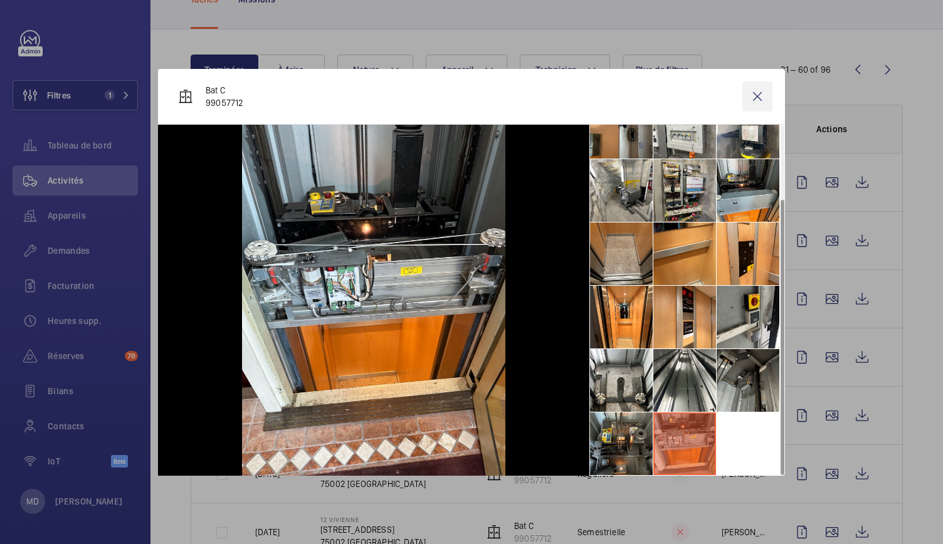
click at [755, 101] on wm-front-icon-button at bounding box center [757, 96] width 30 height 30
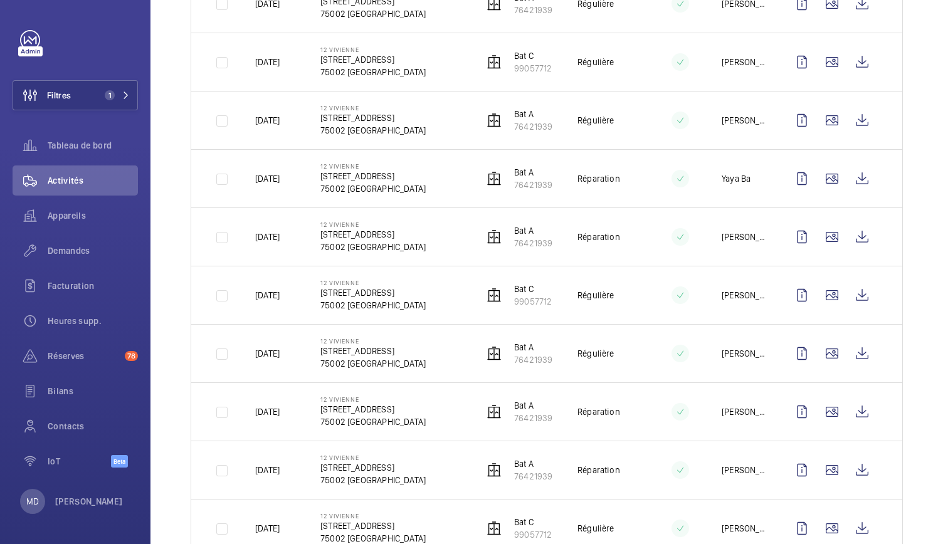
scroll to position [864, 0]
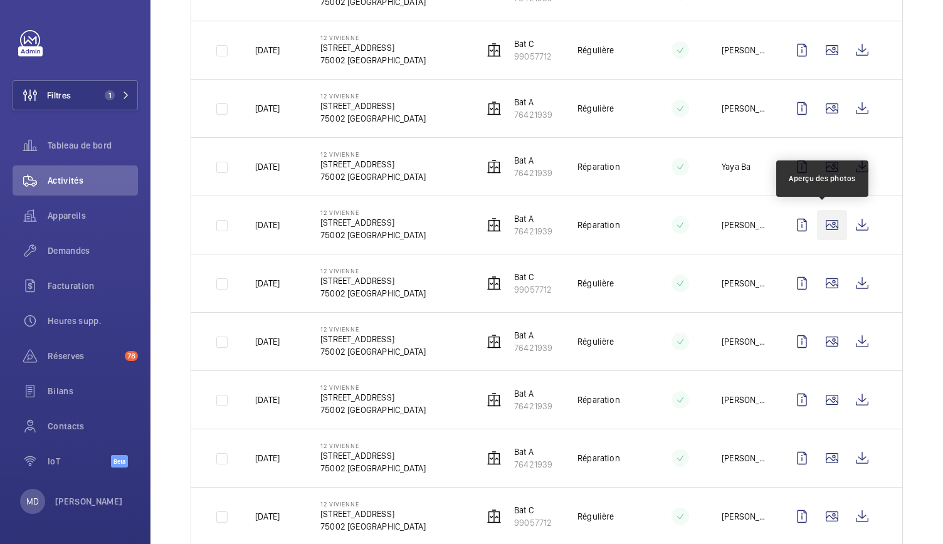
click at [822, 220] on wm-front-icon-button at bounding box center [832, 225] width 30 height 30
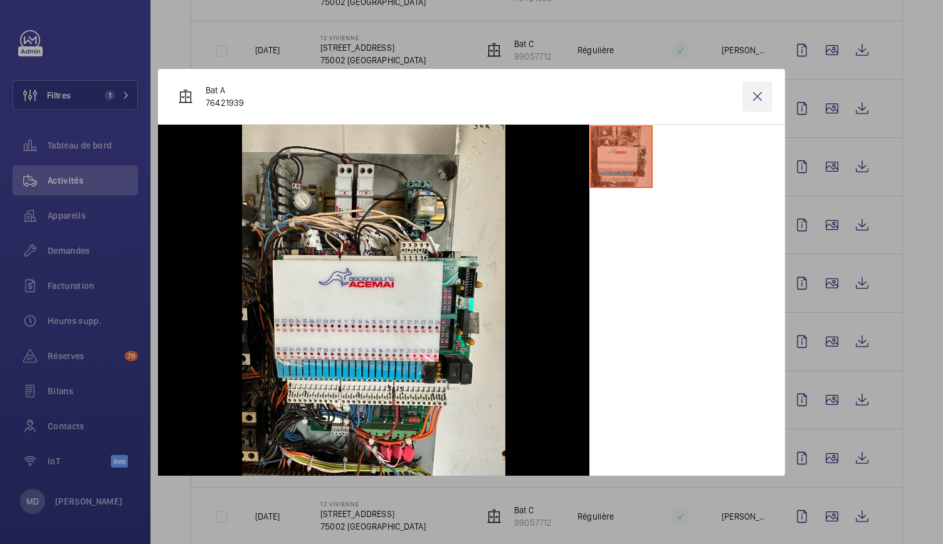
click at [765, 94] on wm-front-icon-button at bounding box center [757, 96] width 30 height 30
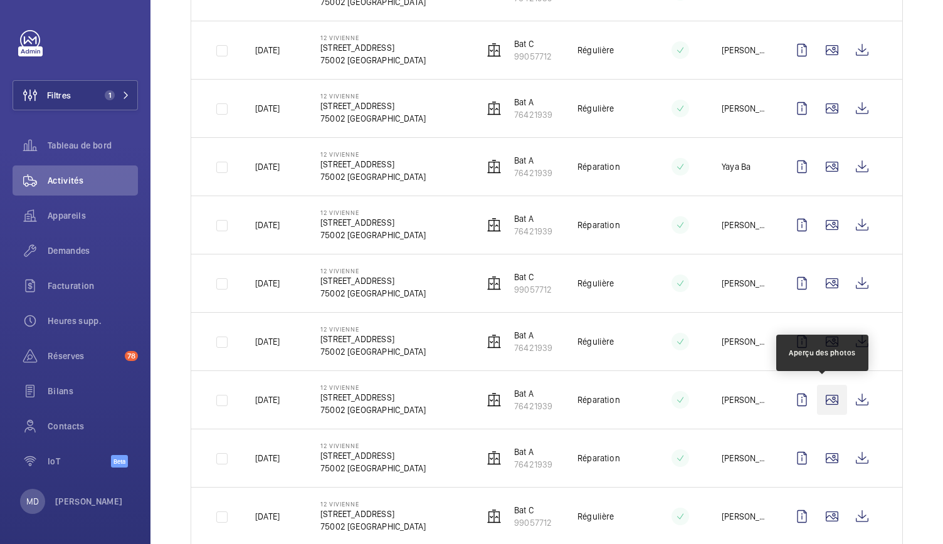
click at [819, 396] on wm-front-icon-button at bounding box center [832, 400] width 30 height 30
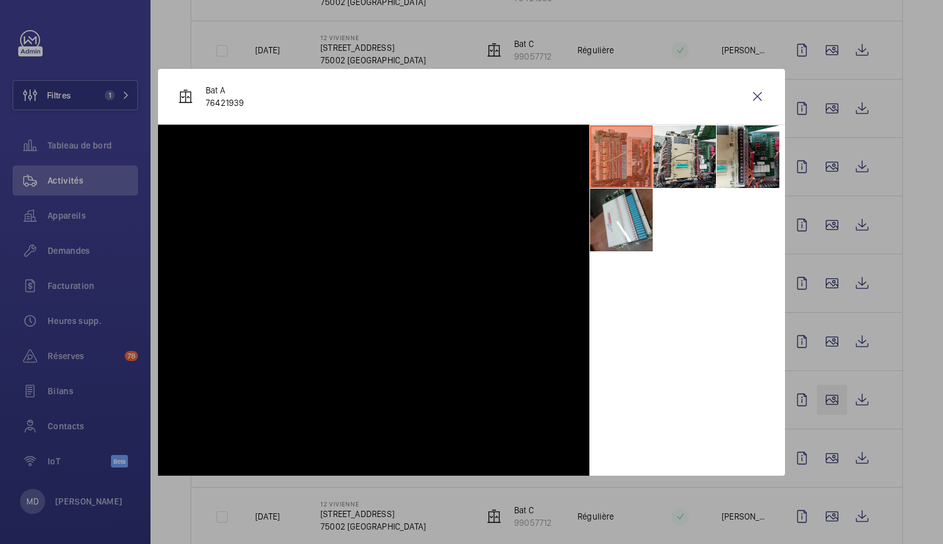
click at [819, 396] on div at bounding box center [471, 272] width 943 height 544
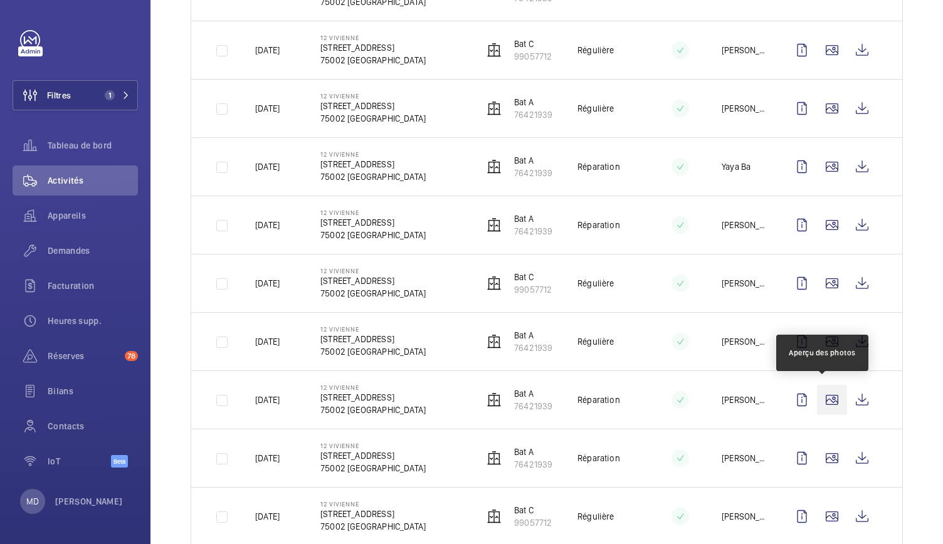
click at [820, 394] on wm-front-icon-button at bounding box center [832, 400] width 30 height 30
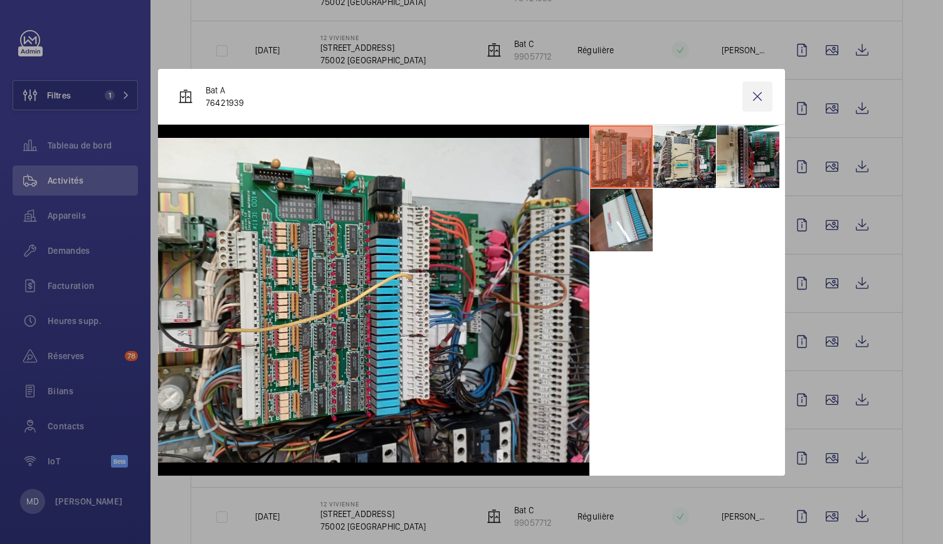
click at [758, 87] on wm-front-icon-button at bounding box center [757, 96] width 30 height 30
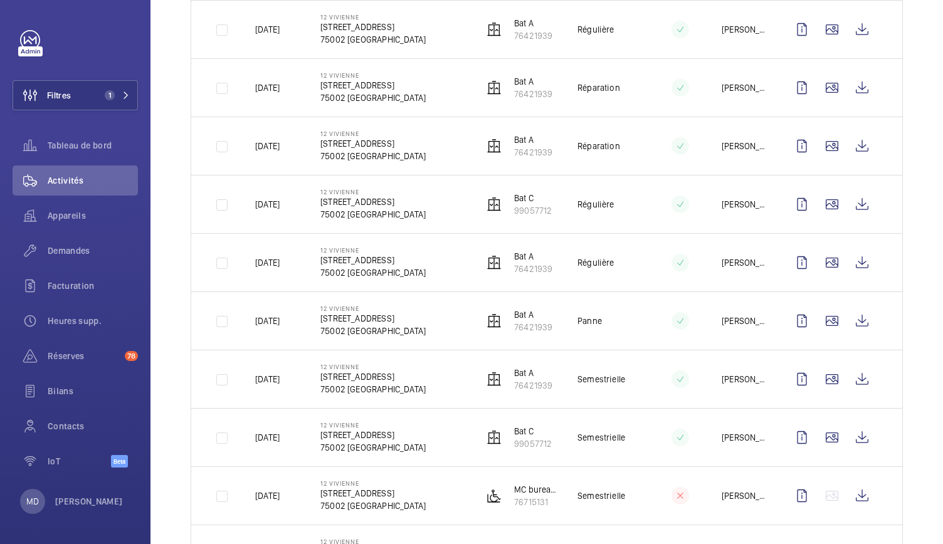
scroll to position [1180, 0]
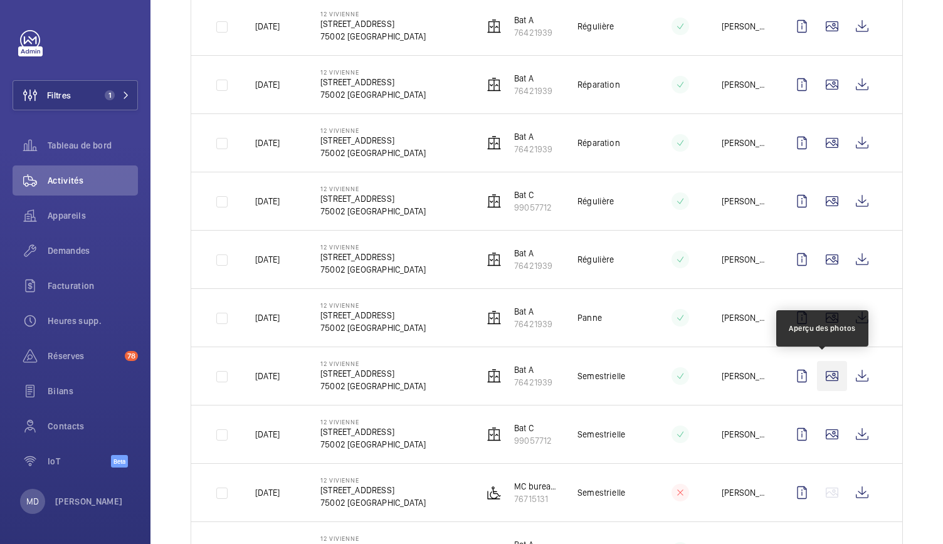
click at [817, 375] on wm-front-icon-button at bounding box center [832, 376] width 30 height 30
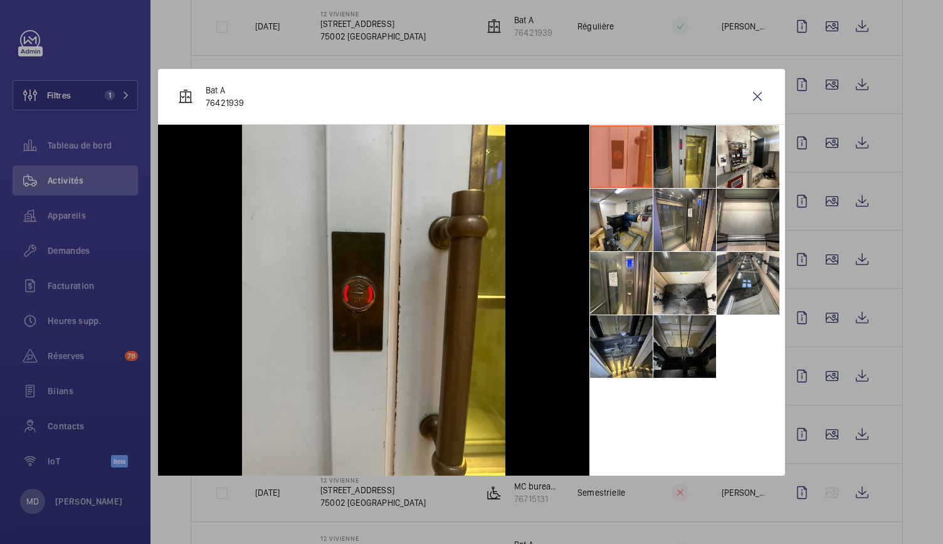
click at [681, 166] on li at bounding box center [684, 156] width 63 height 63
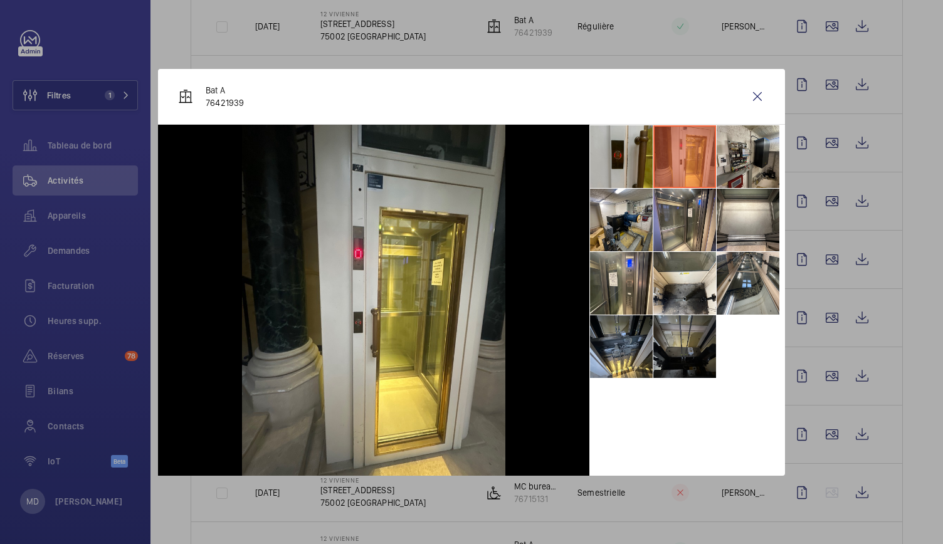
click at [732, 159] on li at bounding box center [747, 156] width 63 height 63
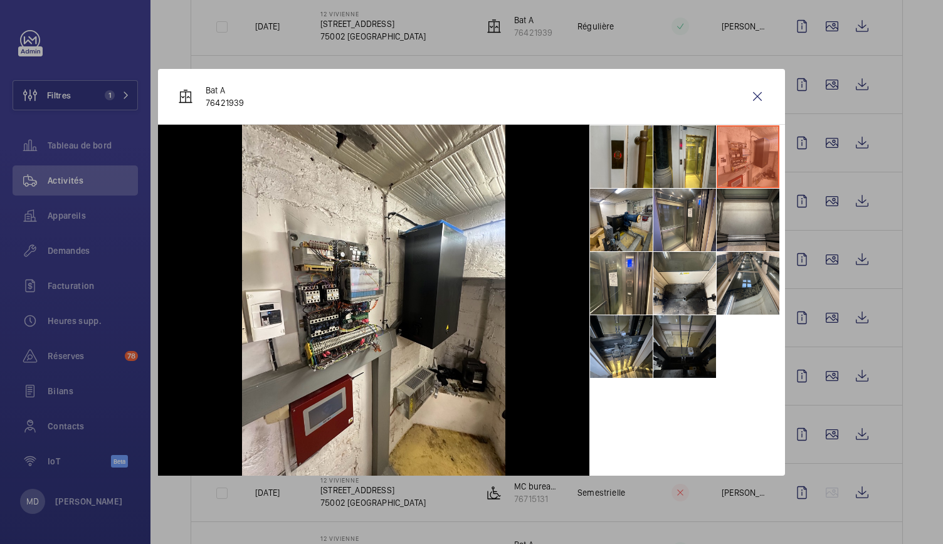
click at [748, 205] on li at bounding box center [747, 220] width 63 height 63
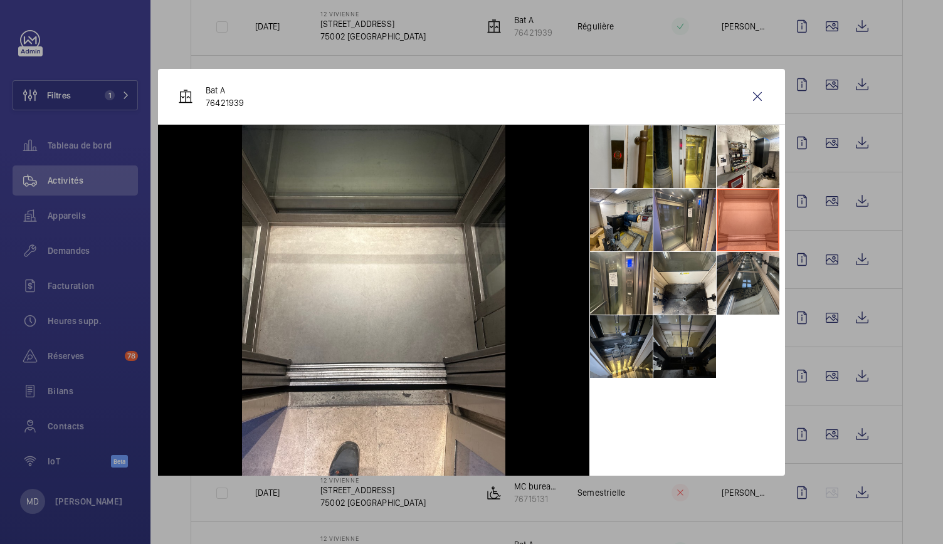
click at [756, 270] on li at bounding box center [747, 283] width 63 height 63
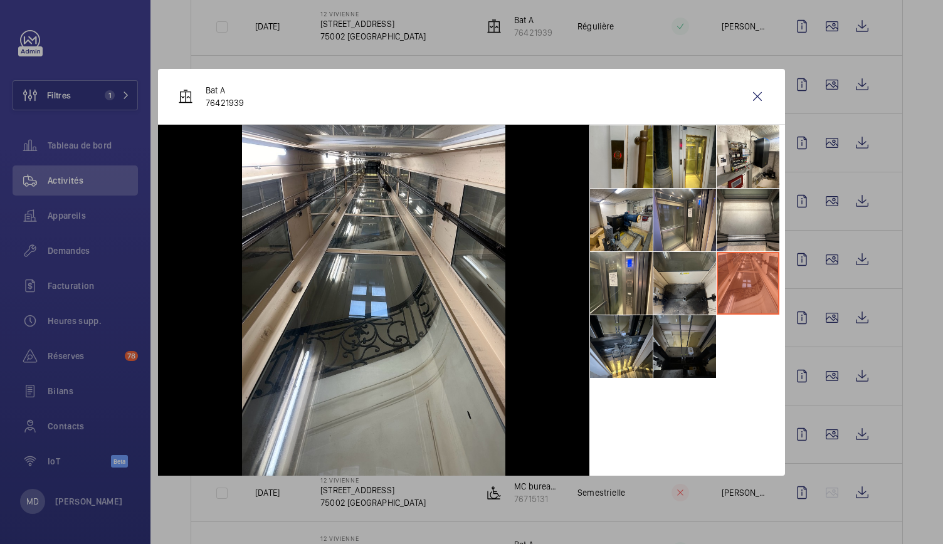
click at [701, 280] on li at bounding box center [684, 283] width 63 height 63
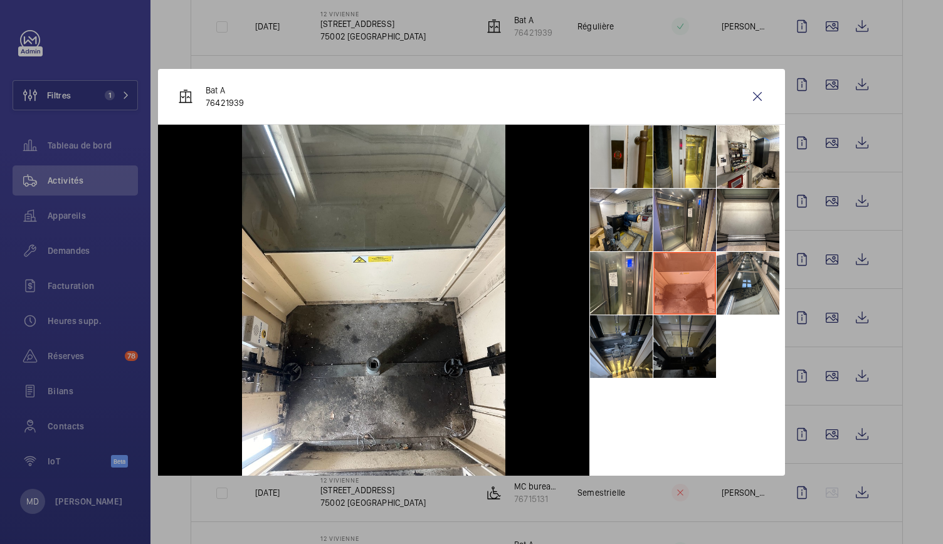
click at [687, 360] on li at bounding box center [684, 346] width 63 height 63
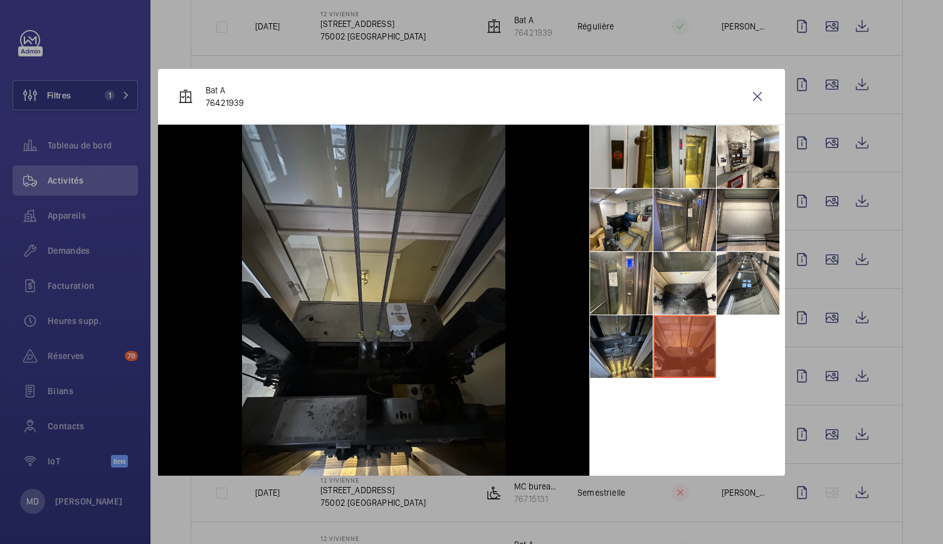
click at [628, 350] on li at bounding box center [621, 346] width 63 height 63
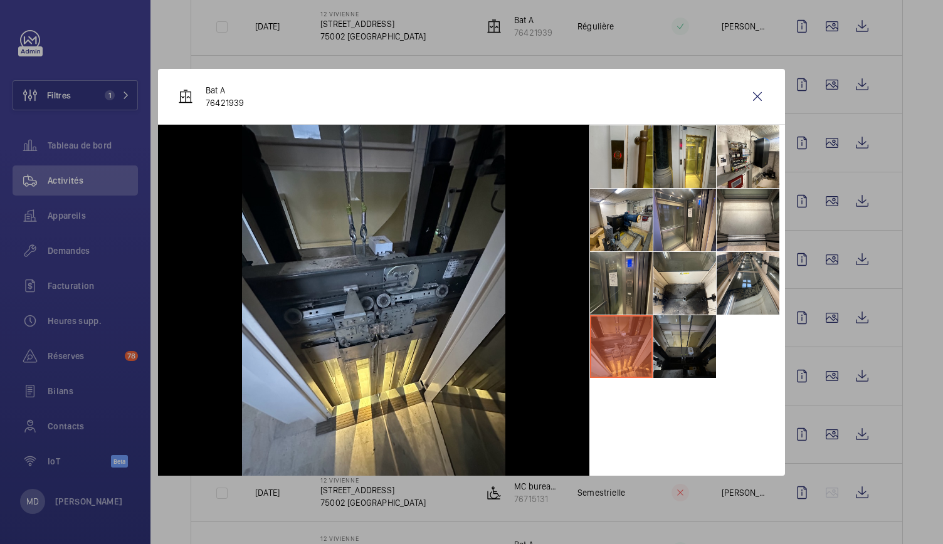
click at [630, 294] on li at bounding box center [621, 283] width 63 height 63
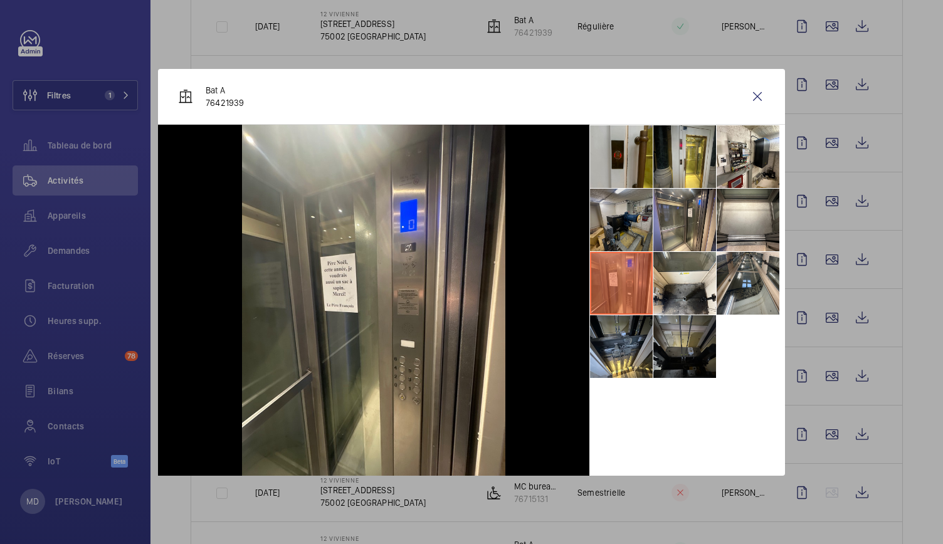
click at [618, 239] on li at bounding box center [621, 220] width 63 height 63
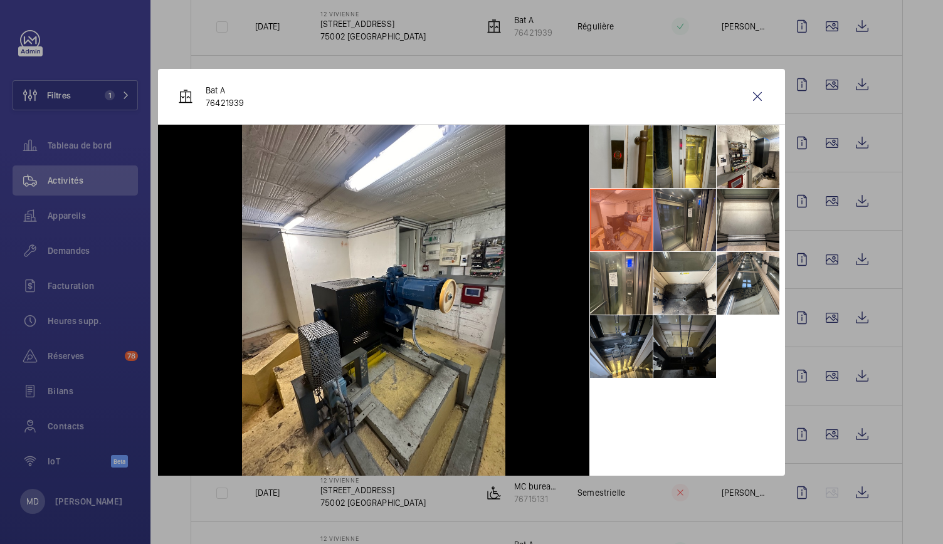
click at [675, 226] on li at bounding box center [684, 220] width 63 height 63
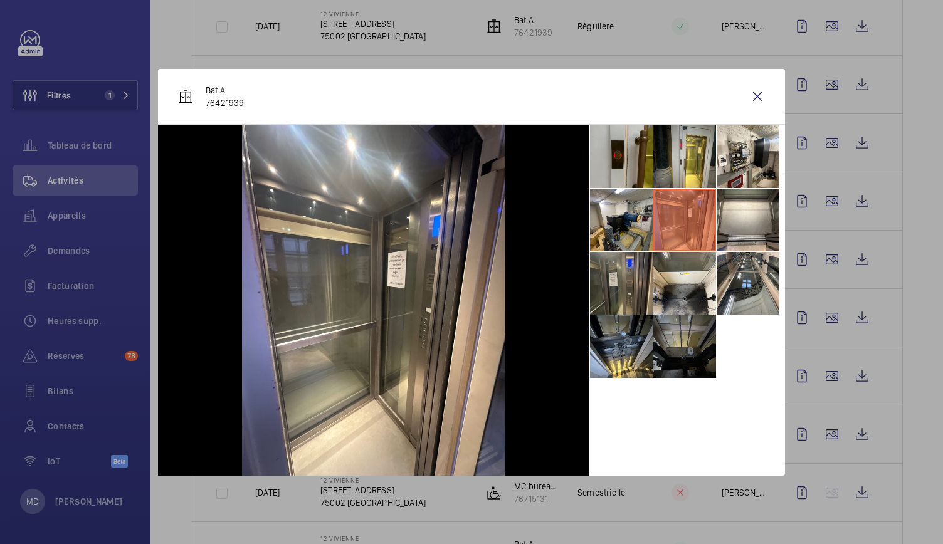
click at [633, 267] on li at bounding box center [621, 283] width 63 height 63
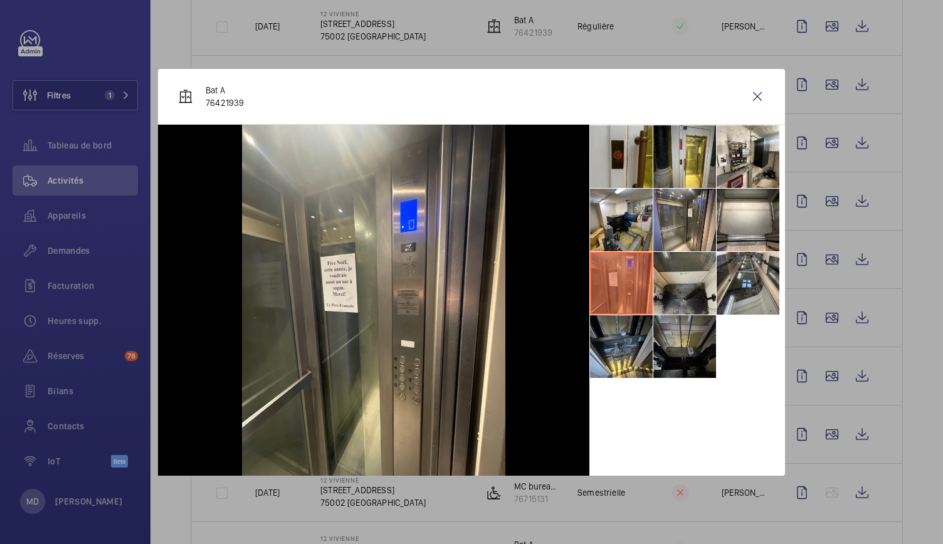
click at [674, 273] on li at bounding box center [684, 283] width 63 height 63
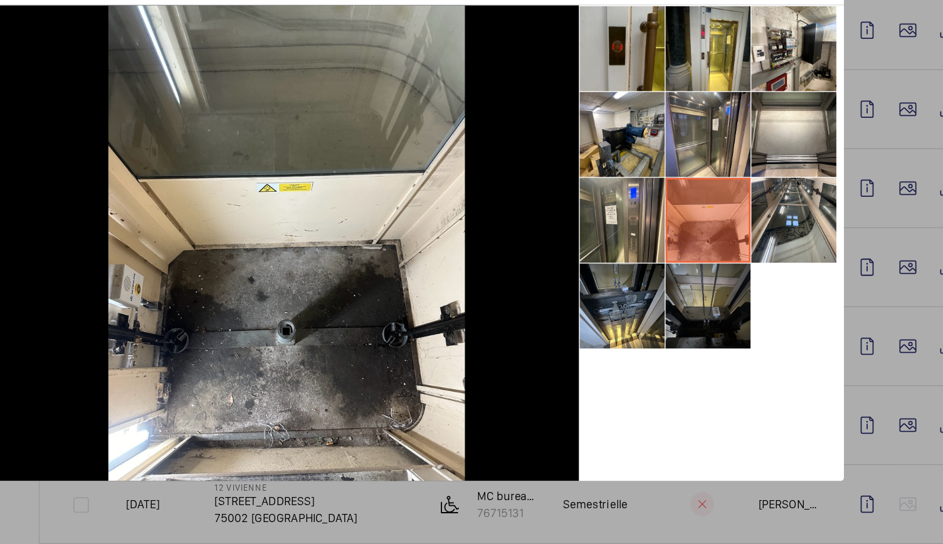
click at [799, 218] on div at bounding box center [471, 272] width 943 height 544
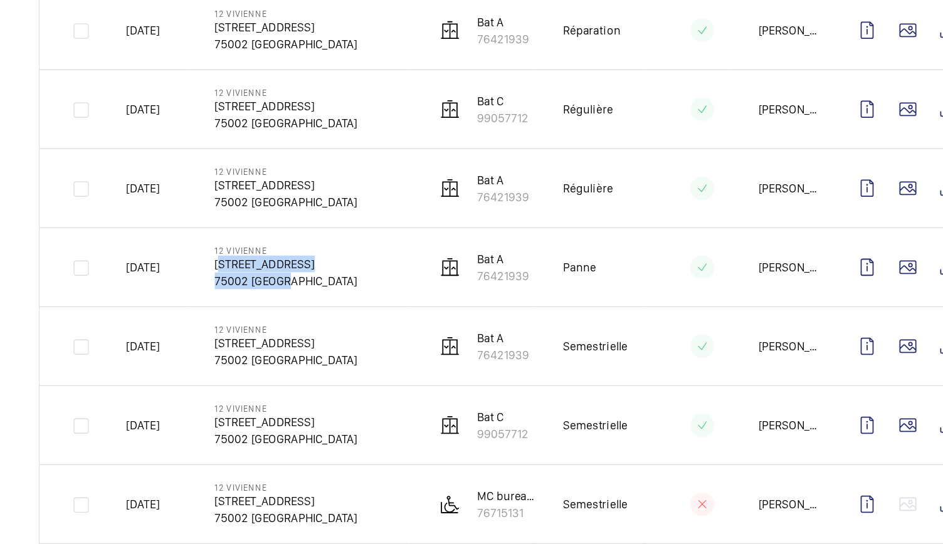
drag, startPoint x: 318, startPoint y: 310, endPoint x: 375, endPoint y: 326, distance: 58.5
click at [375, 326] on div "12 VIVIENNE 12 RUE VIVIENNE 75002 PARIS" at bounding box center [372, 317] width 105 height 33
copy div "12 RUE VIVIENNE 75002 PARIS"
drag, startPoint x: 500, startPoint y: 299, endPoint x: 552, endPoint y: 317, distance: 55.5
click at [0, 0] on tr "25/01/2024 12 VIVIENNE 12 RUE VIVIENNE 75002 PARIS Bat A 76421939 Panne Clément…" at bounding box center [0, 0] width 0 height 0
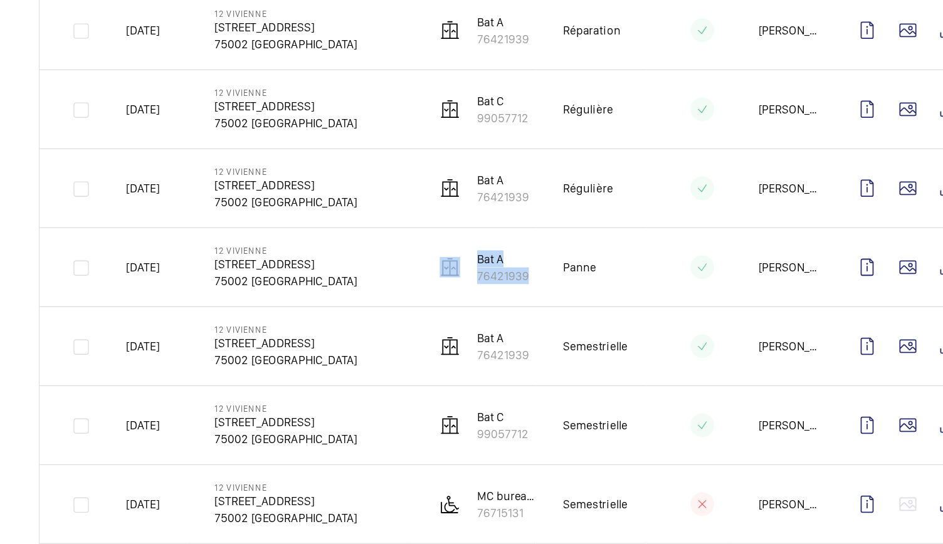
click at [557, 317] on td "Panne" at bounding box center [597, 317] width 81 height 58
drag, startPoint x: 552, startPoint y: 317, endPoint x: 515, endPoint y: 302, distance: 39.7
click at [0, 0] on tr "25/01/2024 12 VIVIENNE 12 RUE VIVIENNE 75002 PARIS Bat A 76421939 Panne Clément…" at bounding box center [0, 0] width 0 height 0
click at [542, 311] on p "Bat A" at bounding box center [533, 311] width 38 height 13
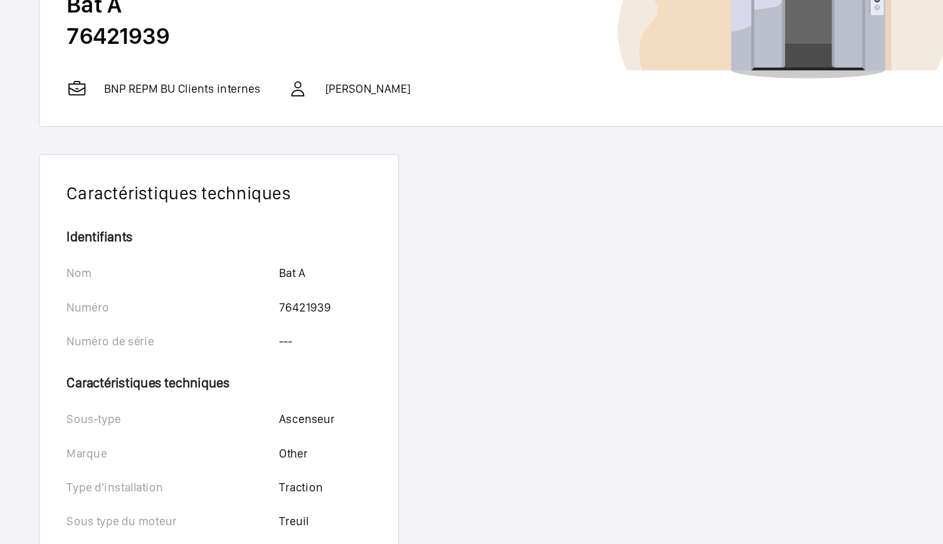
drag, startPoint x: 290, startPoint y: 152, endPoint x: 209, endPoint y: 134, distance: 82.3
click at [209, 134] on wm-front-card-body "Bat A 76421939" at bounding box center [546, 145] width 711 height 66
copy wm-front-card-body "Bat A 76421939"
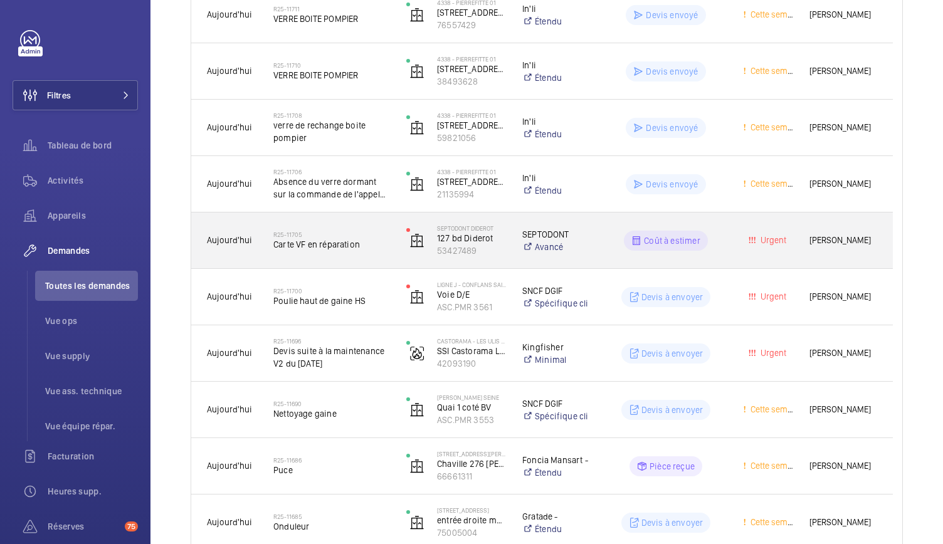
scroll to position [1066, 0]
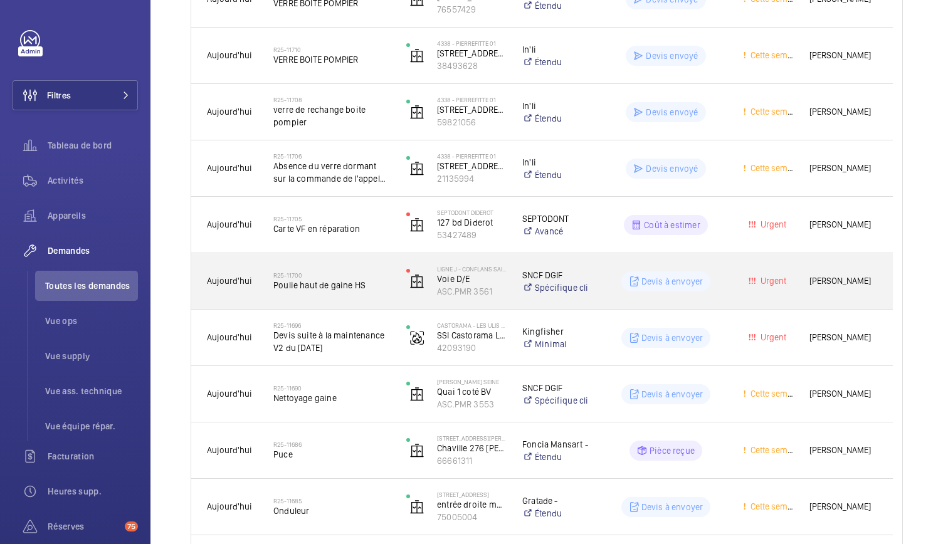
click at [463, 288] on p "ASC.PMR 3561" at bounding box center [471, 291] width 69 height 13
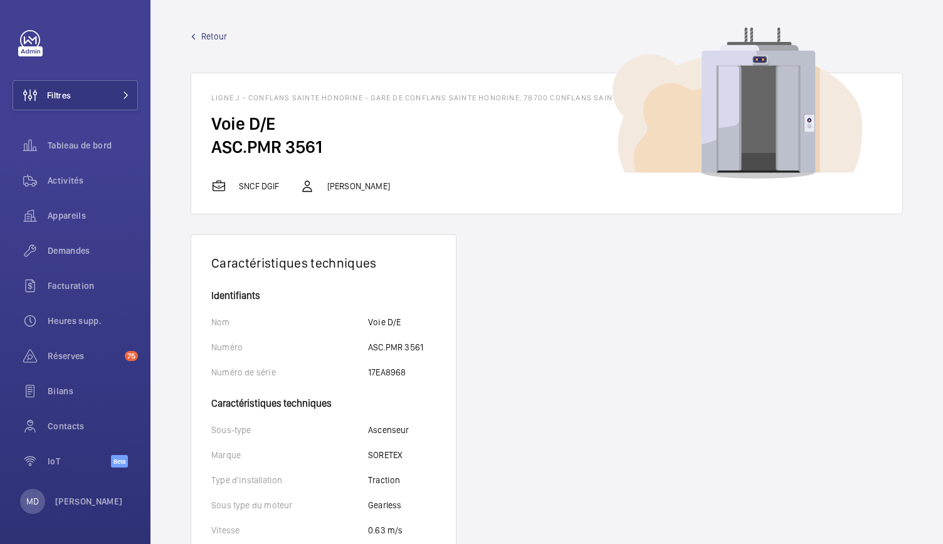
click at [213, 34] on span "Retour" at bounding box center [214, 36] width 26 height 13
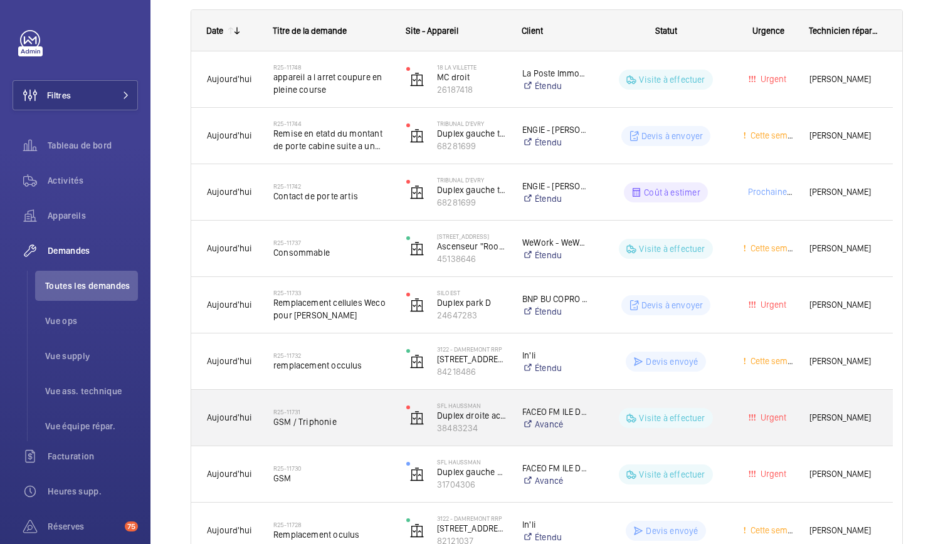
scroll to position [186, 0]
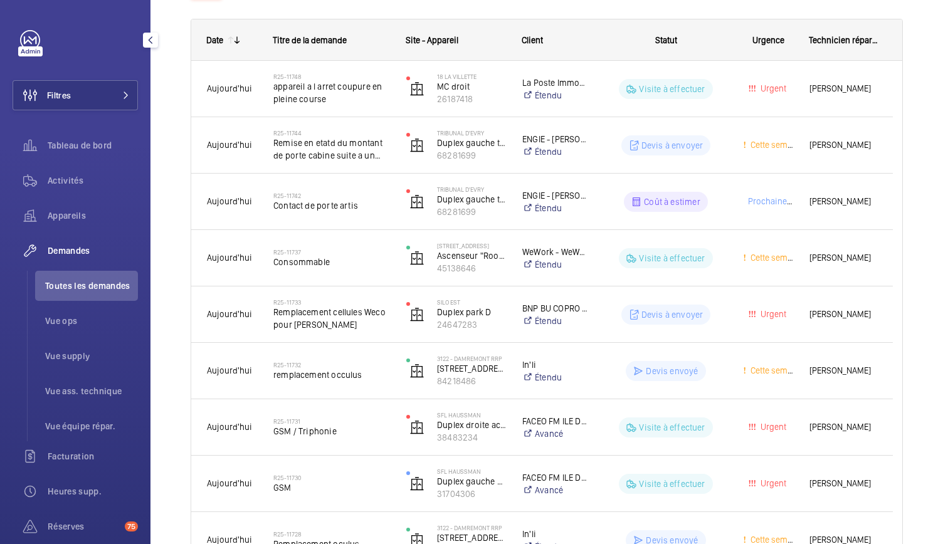
click at [106, 288] on span "Toutes les demandes" at bounding box center [91, 286] width 93 height 13
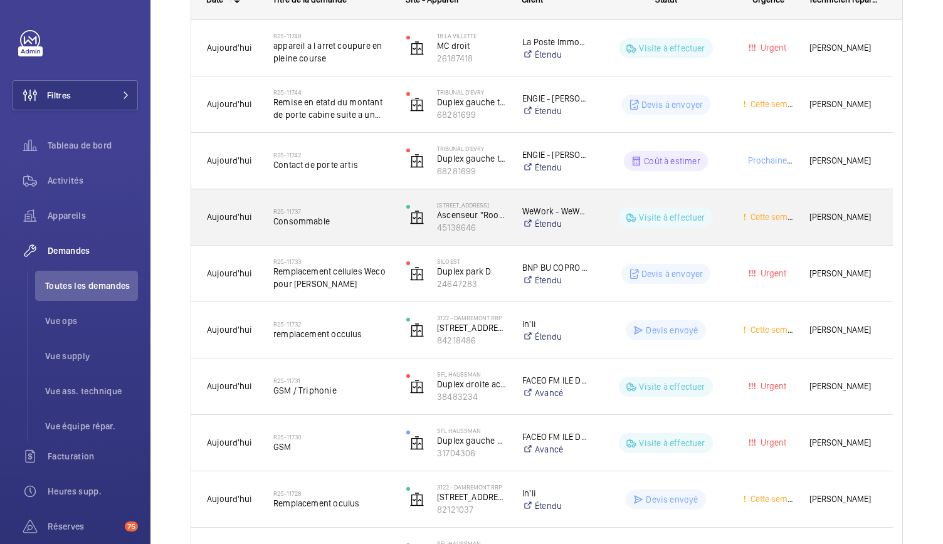
scroll to position [228, 0]
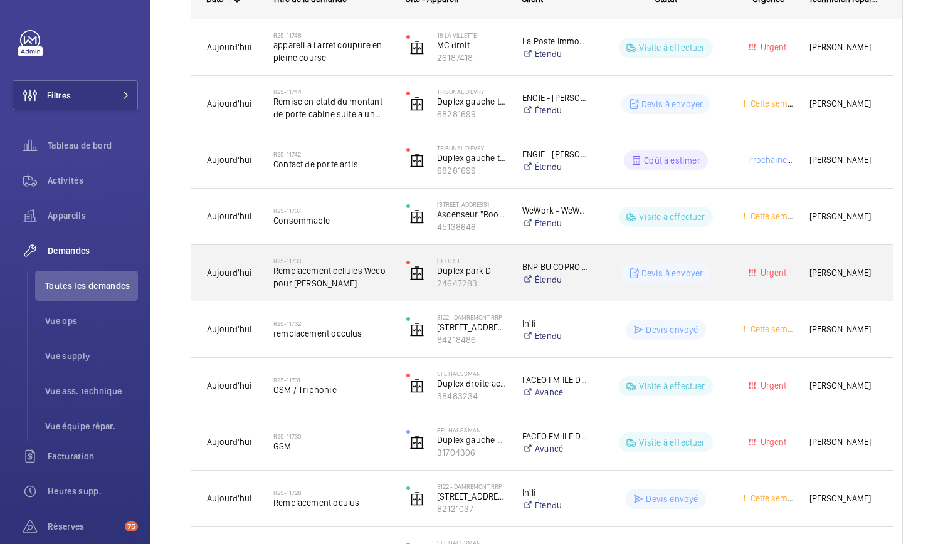
click at [352, 279] on span "Remplacement cellules Weco pour [PERSON_NAME]" at bounding box center [331, 277] width 117 height 25
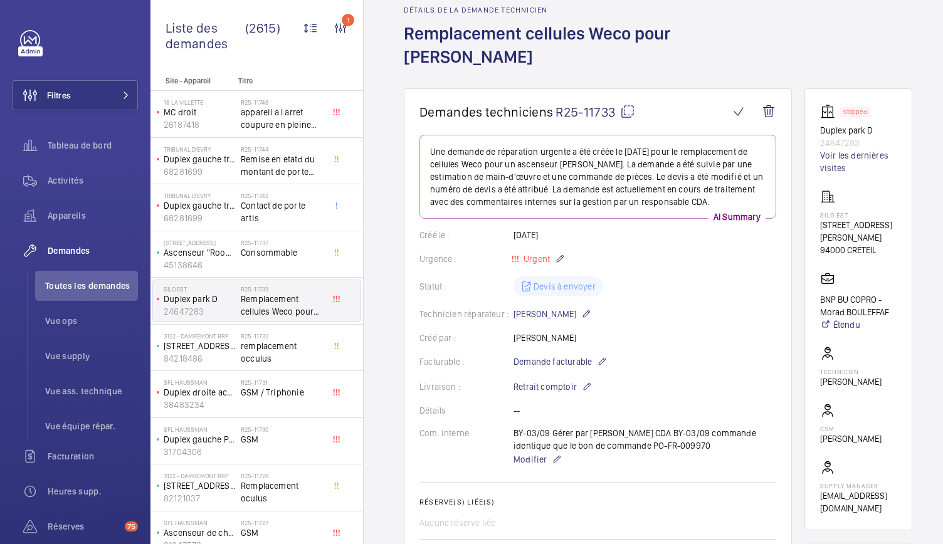
scroll to position [58, 0]
drag, startPoint x: 657, startPoint y: 424, endPoint x: 597, endPoint y: 421, distance: 60.3
click at [597, 426] on div "BY-03/09 Gérer par [PERSON_NAME] CDA BY-03/09 commande identique que le bon de …" at bounding box center [644, 446] width 263 height 40
copy p "PO-FR-009970"
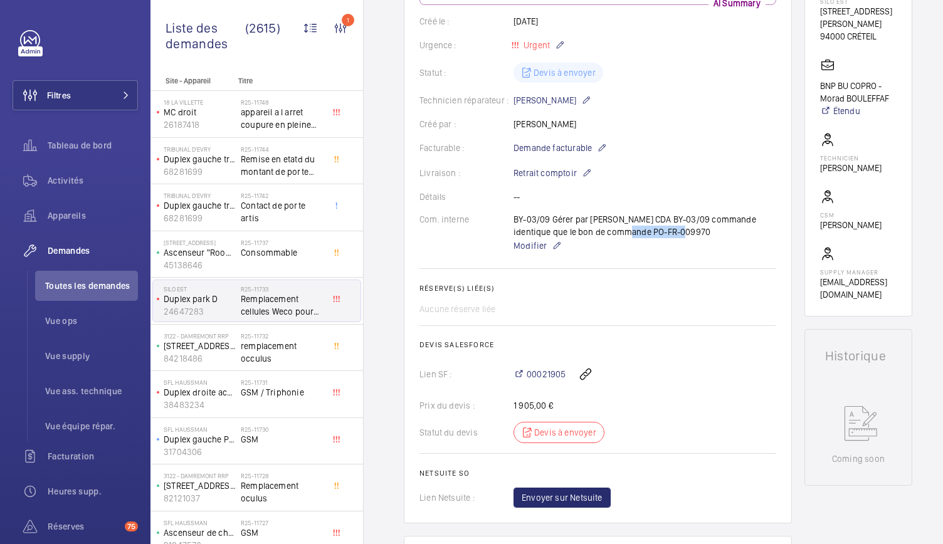
scroll to position [275, 0]
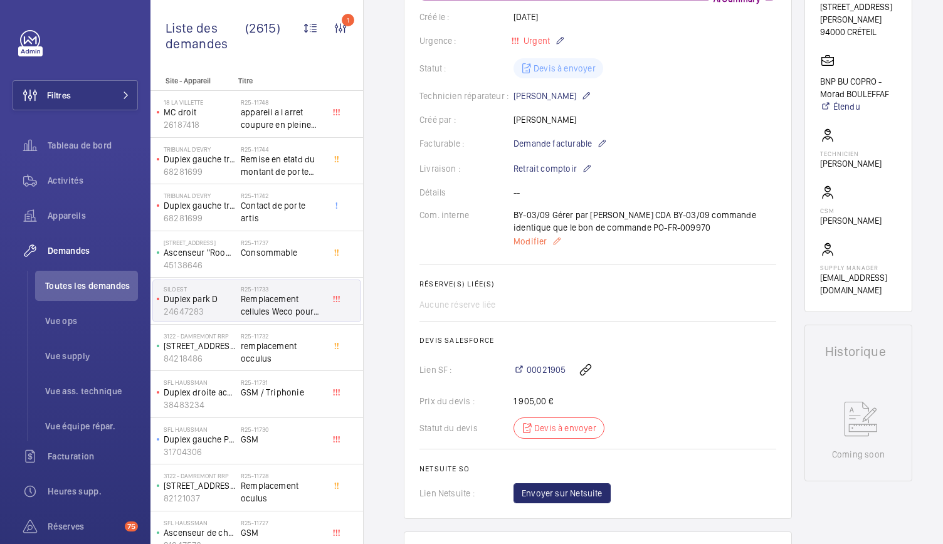
click at [535, 235] on span "Modifier" at bounding box center [529, 241] width 33 height 13
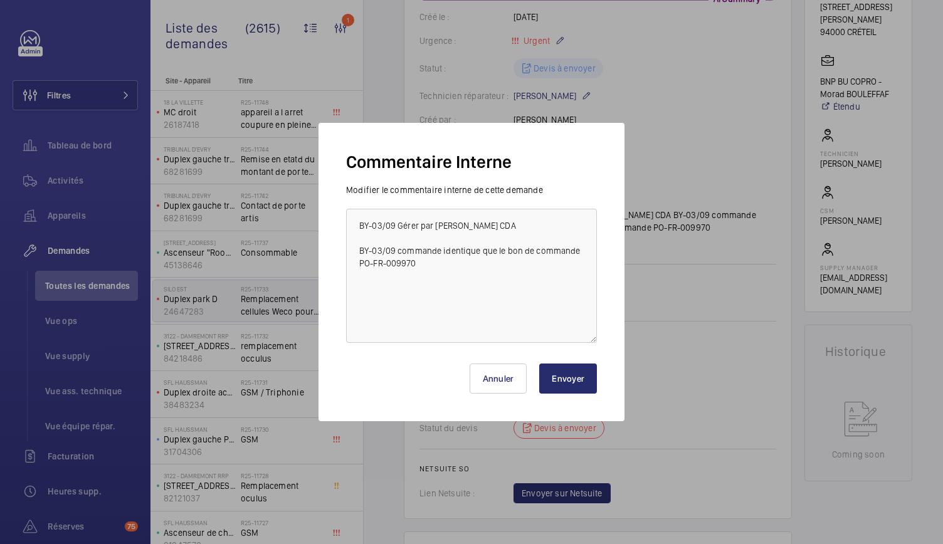
click at [647, 118] on div at bounding box center [471, 272] width 943 height 544
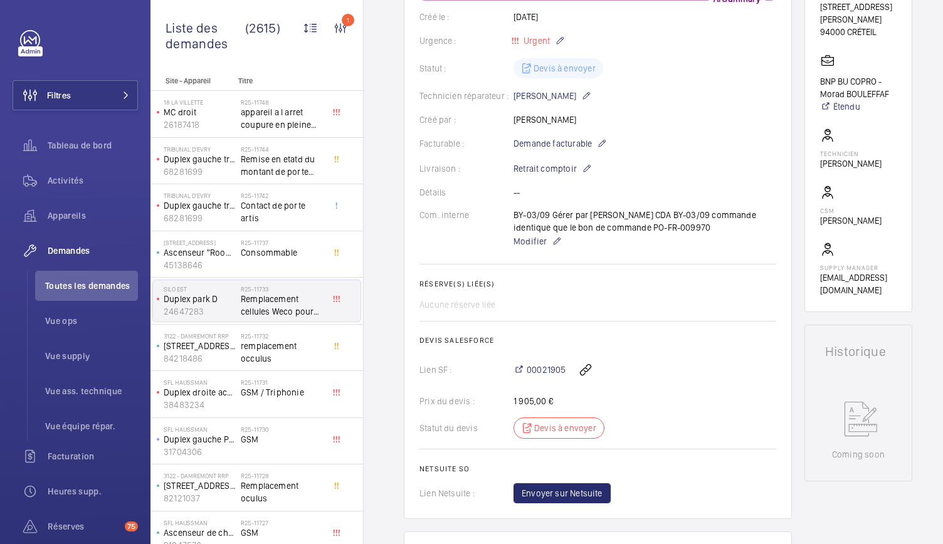
scroll to position [417, 0]
